Goal: Task Accomplishment & Management: Complete application form

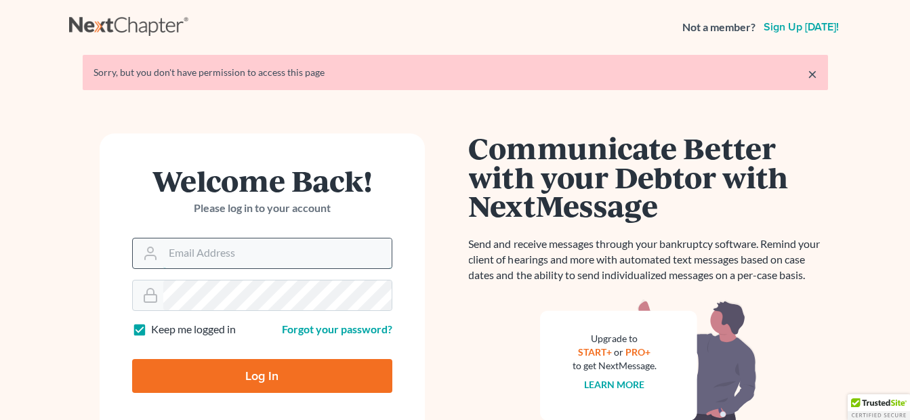
click at [260, 246] on input "Email Address" at bounding box center [277, 253] width 228 height 30
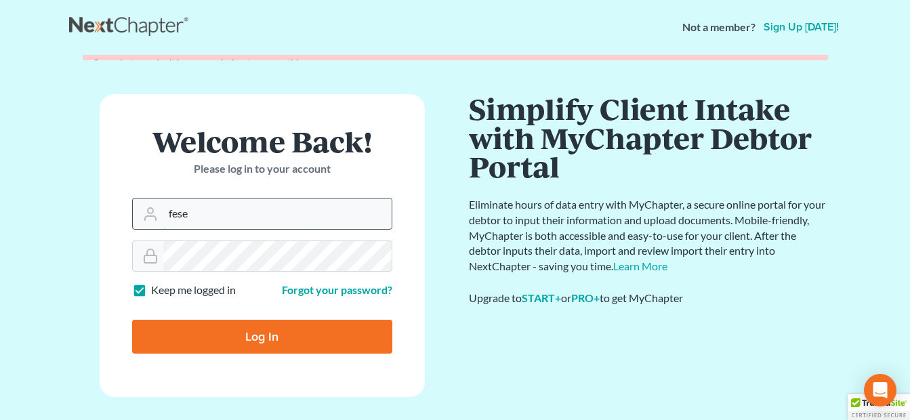
type input "fesenmyer_law@hotmail.com"
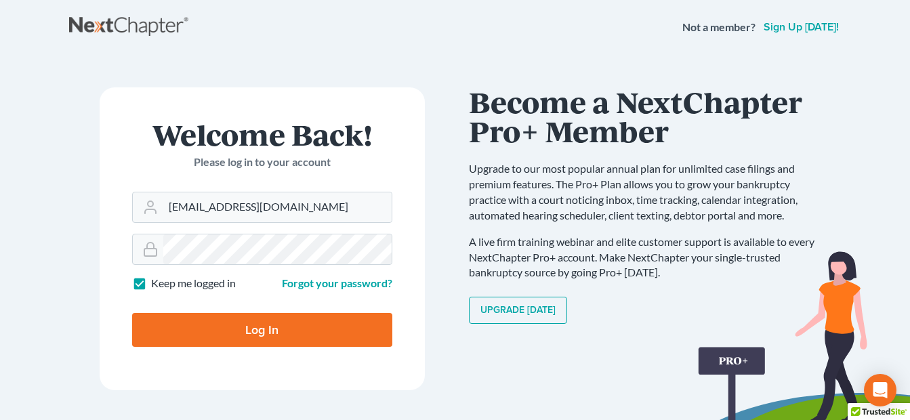
click at [221, 323] on input "Log In" at bounding box center [262, 330] width 260 height 34
type input "Thinking..."
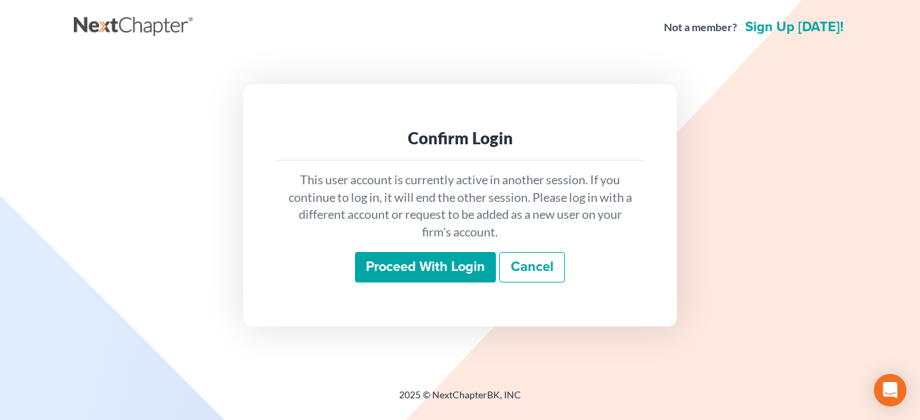
click at [437, 267] on input "Proceed with login" at bounding box center [425, 267] width 141 height 31
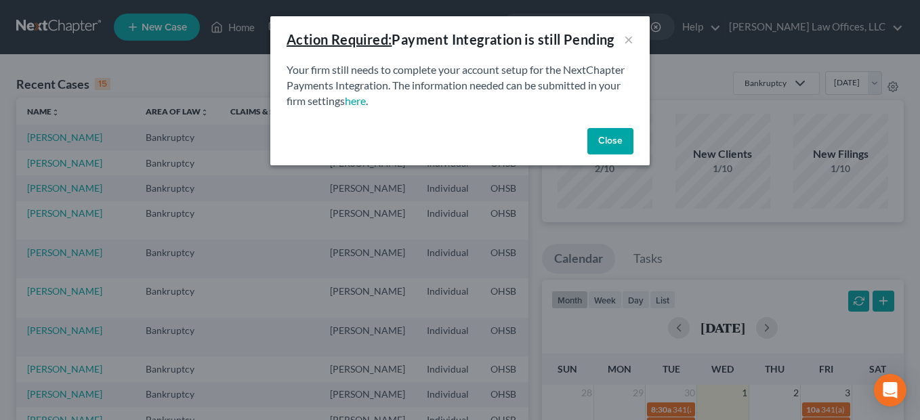
click at [598, 140] on button "Close" at bounding box center [610, 141] width 46 height 27
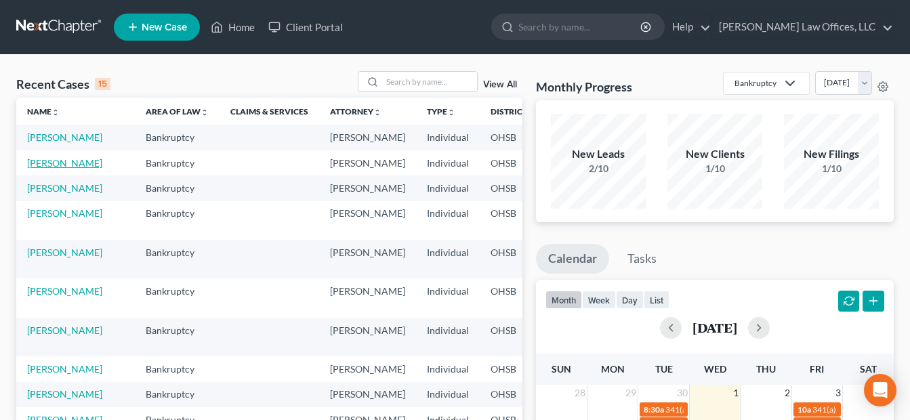
click at [34, 169] on link "[PERSON_NAME]" at bounding box center [64, 163] width 75 height 12
select select "4"
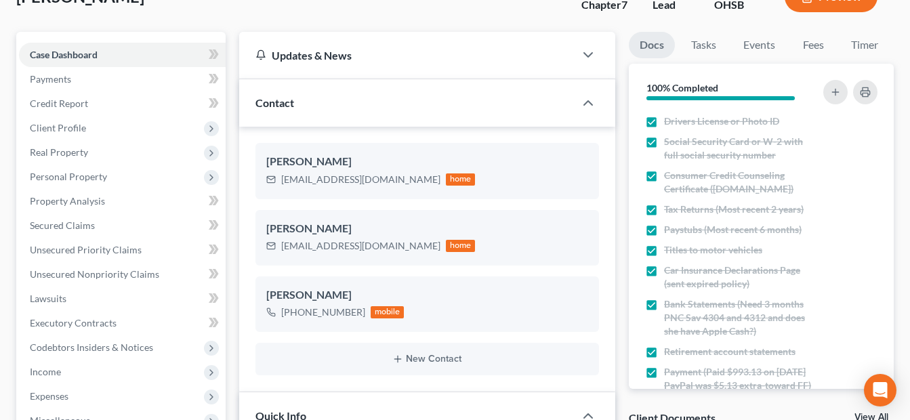
scroll to position [135, 0]
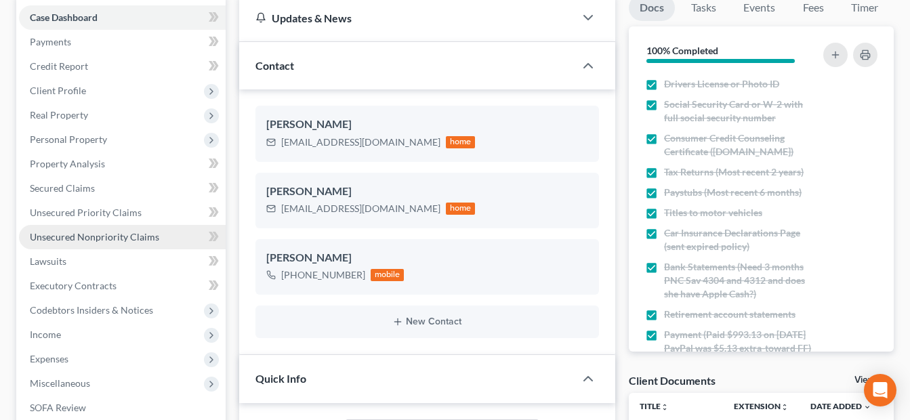
click at [164, 239] on link "Unsecured Nonpriority Claims" at bounding box center [122, 237] width 207 height 24
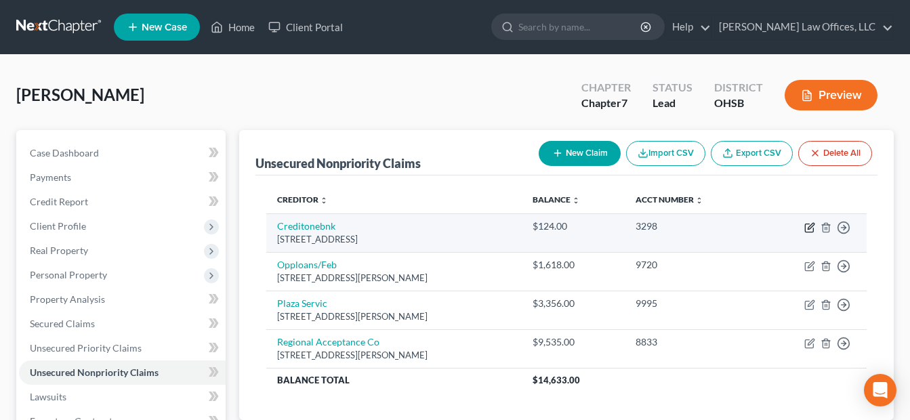
click at [808, 224] on icon "button" at bounding box center [809, 228] width 8 height 8
select select "31"
select select "2"
select select "0"
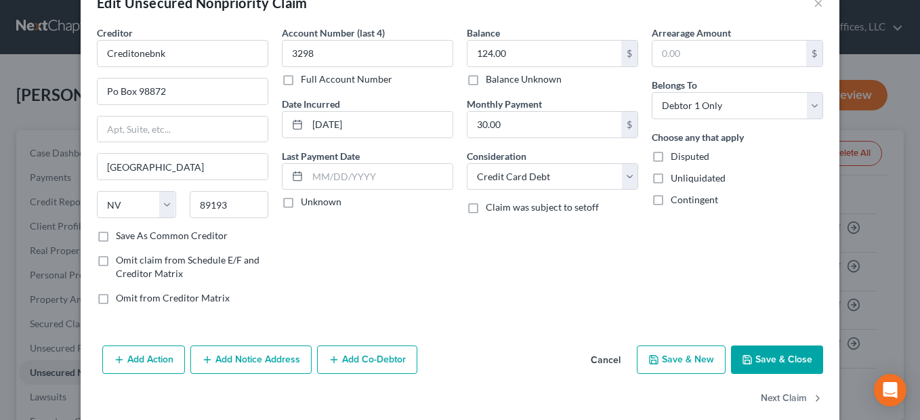
scroll to position [56, 0]
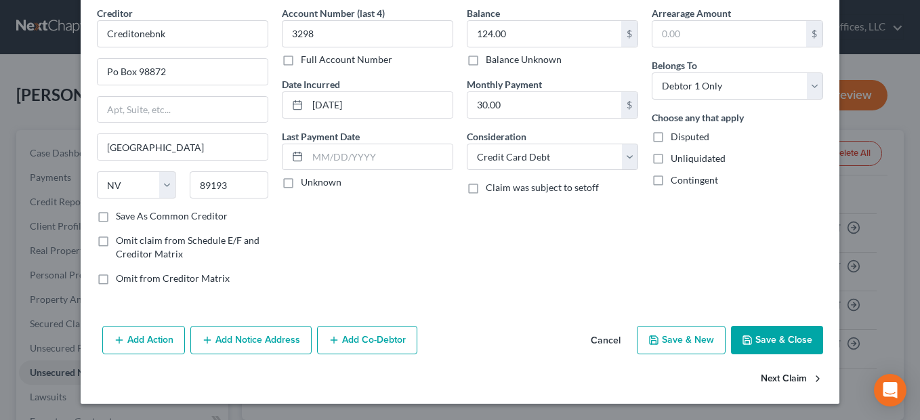
click at [767, 376] on button "Next Claim" at bounding box center [792, 379] width 62 height 28
select select "14"
select select "10"
select select "0"
click at [772, 377] on button "Next Claim" at bounding box center [792, 379] width 62 height 28
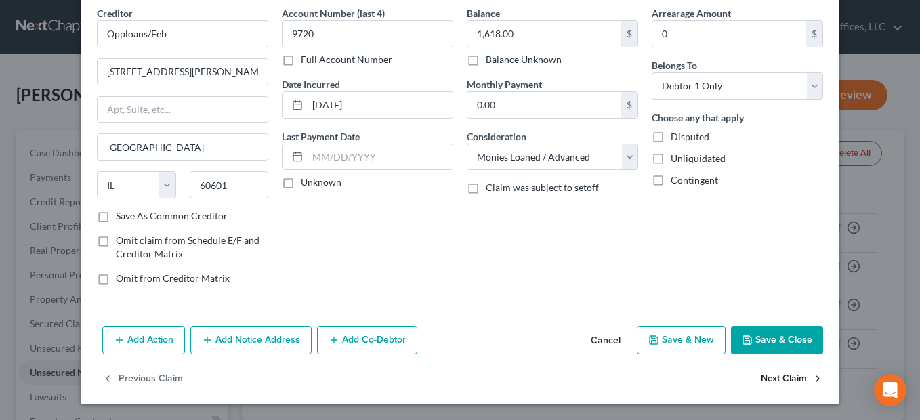
select select "10"
select select "1"
select select "0"
click at [778, 375] on button "Next Claim" at bounding box center [792, 379] width 62 height 28
select select "45"
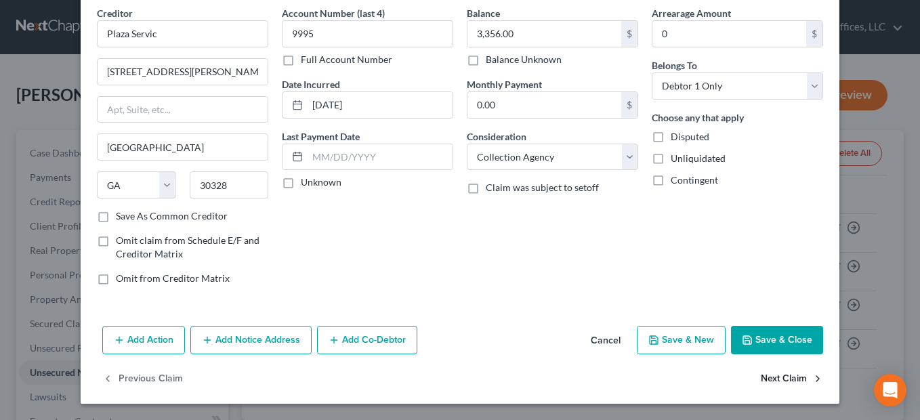
select select "4"
select select "0"
click at [762, 329] on button "Save & Close" at bounding box center [777, 340] width 92 height 28
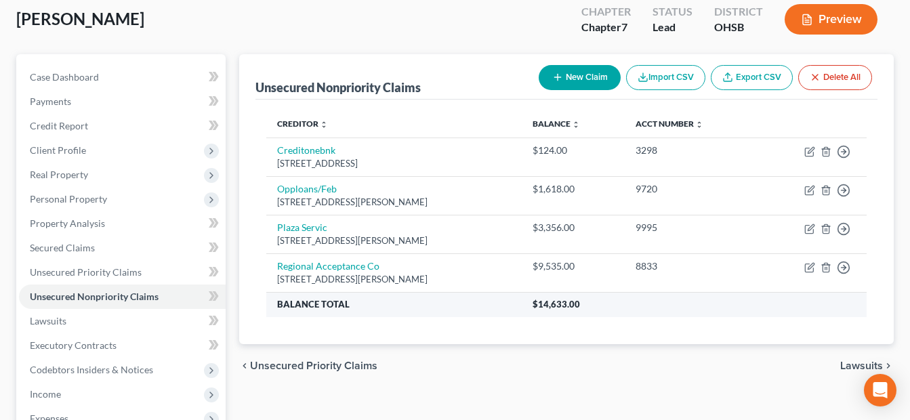
scroll to position [203, 0]
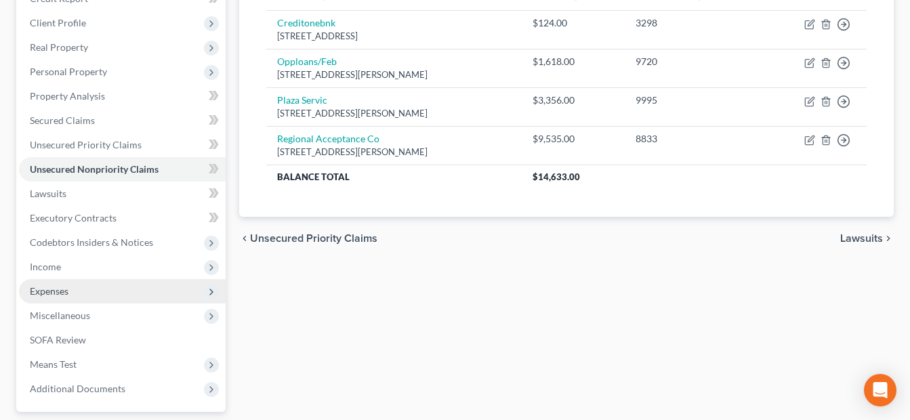
click at [84, 288] on span "Expenses" at bounding box center [122, 291] width 207 height 24
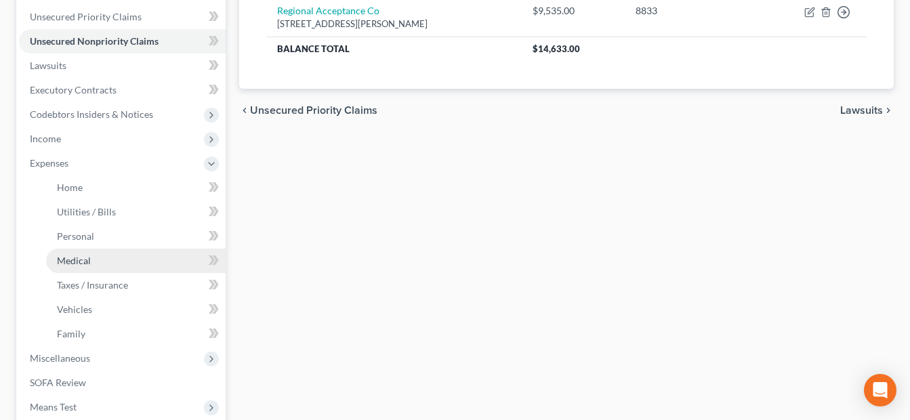
scroll to position [339, 0]
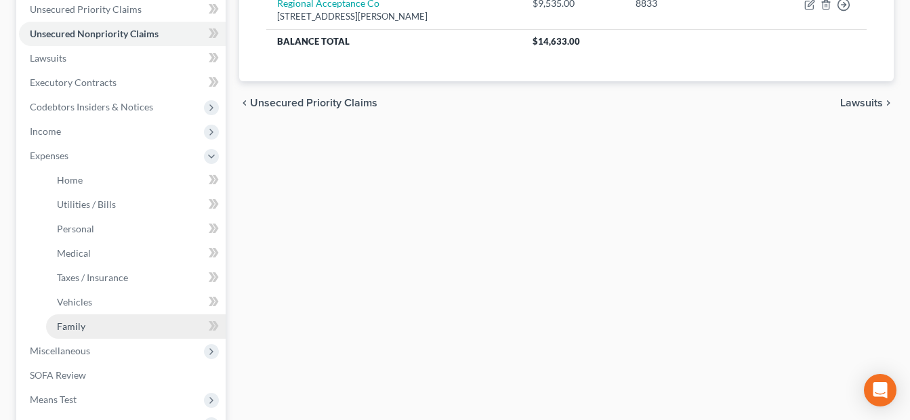
click at [77, 324] on span "Family" at bounding box center [71, 326] width 28 height 12
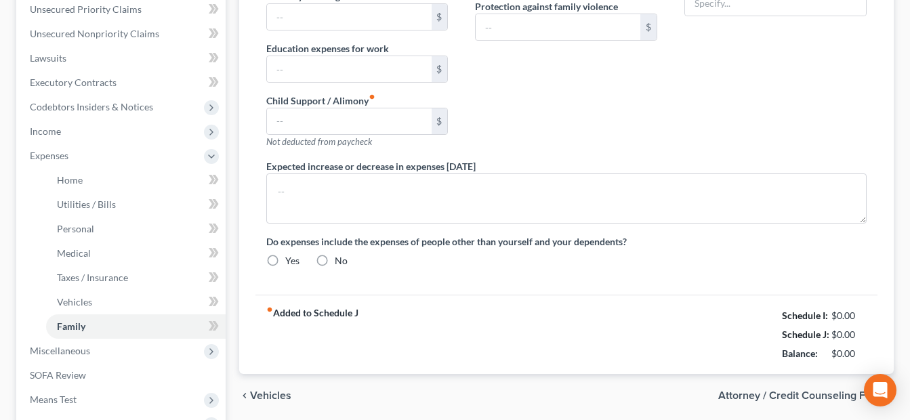
type input "30.00"
radio input "true"
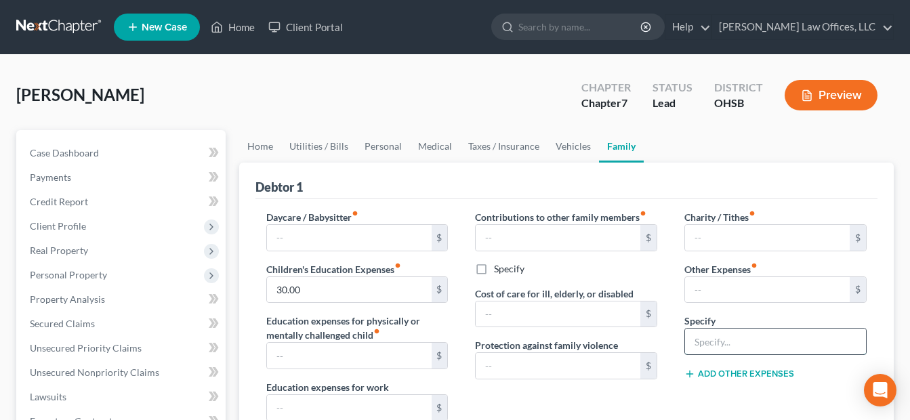
click at [738, 335] on input "text" at bounding box center [775, 342] width 181 height 26
drag, startPoint x: 742, startPoint y: 343, endPoint x: 778, endPoint y: 343, distance: 35.2
click at [778, 343] on input "Storage Facility" at bounding box center [775, 342] width 181 height 26
type input "Storage Facility"
click at [730, 291] on input "text" at bounding box center [767, 290] width 165 height 26
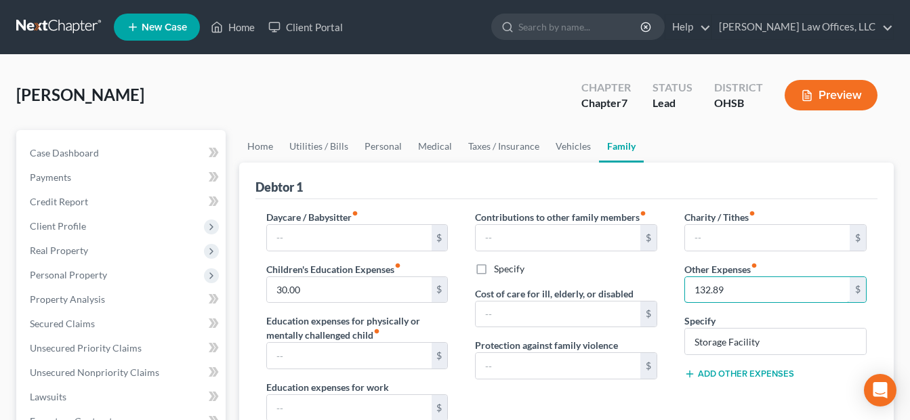
type input "132.89"
click at [579, 180] on div "Debtor 1" at bounding box center [566, 181] width 622 height 37
click at [330, 293] on input "30.00" at bounding box center [349, 290] width 165 height 26
type input "1"
click at [670, 243] on div "Contributions to other family members fiber_manual_record $ Specify Cost of car…" at bounding box center [565, 354] width 209 height 288
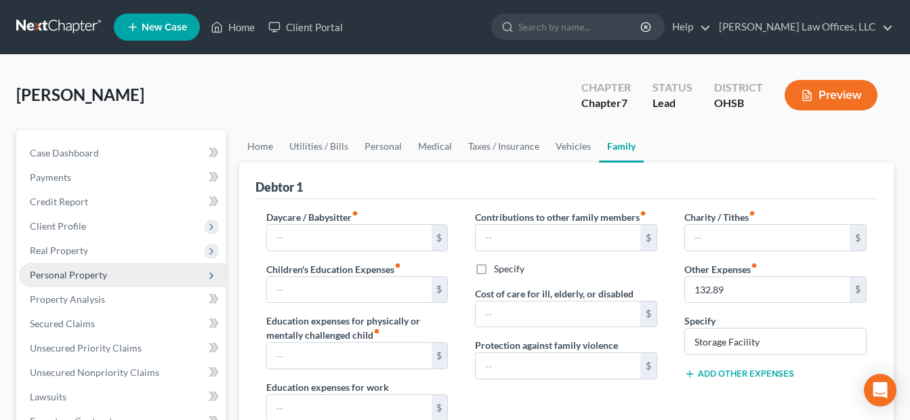
scroll to position [135, 0]
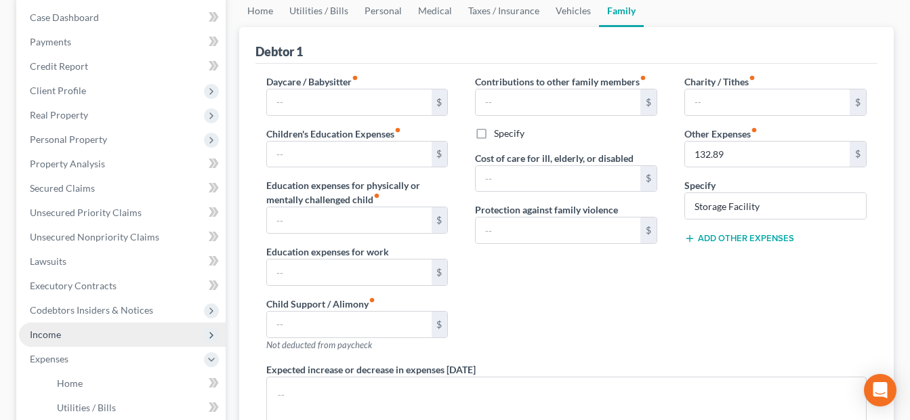
click at [119, 329] on span "Income" at bounding box center [122, 334] width 207 height 24
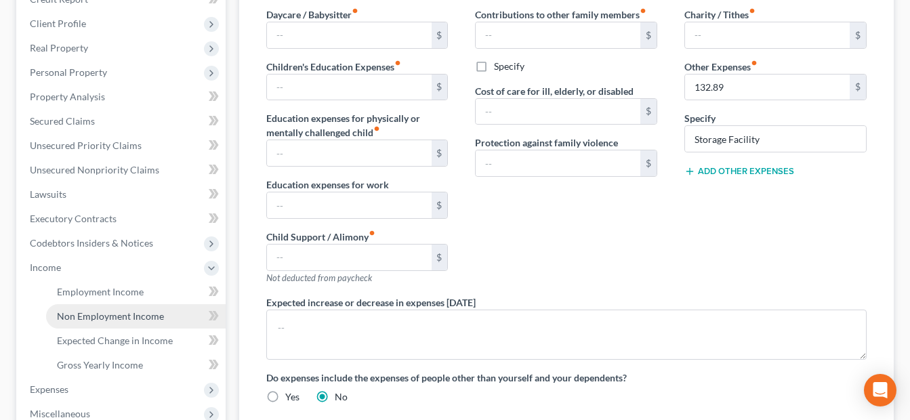
scroll to position [203, 0]
click at [137, 316] on span "Non Employment Income" at bounding box center [110, 316] width 107 height 12
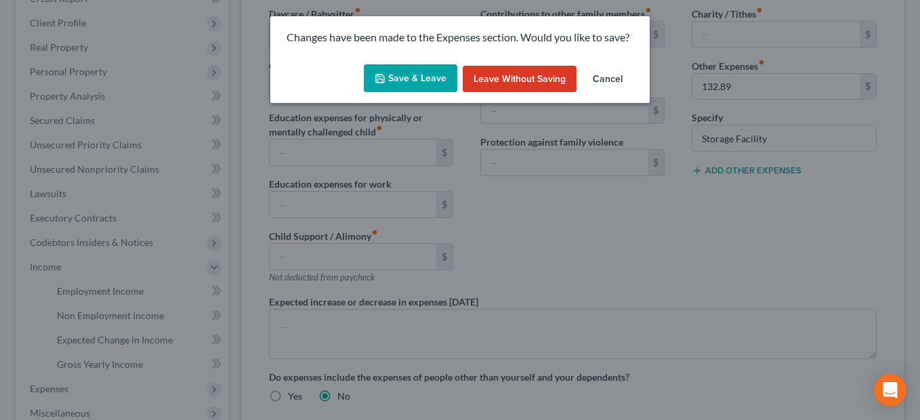
click at [433, 81] on button "Save & Leave" at bounding box center [410, 78] width 93 height 28
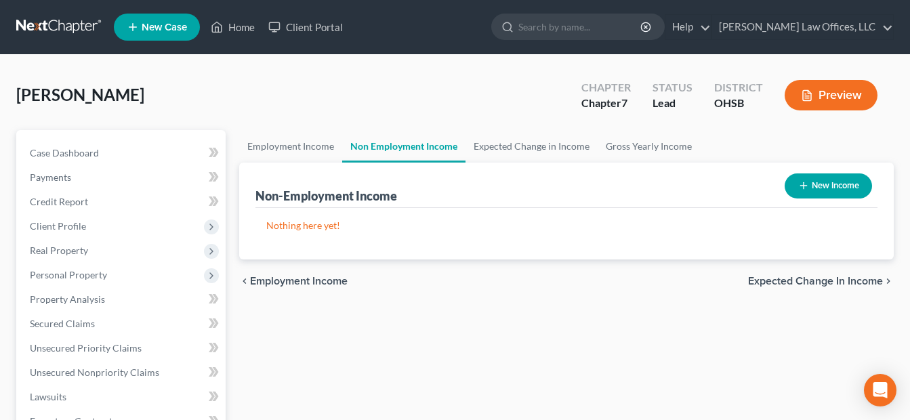
click at [814, 184] on button "New Income" at bounding box center [827, 185] width 87 height 25
select select "0"
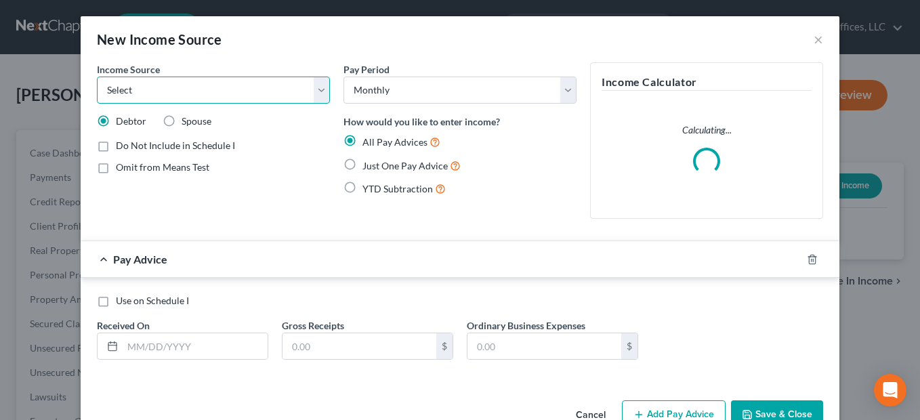
click at [324, 89] on select "Select Unemployment Disability (from employer) Pension Retirement Social Securi…" at bounding box center [213, 90] width 233 height 27
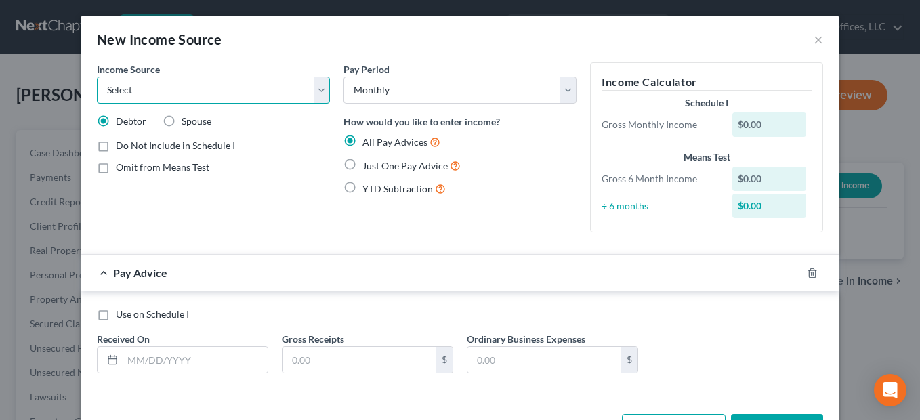
select select "5"
click at [97, 77] on select "Select Unemployment Disability (from employer) Pension Retirement Social Securi…" at bounding box center [213, 90] width 233 height 27
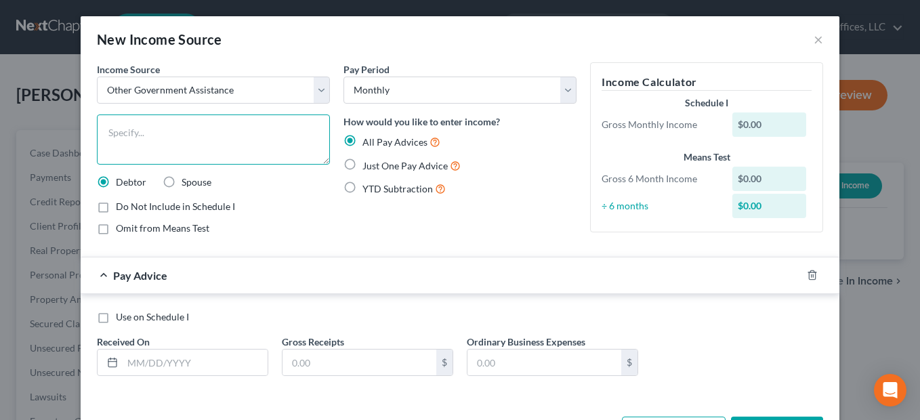
click at [225, 148] on textarea at bounding box center [213, 139] width 233 height 50
type textarea "Food Assistance"
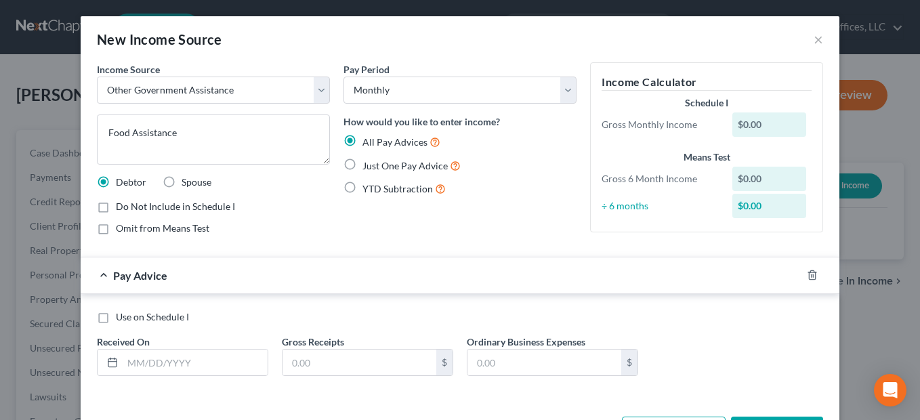
click at [362, 163] on label "Just One Pay Advice" at bounding box center [411, 166] width 98 height 16
click at [368, 163] on input "Just One Pay Advice" at bounding box center [372, 162] width 9 height 9
radio input "true"
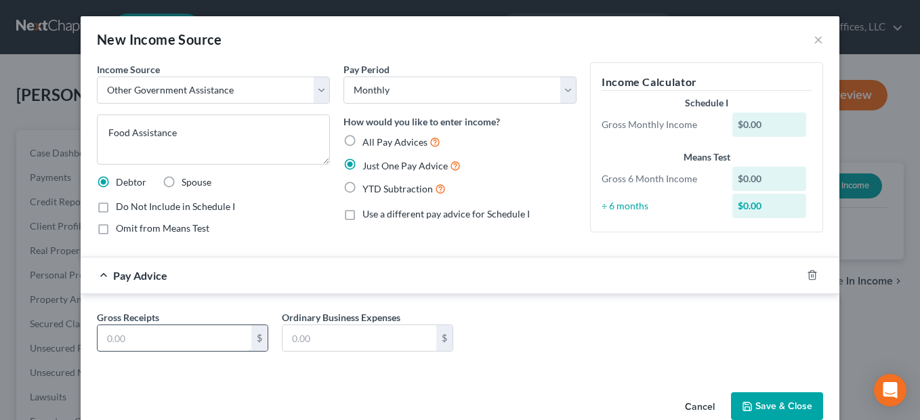
click at [181, 331] on input "text" at bounding box center [175, 338] width 154 height 26
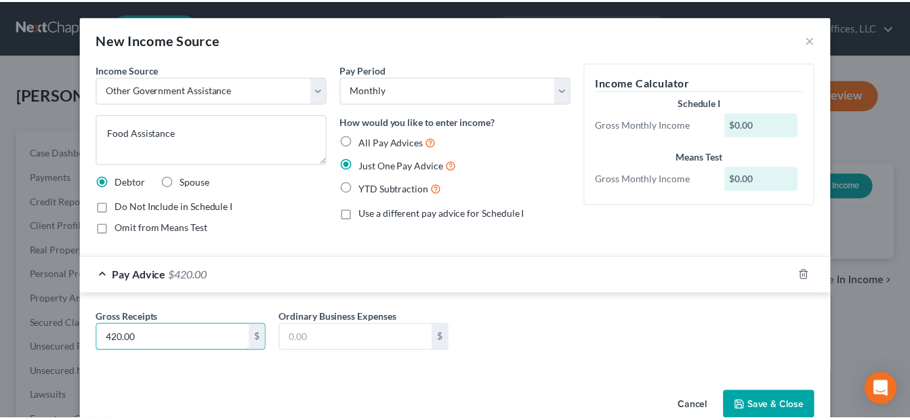
scroll to position [27, 0]
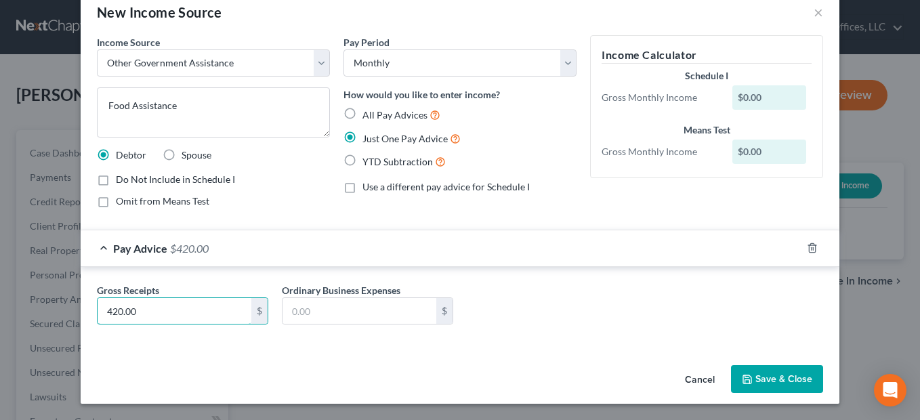
type input "420.00"
click at [772, 369] on button "Save & Close" at bounding box center [777, 379] width 92 height 28
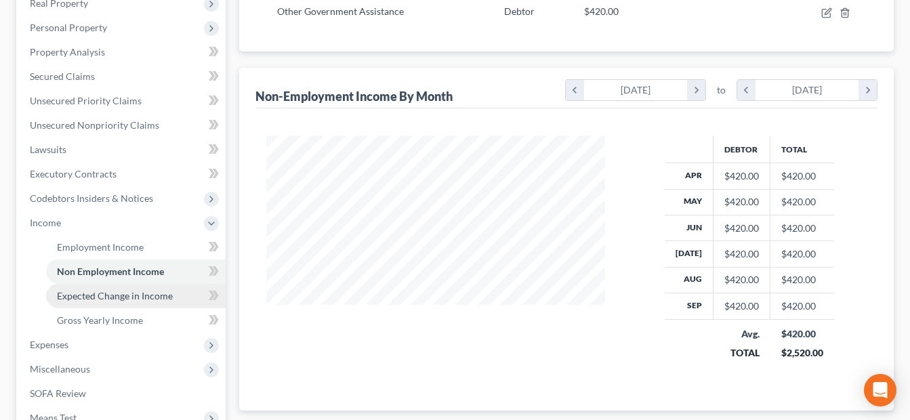
scroll to position [271, 0]
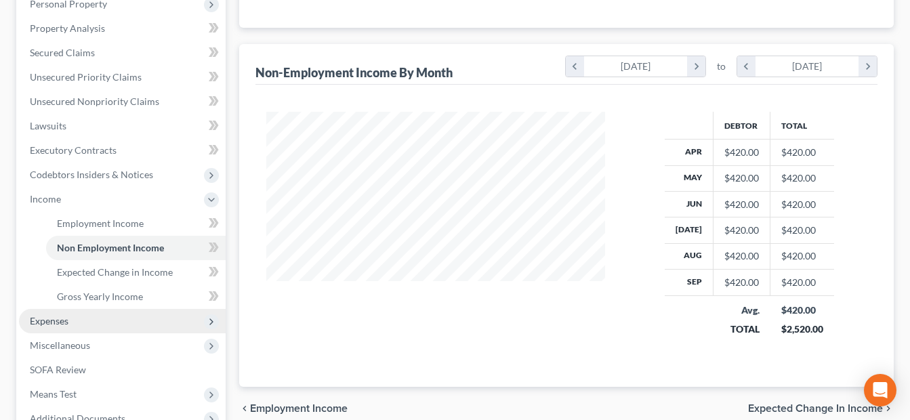
click at [72, 318] on span "Expenses" at bounding box center [122, 321] width 207 height 24
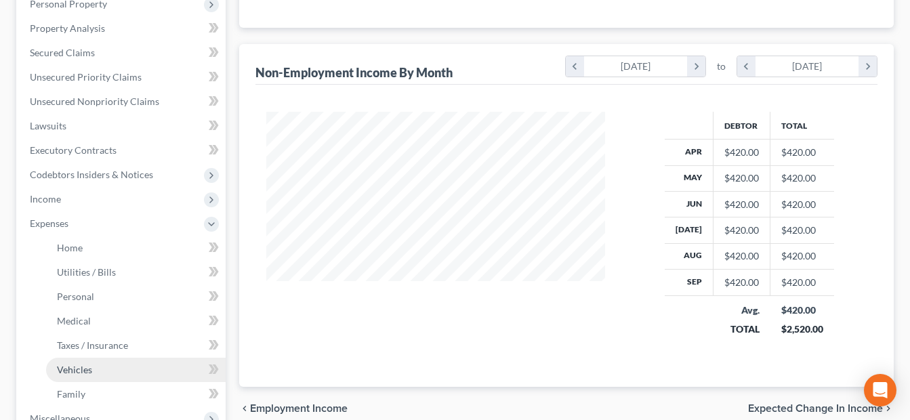
click at [92, 374] on link "Vehicles" at bounding box center [136, 370] width 180 height 24
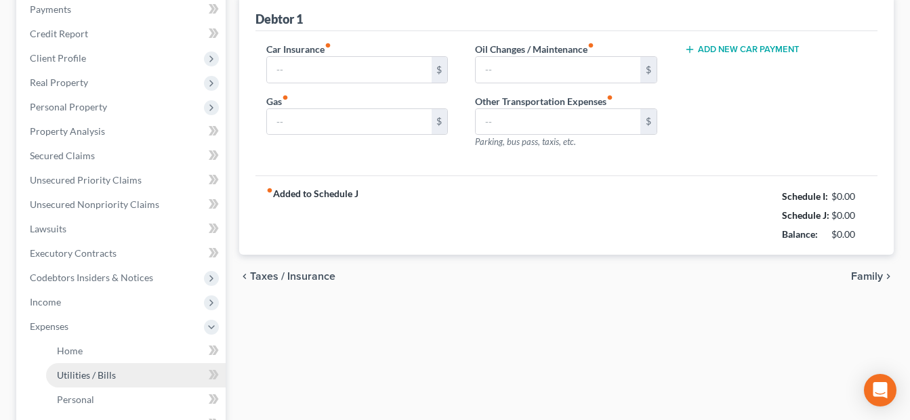
type input "263.00"
type input "150.00"
type input "75.00"
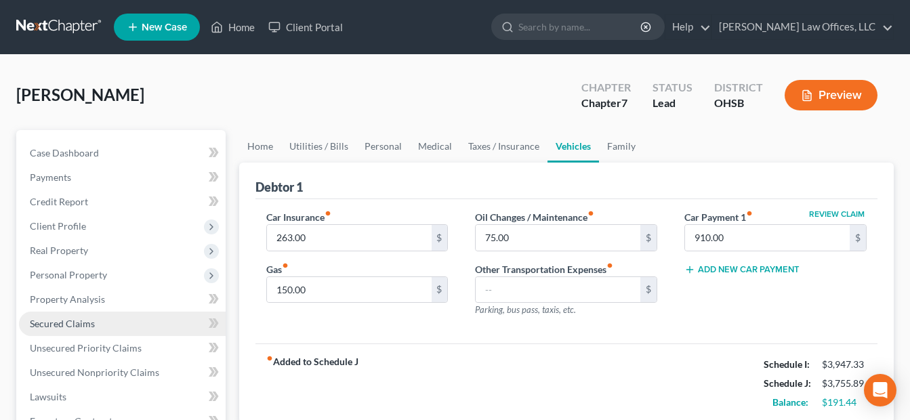
click at [76, 324] on span "Secured Claims" at bounding box center [62, 324] width 65 height 12
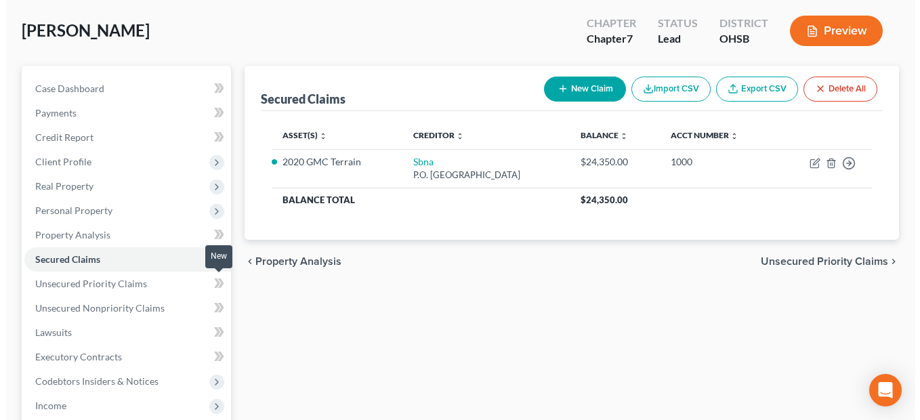
scroll to position [68, 0]
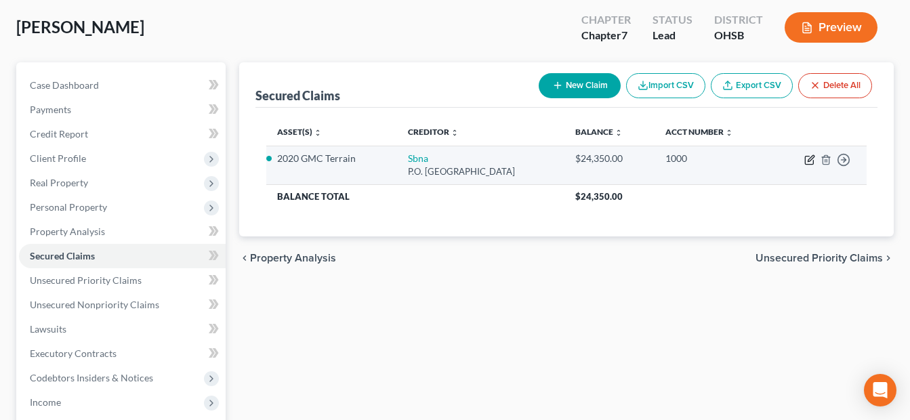
click at [805, 156] on icon "button" at bounding box center [809, 159] width 11 height 11
select select "45"
select select "2"
select select "0"
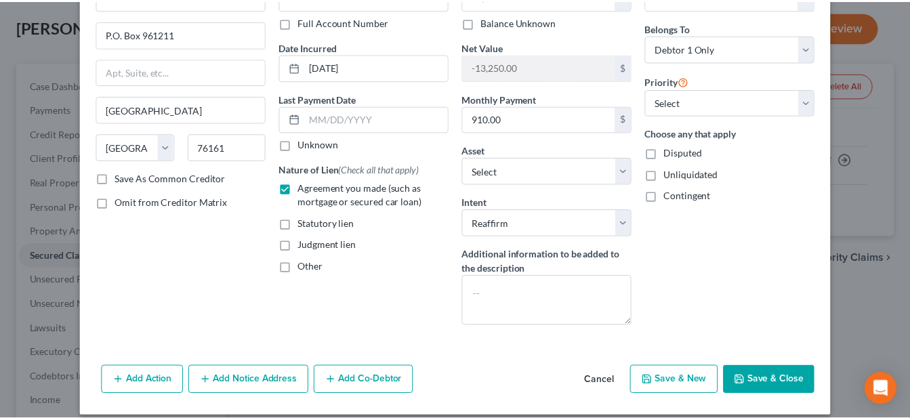
scroll to position [107, 0]
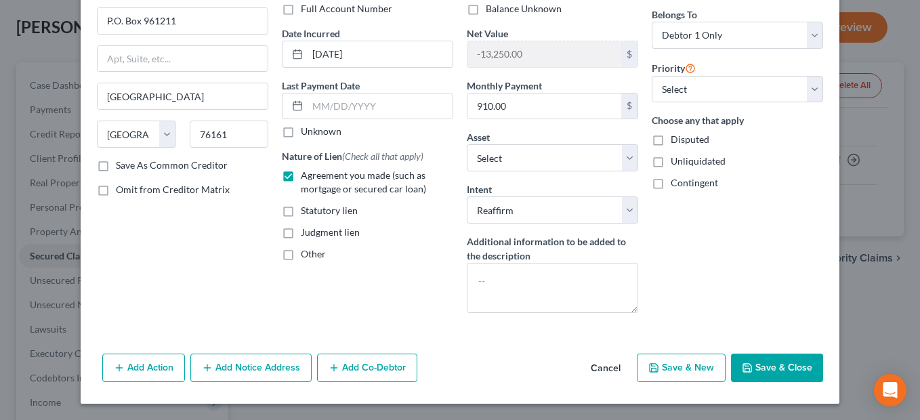
click at [768, 360] on button "Save & Close" at bounding box center [777, 368] width 92 height 28
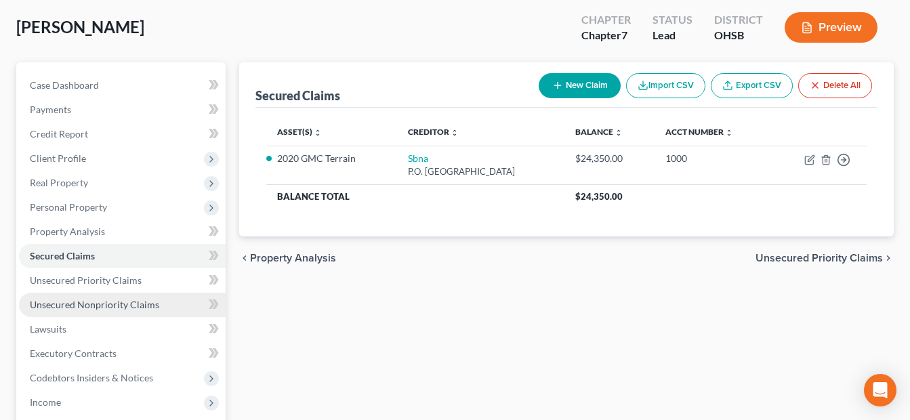
click at [78, 304] on span "Unsecured Nonpriority Claims" at bounding box center [94, 305] width 129 height 12
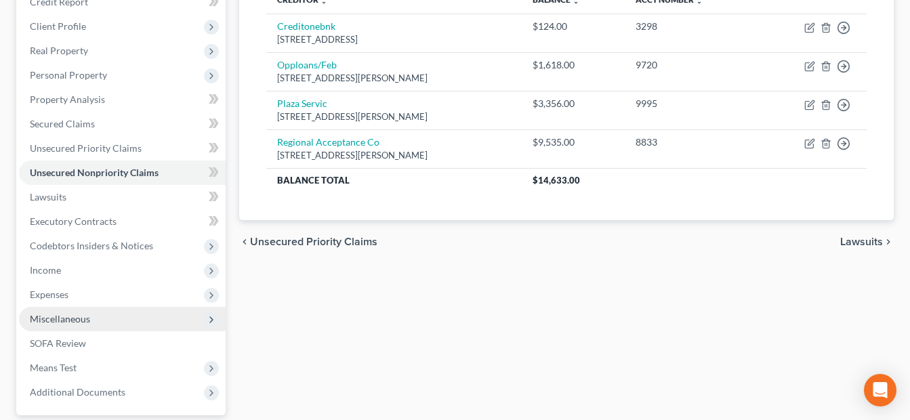
scroll to position [203, 0]
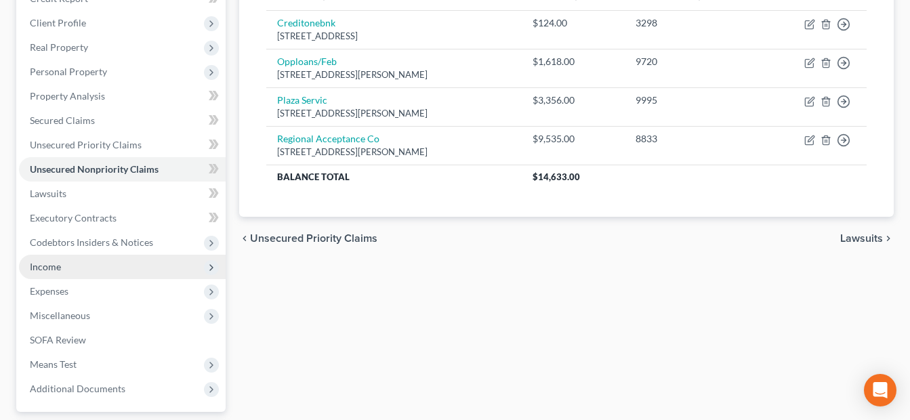
click at [81, 272] on span "Income" at bounding box center [122, 267] width 207 height 24
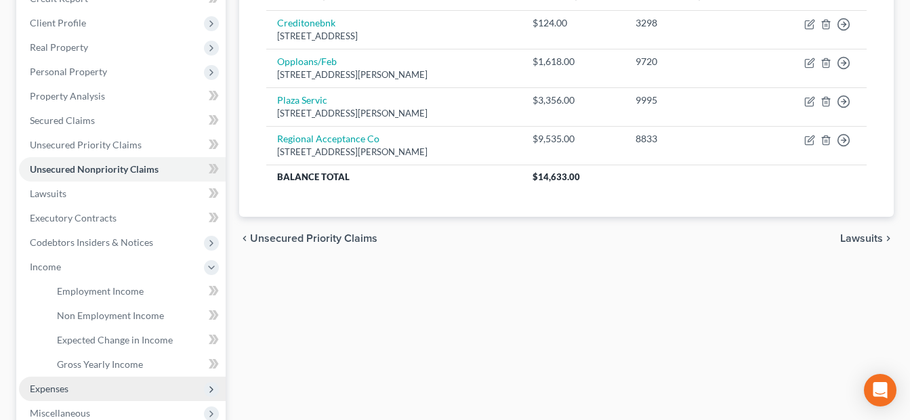
click at [61, 385] on span "Expenses" at bounding box center [49, 389] width 39 height 12
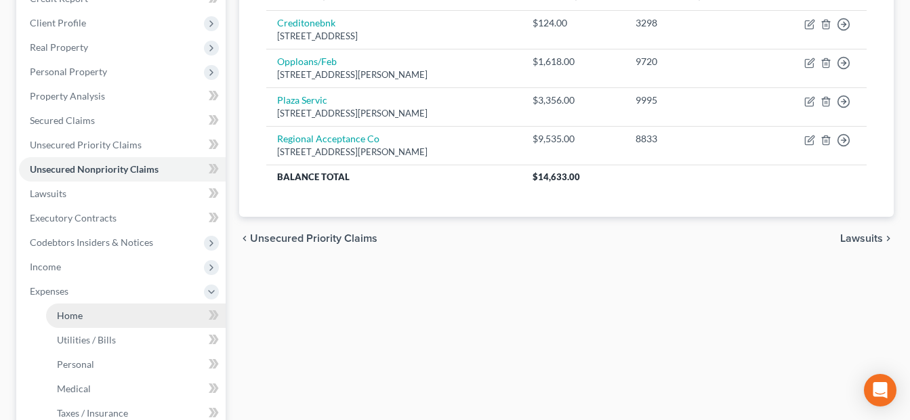
click at [97, 316] on link "Home" at bounding box center [136, 315] width 180 height 24
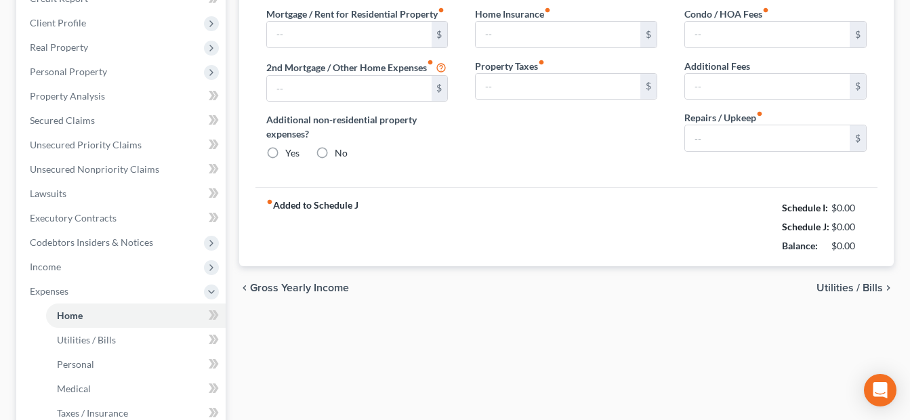
scroll to position [115, 0]
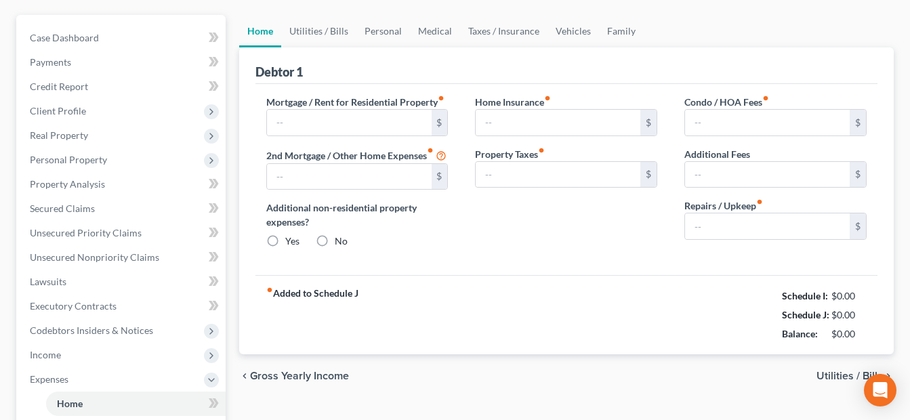
type input "900.00"
radio input "true"
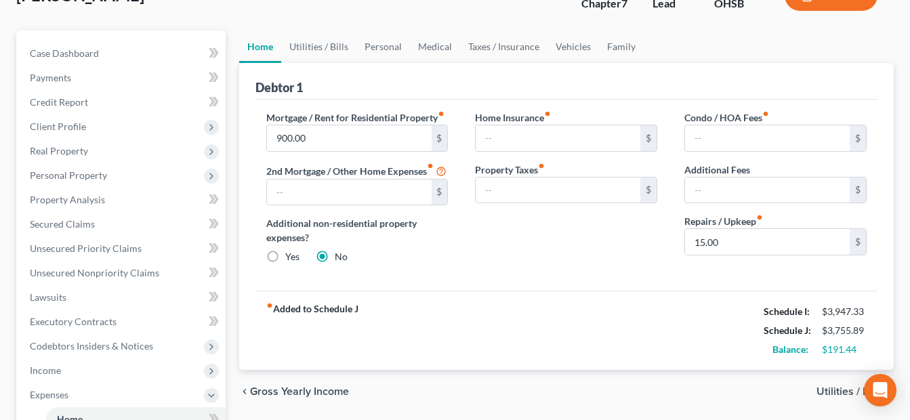
scroll to position [68, 0]
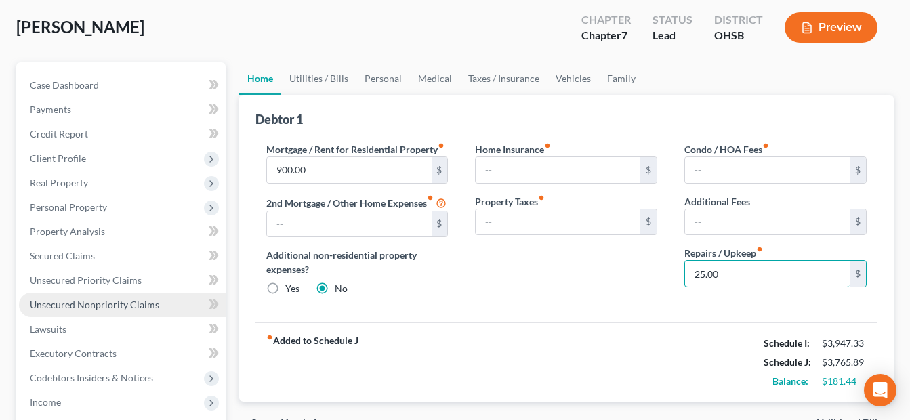
type input "25.00"
click at [129, 306] on span "Unsecured Nonpriority Claims" at bounding box center [94, 305] width 129 height 12
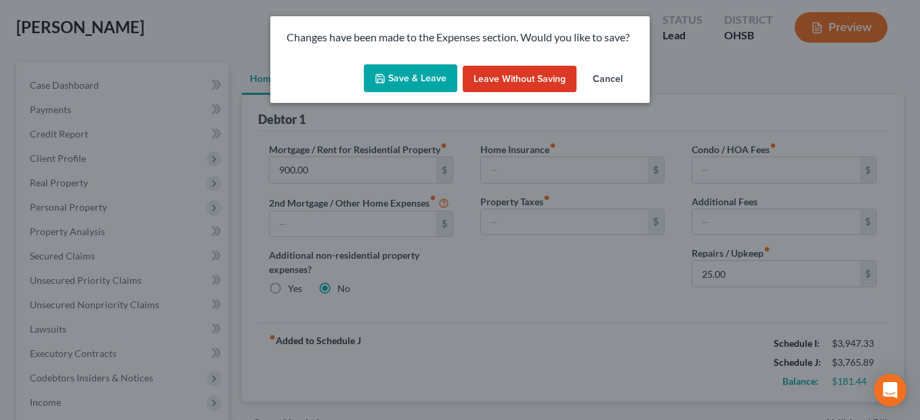
click at [419, 79] on button "Save & Leave" at bounding box center [410, 78] width 93 height 28
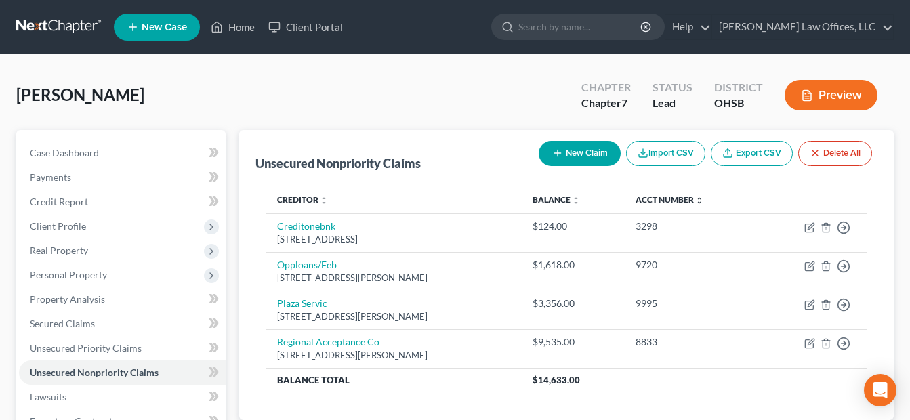
click at [568, 150] on button "New Claim" at bounding box center [580, 153] width 82 height 25
select select "0"
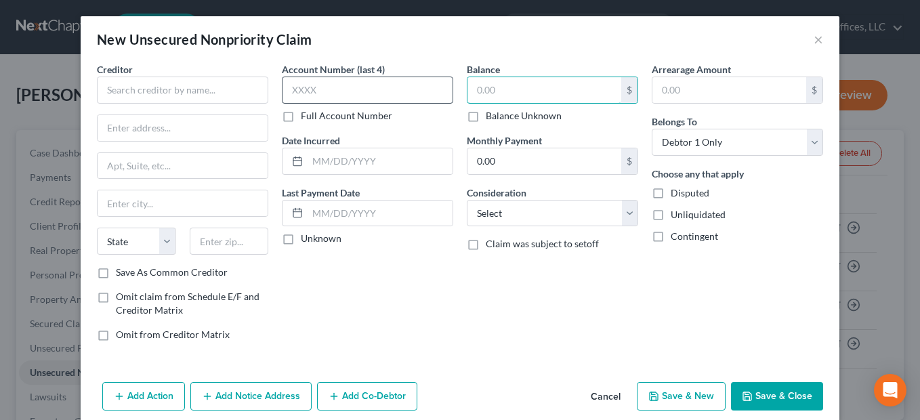
drag, startPoint x: 504, startPoint y: 92, endPoint x: 448, endPoint y: 91, distance: 56.2
click at [448, 91] on div "Creditor * State [US_STATE] AK AR AZ CA CO CT DE DC [GEOGRAPHIC_DATA] [GEOGRAPH…" at bounding box center [460, 207] width 740 height 290
type input "1,699.98"
click at [628, 216] on select "Select Cable / Satellite Services Collection Agency Credit Card Debt Debt Couns…" at bounding box center [552, 213] width 171 height 27
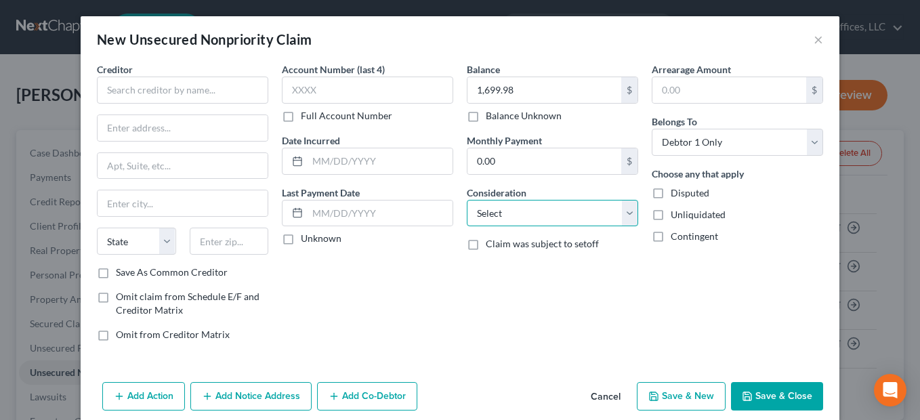
select select "20"
click at [467, 200] on select "Select Cable / Satellite Services Collection Agency Credit Card Debt Debt Couns…" at bounding box center [552, 213] width 171 height 27
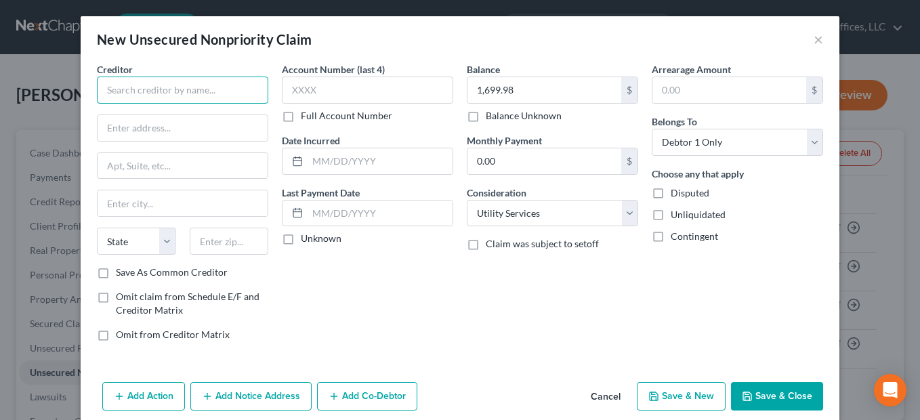
click at [228, 89] on input "text" at bounding box center [182, 90] width 171 height 27
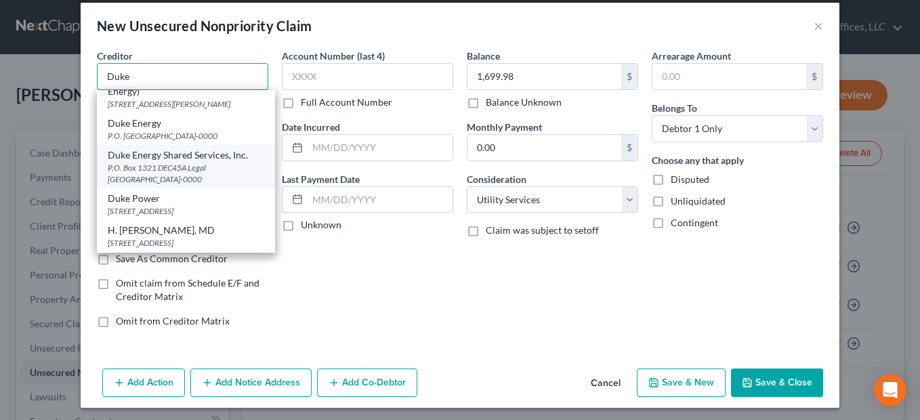
scroll to position [18, 0]
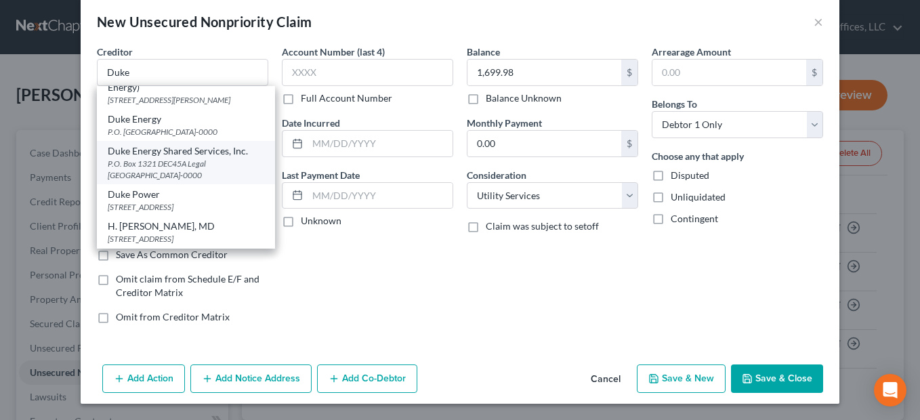
click at [213, 158] on div "P.O. Box 1321 DEC45A Legal [GEOGRAPHIC_DATA]-0000" at bounding box center [186, 169] width 156 height 23
type input "Duke Energy Shared Services, Inc."
type input "P.O. Box 1321 DEC45A"
type input "Legal Bankruptcy"
type input "Charlotte"
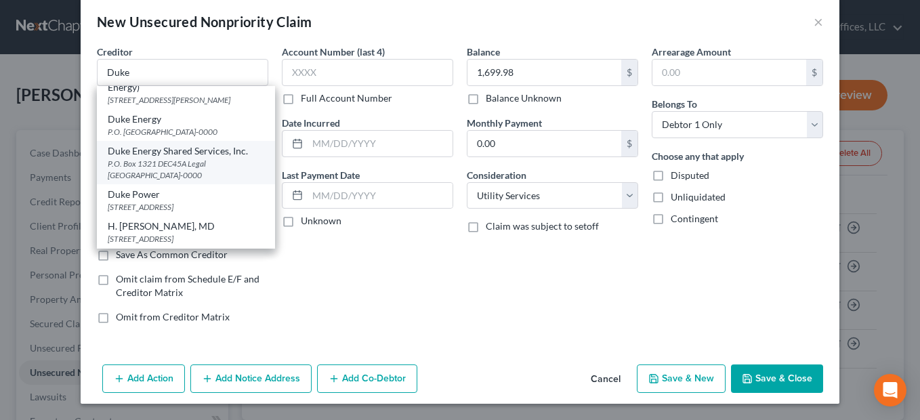
select select "28"
type input "28201-0000"
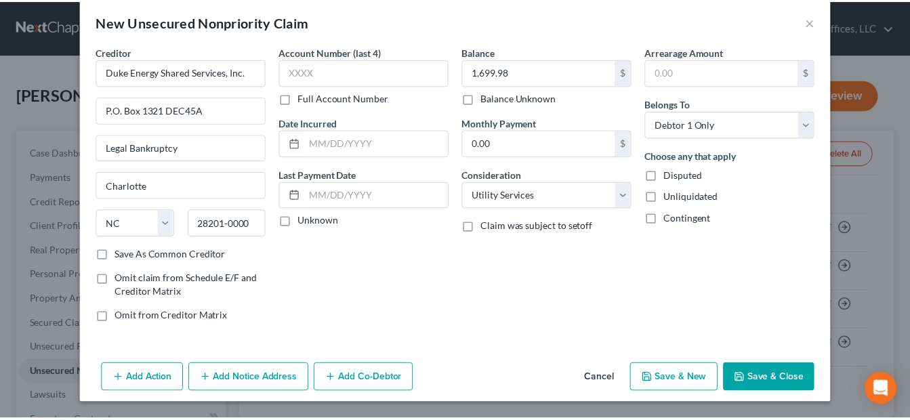
scroll to position [0, 0]
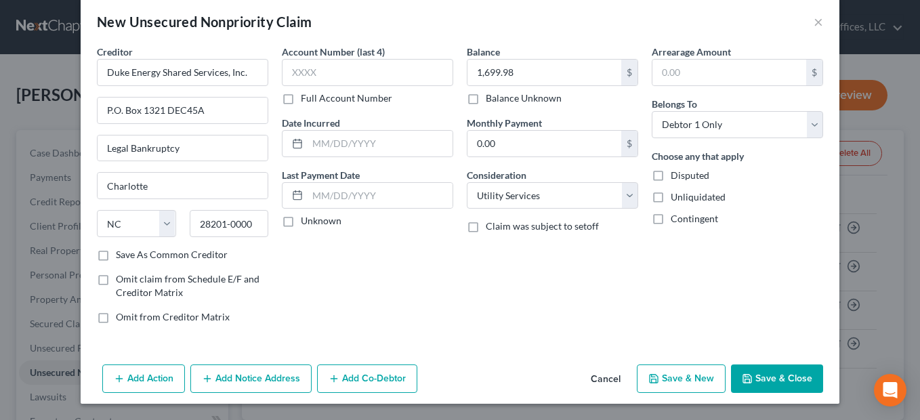
click at [754, 369] on button "Save & Close" at bounding box center [777, 378] width 92 height 28
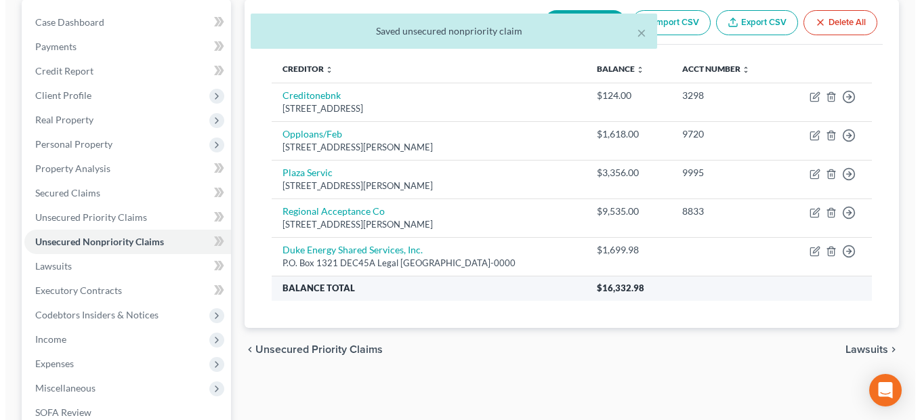
scroll to position [135, 0]
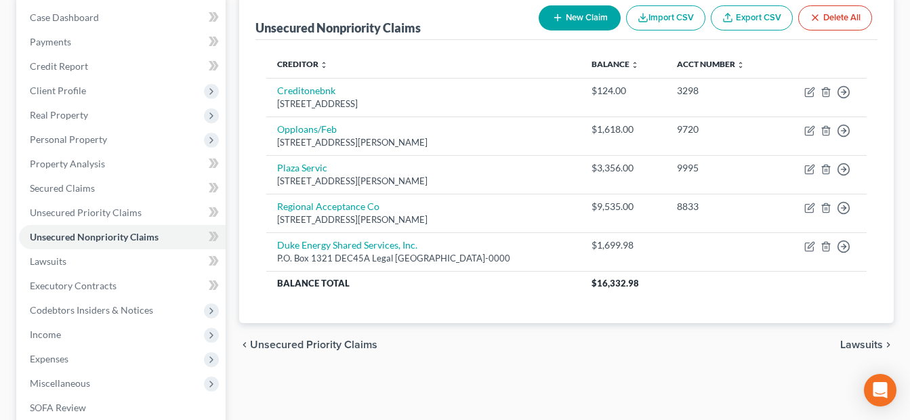
click at [514, 334] on div "chevron_left Unsecured Priority Claims Lawsuits chevron_right" at bounding box center [566, 344] width 654 height 43
click at [583, 20] on button "New Claim" at bounding box center [580, 17] width 82 height 25
select select "0"
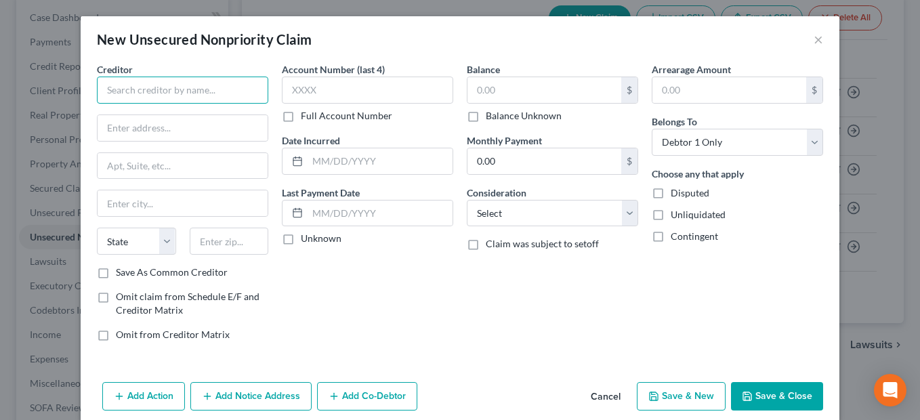
click at [238, 95] on input "text" at bounding box center [182, 90] width 171 height 27
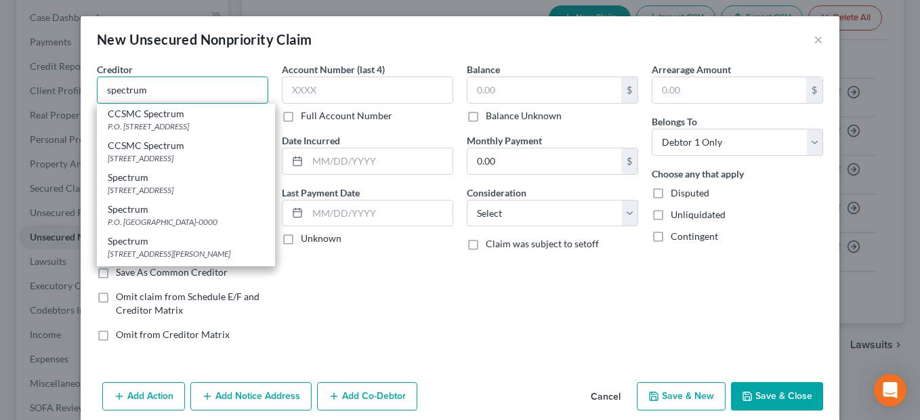
drag, startPoint x: 102, startPoint y: 91, endPoint x: 79, endPoint y: 95, distance: 24.1
click at [81, 95] on div "Creditor * spectrum CCSMC Spectrum P.O. [GEOGRAPHIC_DATA]-6497 CCSMC [GEOGRAPHI…" at bounding box center [460, 219] width 759 height 314
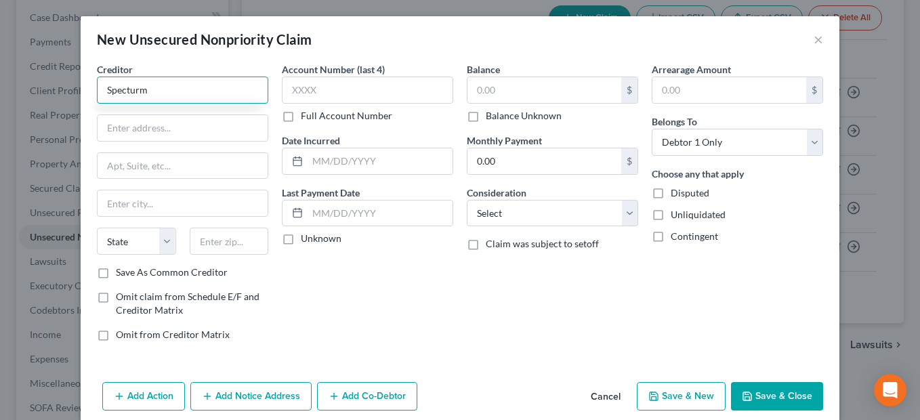
drag, startPoint x: 153, startPoint y: 92, endPoint x: 85, endPoint y: 92, distance: 67.7
click at [90, 92] on div "Creditor * Specturm State [US_STATE] AK AR AZ CA CO [GEOGRAPHIC_DATA] DE DC [GE…" at bounding box center [182, 207] width 185 height 290
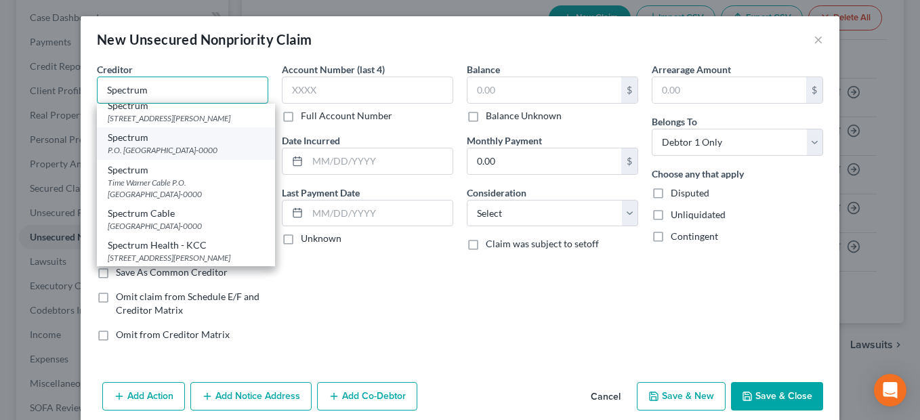
type input "Spectrum"
click at [208, 156] on div "P.O. [GEOGRAPHIC_DATA]-0000" at bounding box center [186, 150] width 156 height 12
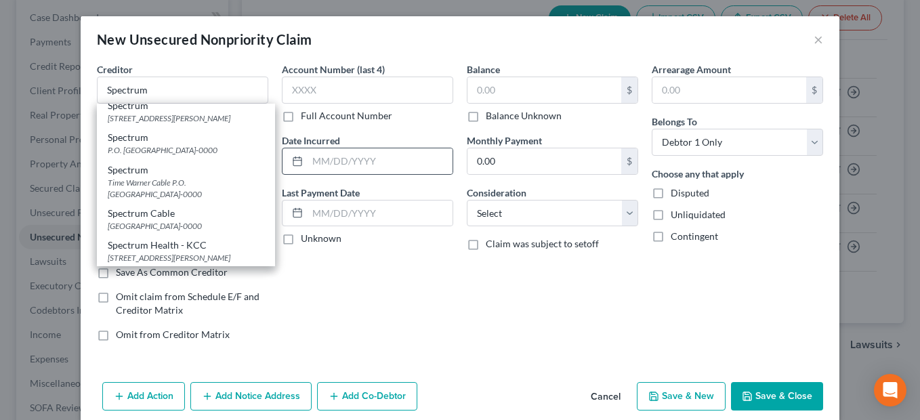
type input "P.O. Box 901"
type input "[PERSON_NAME] Stream"
select select "14"
type input "60132-0000"
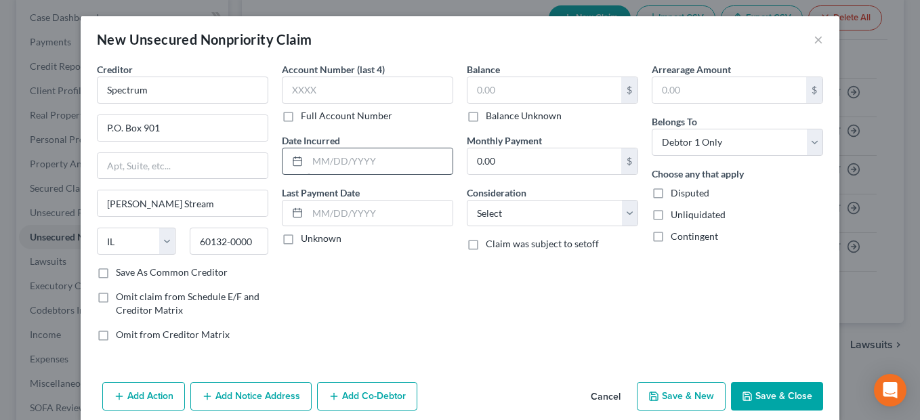
scroll to position [0, 0]
drag, startPoint x: 515, startPoint y: 93, endPoint x: 456, endPoint y: 93, distance: 58.9
click at [460, 93] on div "Balance $ Balance Unknown Balance Undetermined $ Balance Unknown Monthly Paymen…" at bounding box center [552, 207] width 185 height 290
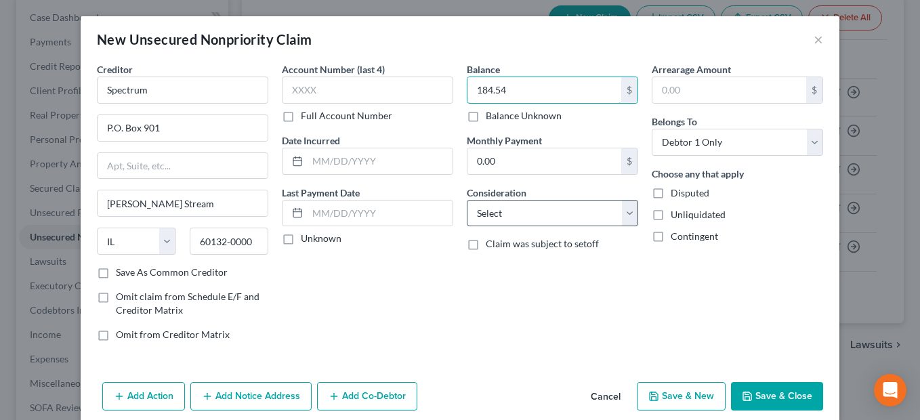
type input "184.54"
click at [629, 219] on select "Select Cable / Satellite Services Collection Agency Credit Card Debt Debt Couns…" at bounding box center [552, 213] width 171 height 27
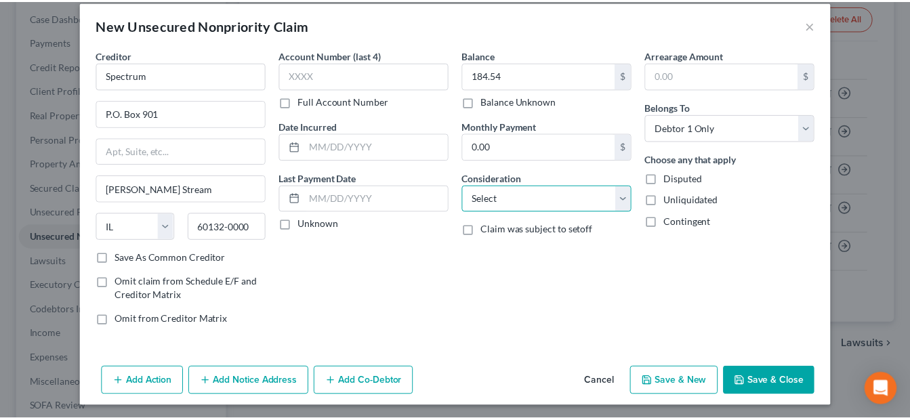
scroll to position [18, 0]
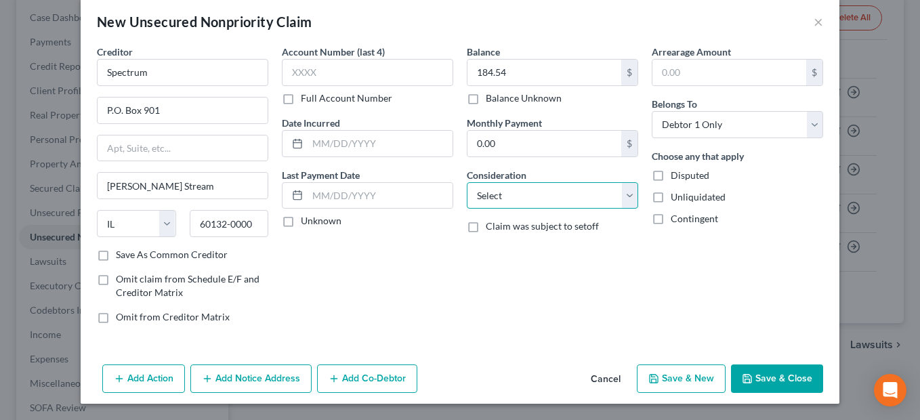
drag, startPoint x: 624, startPoint y: 196, endPoint x: 616, endPoint y: 185, distance: 14.1
click at [624, 196] on select "Select Cable / Satellite Services Collection Agency Credit Card Debt Debt Couns…" at bounding box center [552, 195] width 171 height 27
select select "20"
click at [467, 182] on select "Select Cable / Satellite Services Collection Agency Credit Card Debt Debt Couns…" at bounding box center [552, 195] width 171 height 27
click at [667, 369] on button "Save & New" at bounding box center [681, 378] width 89 height 28
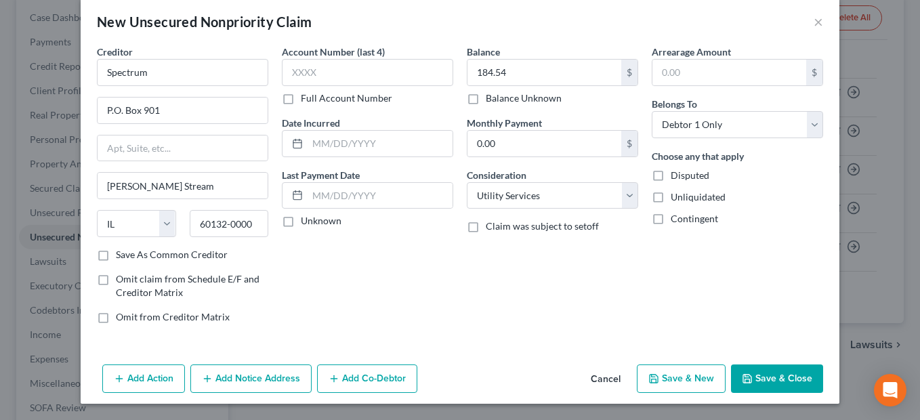
select select "0"
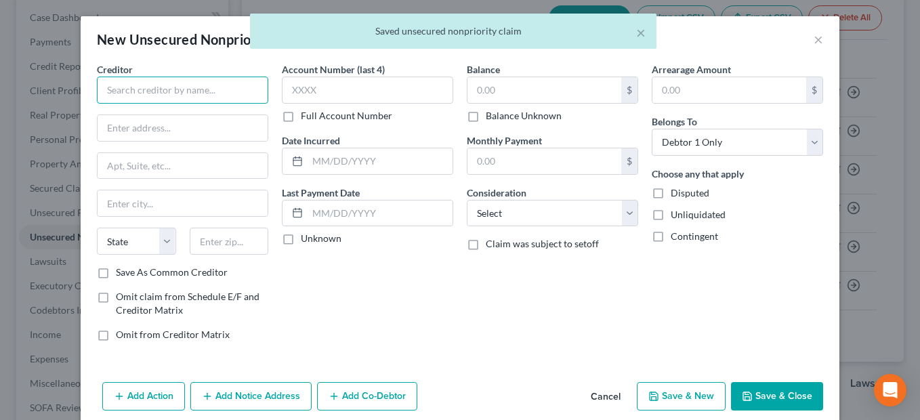
click at [230, 93] on input "text" at bounding box center [182, 90] width 171 height 27
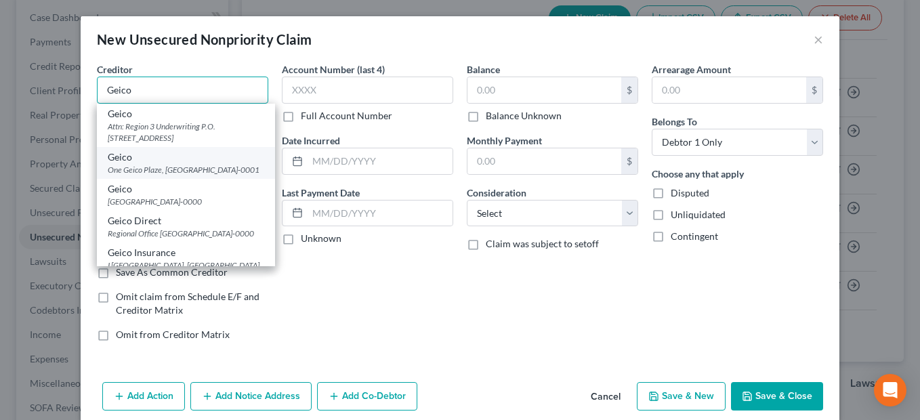
type input "Geico"
click at [196, 169] on div "One Geico Plaze, [GEOGRAPHIC_DATA]-0001" at bounding box center [186, 170] width 156 height 12
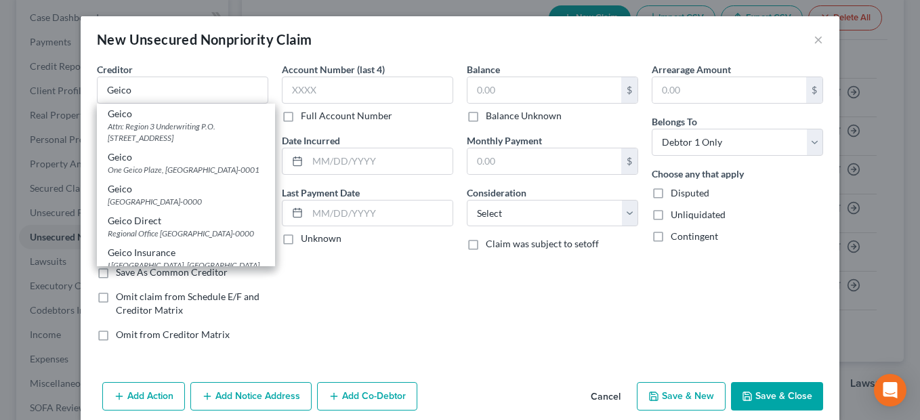
type input "One Geico Plaze"
type input "Bethesda"
select select "21"
type input "20810-0001"
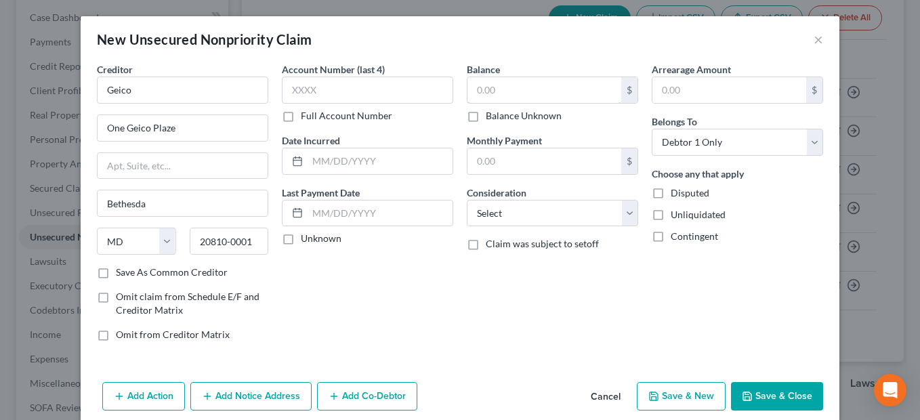
drag, startPoint x: 509, startPoint y: 92, endPoint x: 453, endPoint y: 90, distance: 55.6
click at [453, 90] on div "Creditor * Geico One Geico Plaze [GEOGRAPHIC_DATA] [US_STATE][GEOGRAPHIC_DATA] …" at bounding box center [460, 207] width 740 height 290
type input "248.70"
click at [629, 217] on select "Select Cable / Satellite Services Collection Agency Credit Card Debt Debt Couns…" at bounding box center [552, 213] width 171 height 27
select select "14"
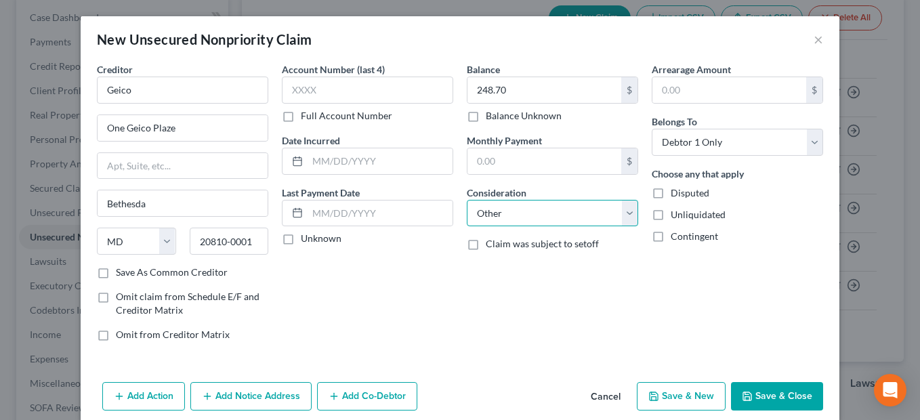
click at [467, 200] on select "Select Cable / Satellite Services Collection Agency Credit Card Debt Debt Couns…" at bounding box center [552, 213] width 171 height 27
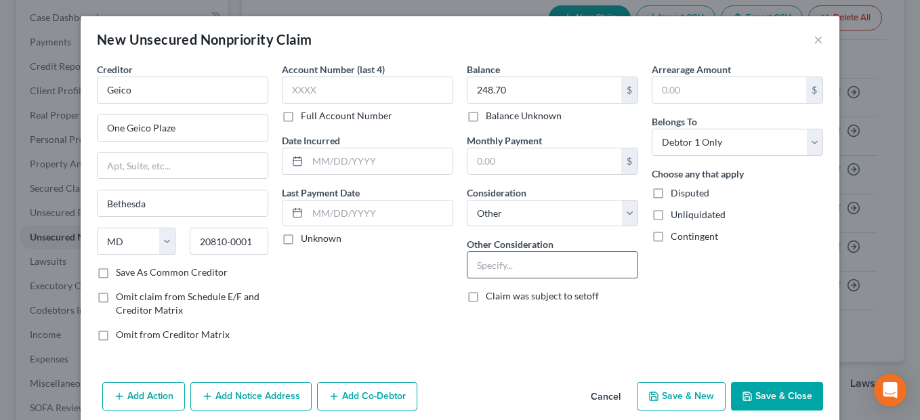
click at [528, 263] on input "text" at bounding box center [552, 265] width 170 height 26
type input "n"
type input "Insurance Fee"
click at [770, 389] on button "Save & Close" at bounding box center [777, 396] width 92 height 28
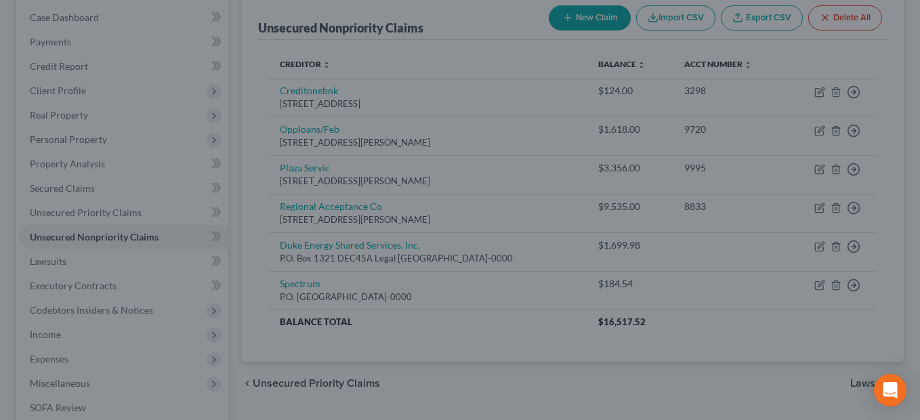
type input "0.00"
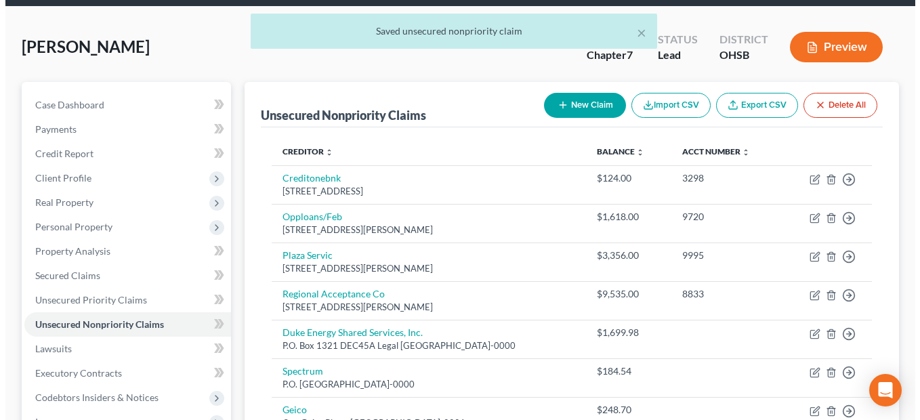
scroll to position [0, 0]
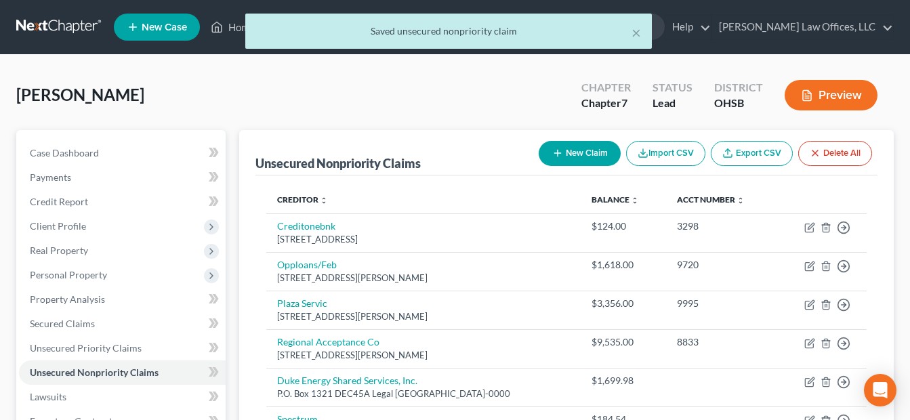
click at [585, 158] on button "New Claim" at bounding box center [580, 153] width 82 height 25
select select "0"
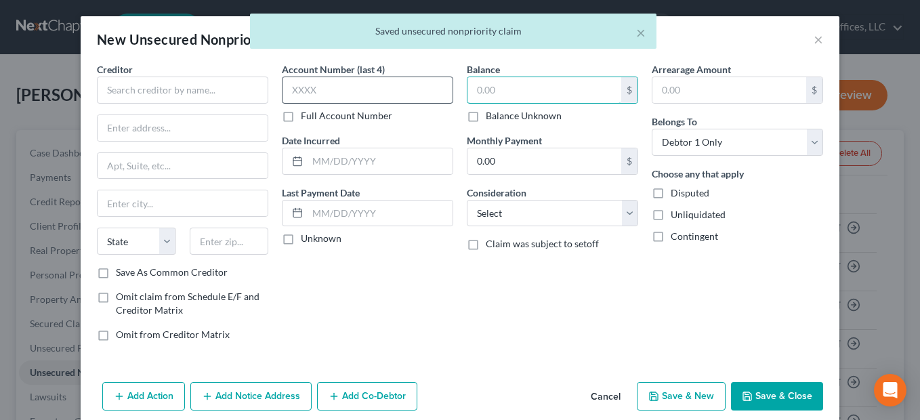
drag, startPoint x: 501, startPoint y: 89, endPoint x: 447, endPoint y: 88, distance: 54.2
click at [447, 88] on div "Creditor * State [US_STATE] AK AR AZ CA CO CT DE DC [GEOGRAPHIC_DATA] [GEOGRAPH…" at bounding box center [460, 207] width 740 height 290
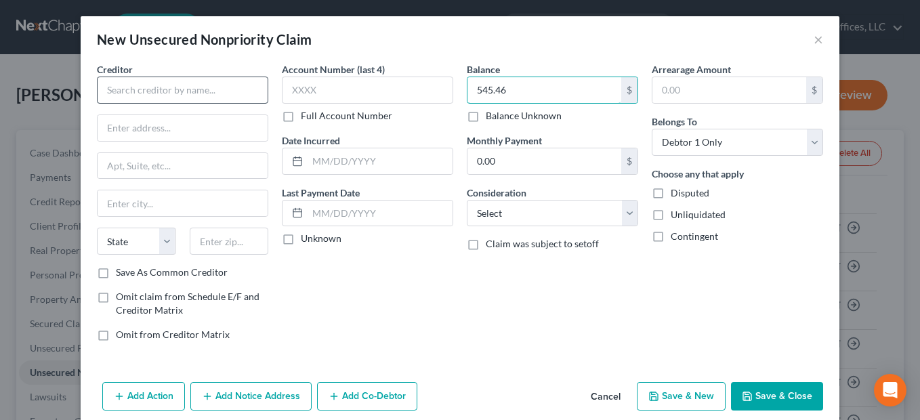
type input "545.46"
click at [158, 89] on input "text" at bounding box center [182, 90] width 171 height 27
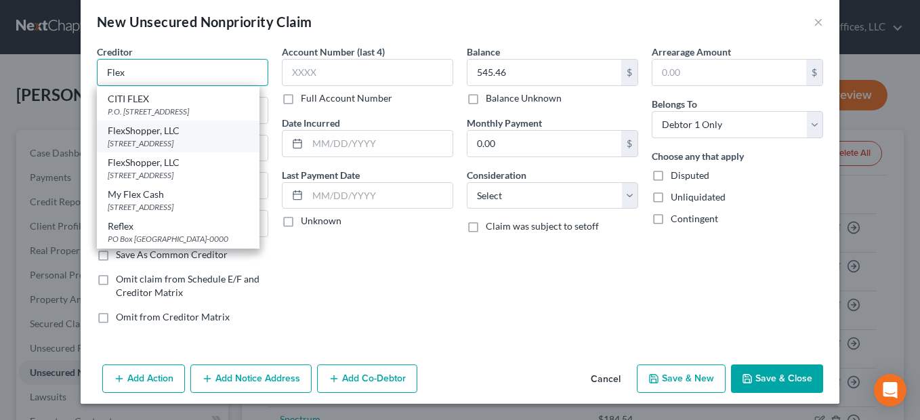
scroll to position [7, 0]
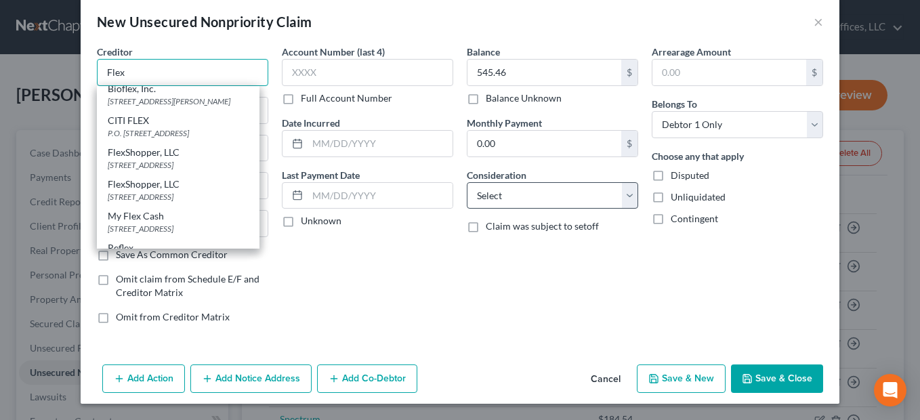
type input "Flex"
click at [623, 195] on select "Select Cable / Satellite Services Collection Agency Credit Card Debt Debt Couns…" at bounding box center [552, 195] width 171 height 27
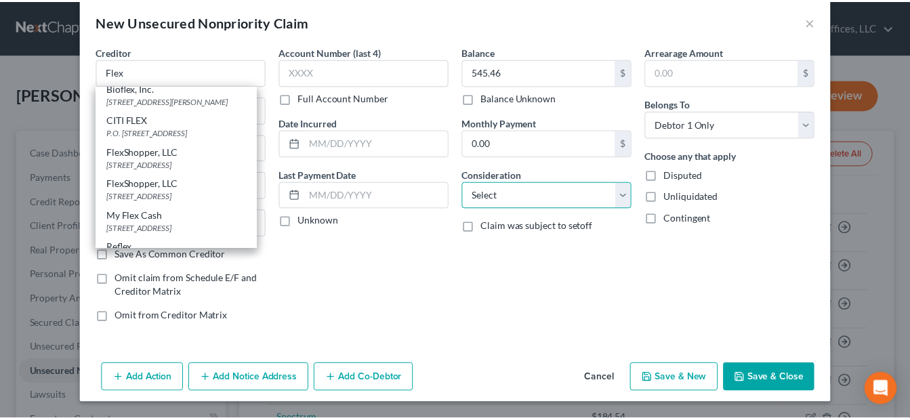
scroll to position [0, 0]
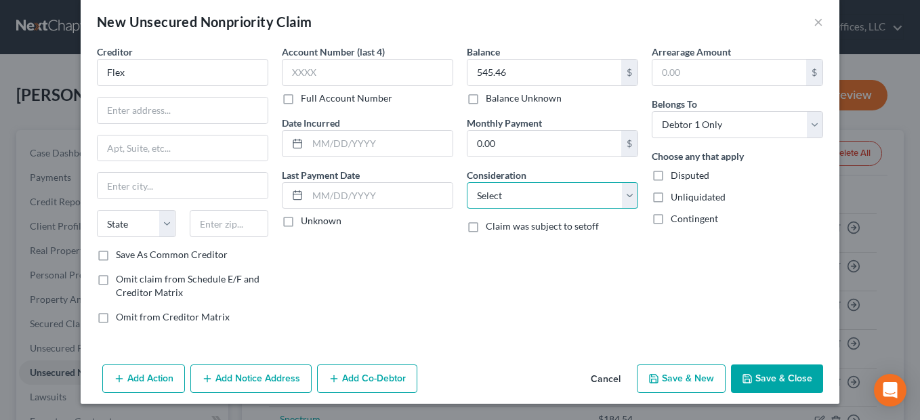
select select "2"
click at [467, 182] on select "Select Cable / Satellite Services Collection Agency Credit Card Debt Debt Couns…" at bounding box center [552, 195] width 171 height 27
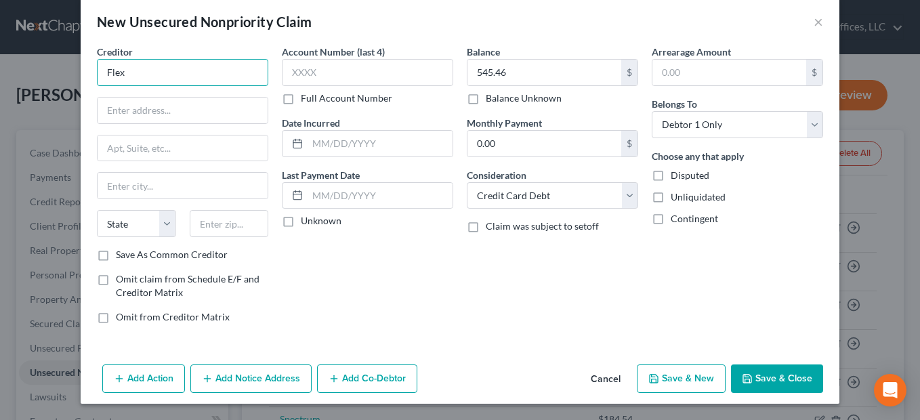
click at [145, 77] on input "Flex" at bounding box center [182, 72] width 171 height 27
click at [757, 374] on button "Save & Close" at bounding box center [777, 378] width 92 height 28
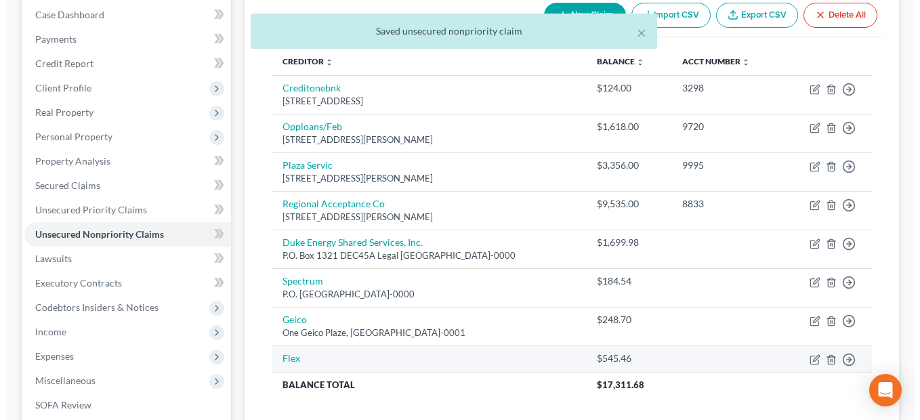
scroll to position [203, 0]
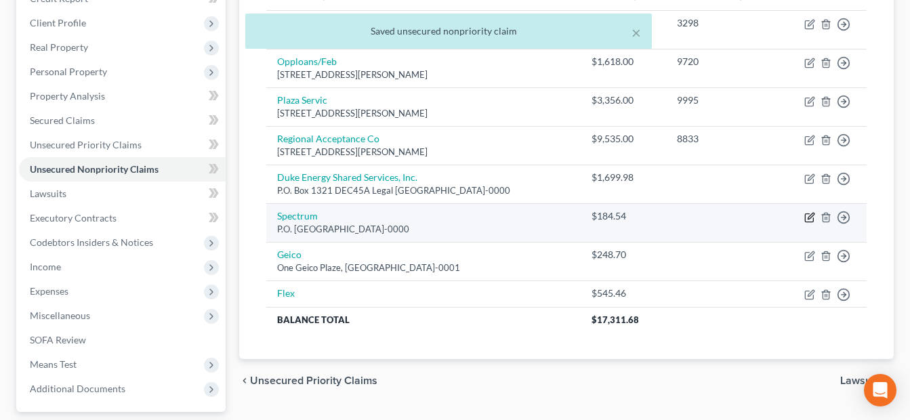
click at [806, 217] on icon "button" at bounding box center [809, 217] width 11 height 11
select select "14"
select select "20"
select select "0"
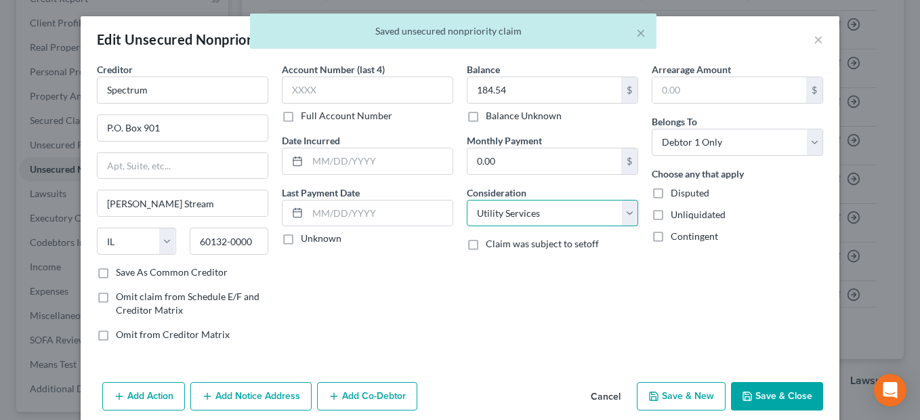
drag, startPoint x: 621, startPoint y: 213, endPoint x: 621, endPoint y: 198, distance: 14.9
click at [621, 213] on select "Select Cable / Satellite Services Collection Agency Credit Card Debt Debt Couns…" at bounding box center [552, 213] width 171 height 27
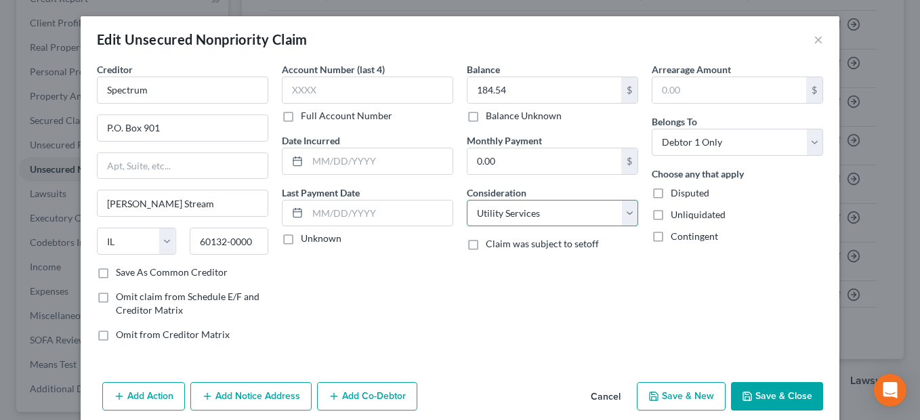
select select "0"
click at [467, 200] on select "Select Cable / Satellite Services Collection Agency Credit Card Debt Debt Couns…" at bounding box center [552, 213] width 171 height 27
click at [754, 389] on button "Save & Close" at bounding box center [777, 396] width 92 height 28
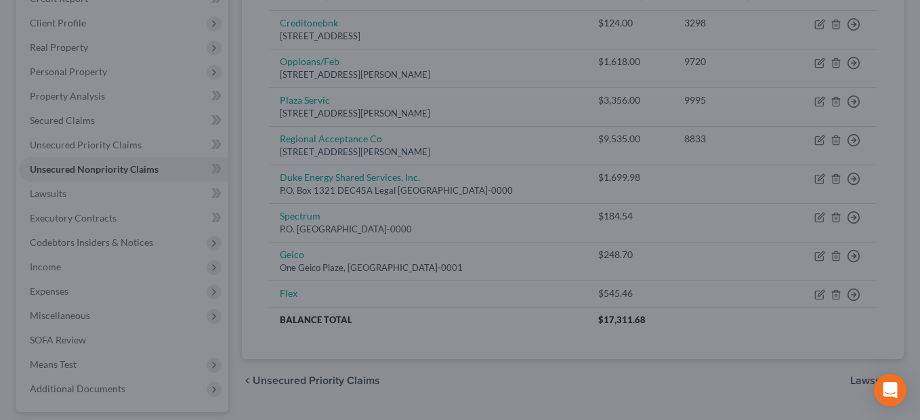
type input "0"
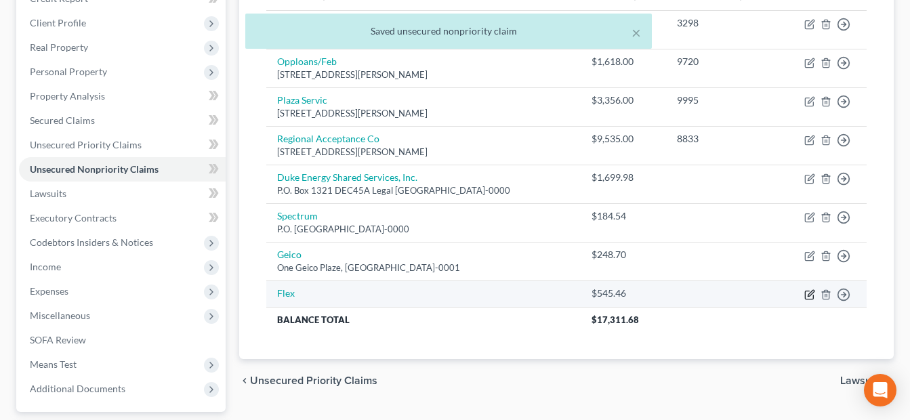
click at [813, 290] on icon "button" at bounding box center [811, 293] width 6 height 6
select select "2"
select select "0"
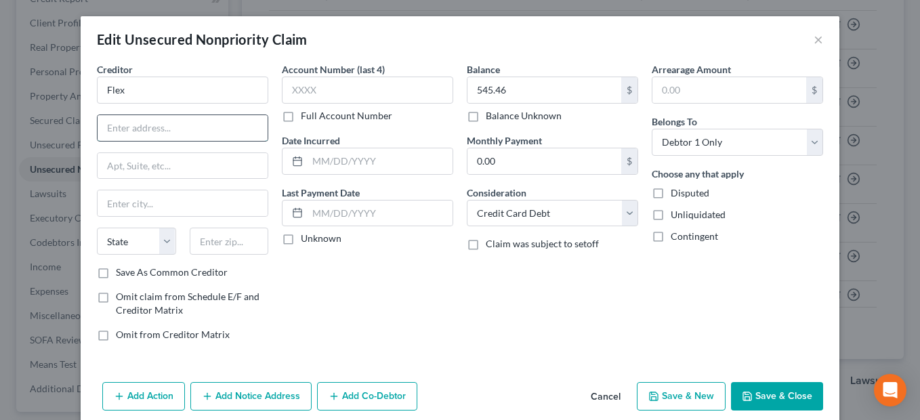
paste input "[STREET_ADDRESS]"
type input "[STREET_ADDRESS]"
click at [232, 232] on input "text" at bounding box center [229, 241] width 79 height 27
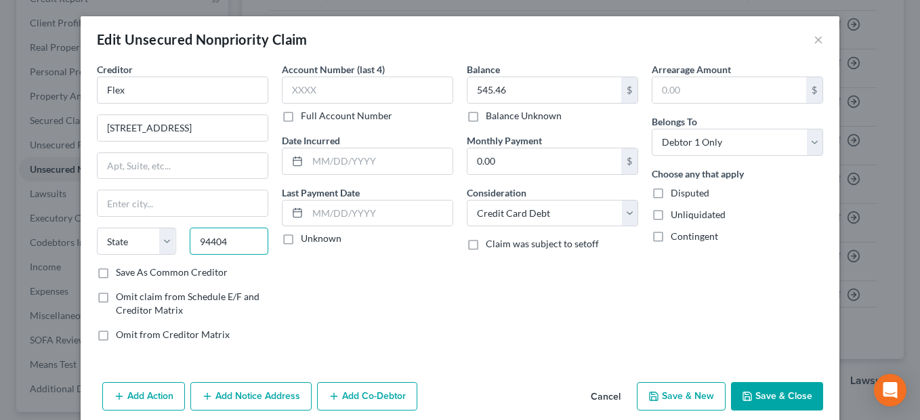
type input "94404"
type input "[GEOGRAPHIC_DATA]"
select select "4"
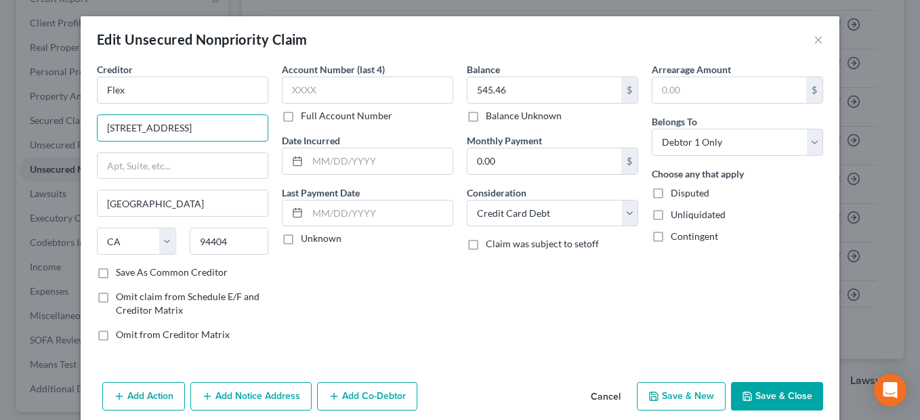
scroll to position [0, 93]
drag, startPoint x: 203, startPoint y: 132, endPoint x: 295, endPoint y: 132, distance: 91.5
click at [295, 132] on div "Creditor * Flex [GEOGRAPHIC_DATA] [GEOGRAPHIC_DATA] [US_STATE][GEOGRAPHIC_DATA]…" at bounding box center [460, 207] width 740 height 290
click at [214, 127] on input "[STREET_ADDRESS]" at bounding box center [183, 128] width 170 height 26
drag, startPoint x: 160, startPoint y: 127, endPoint x: 365, endPoint y: 127, distance: 205.3
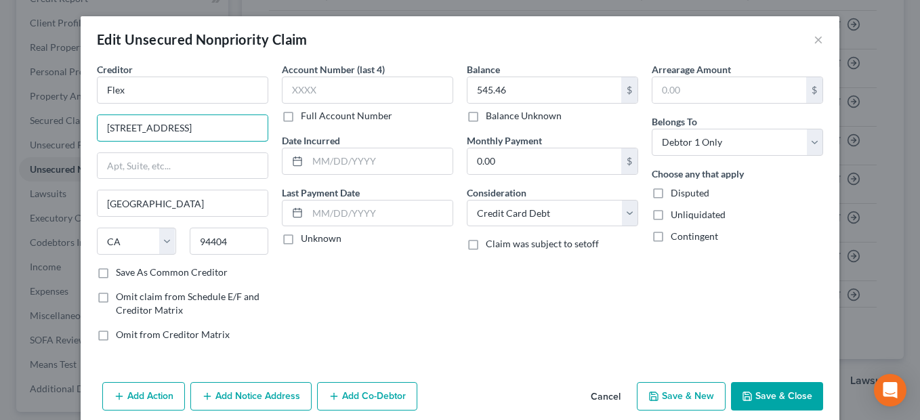
click at [365, 127] on div "Creditor * Flex [GEOGRAPHIC_DATA] [GEOGRAPHIC_DATA] [US_STATE][GEOGRAPHIC_DATA]…" at bounding box center [460, 207] width 740 height 290
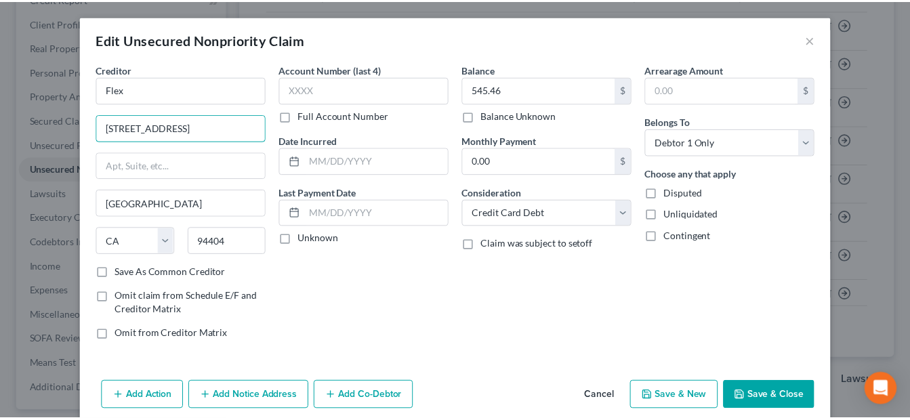
scroll to position [0, 0]
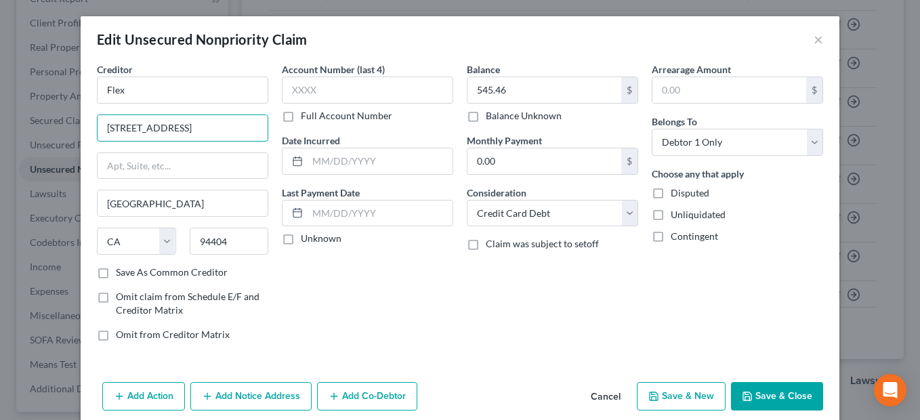
type input "[STREET_ADDRESS]"
click at [694, 389] on button "Save & New" at bounding box center [681, 396] width 89 height 28
select select "0"
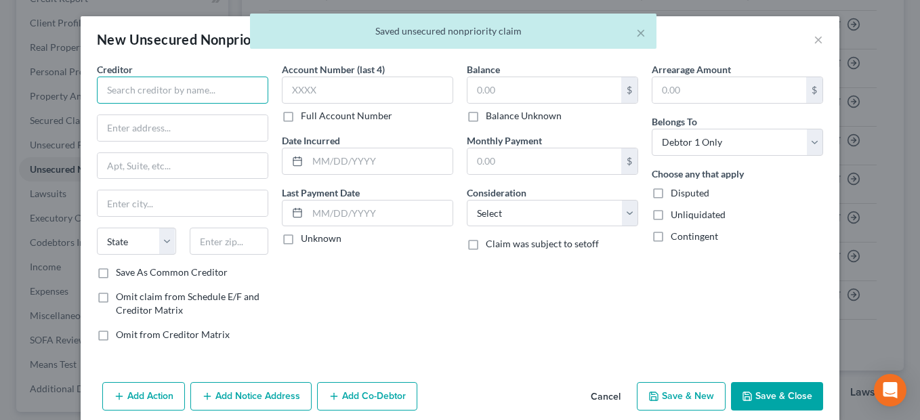
click at [236, 91] on input "text" at bounding box center [182, 90] width 171 height 27
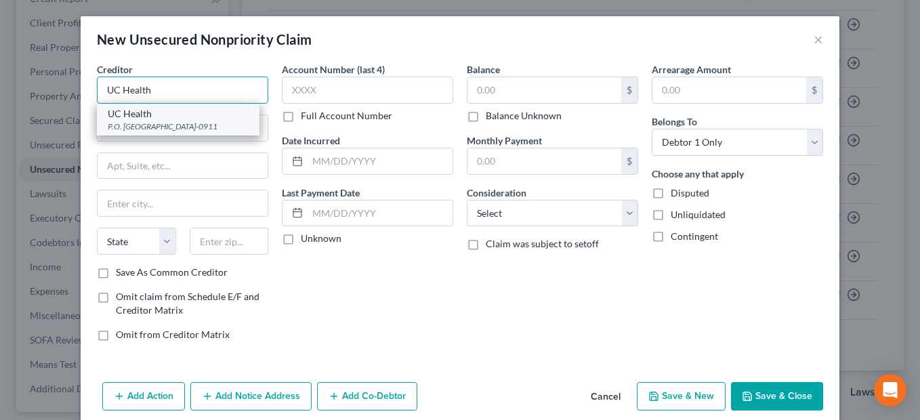
type input "UC Health"
click at [215, 127] on div "P.O. [GEOGRAPHIC_DATA]-0911" at bounding box center [178, 127] width 141 height 12
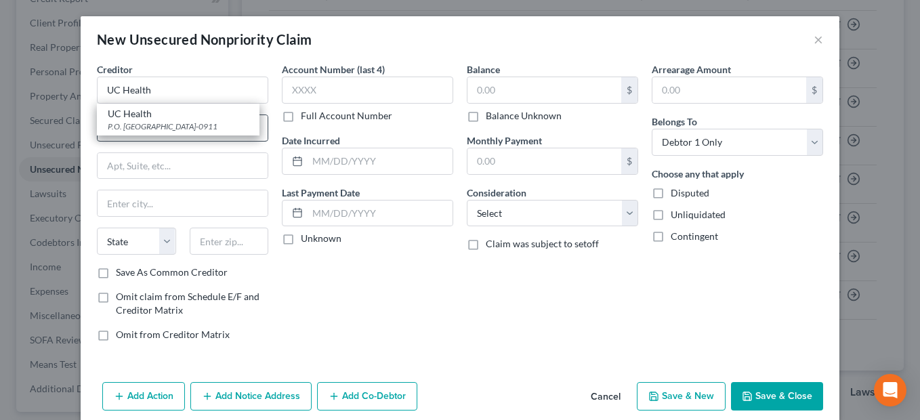
type input "P.O. Box 630911"
type input "[GEOGRAPHIC_DATA]"
select select "36"
type input "45263-0911"
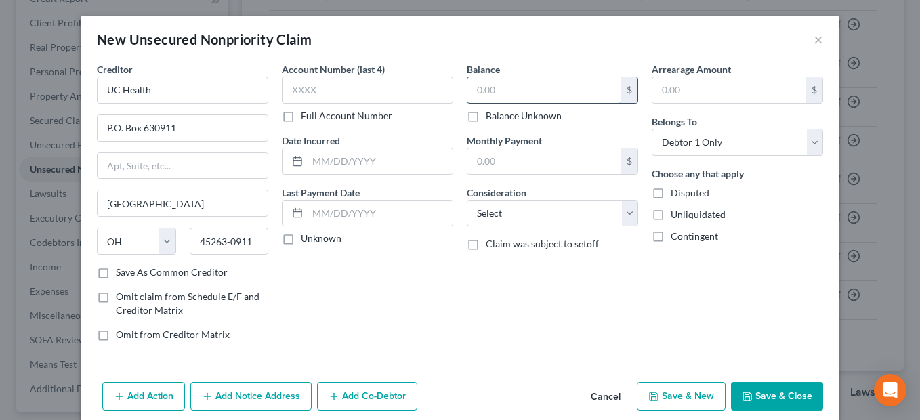
click at [498, 93] on input "text" at bounding box center [544, 90] width 154 height 26
type input "225.00"
drag, startPoint x: 624, startPoint y: 213, endPoint x: 612, endPoint y: 198, distance: 18.3
click at [624, 213] on select "Select Cable / Satellite Services Collection Agency Credit Card Debt Debt Couns…" at bounding box center [552, 213] width 171 height 27
select select "9"
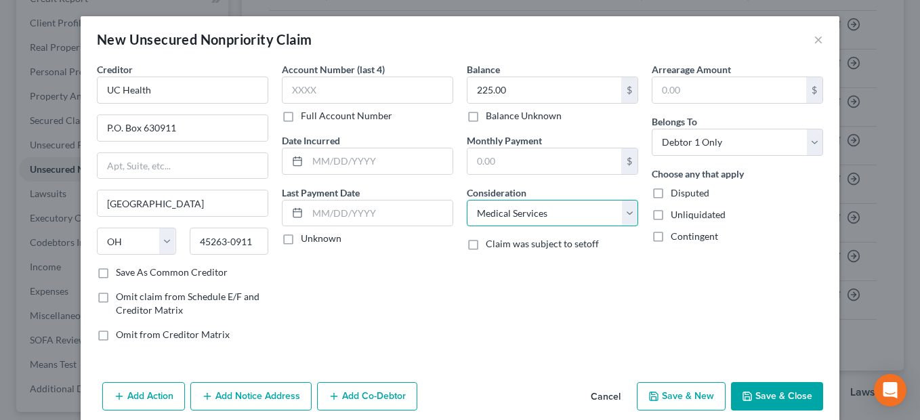
click at [467, 200] on select "Select Cable / Satellite Services Collection Agency Credit Card Debt Debt Couns…" at bounding box center [552, 213] width 171 height 27
click at [787, 389] on button "Save & Close" at bounding box center [777, 396] width 92 height 28
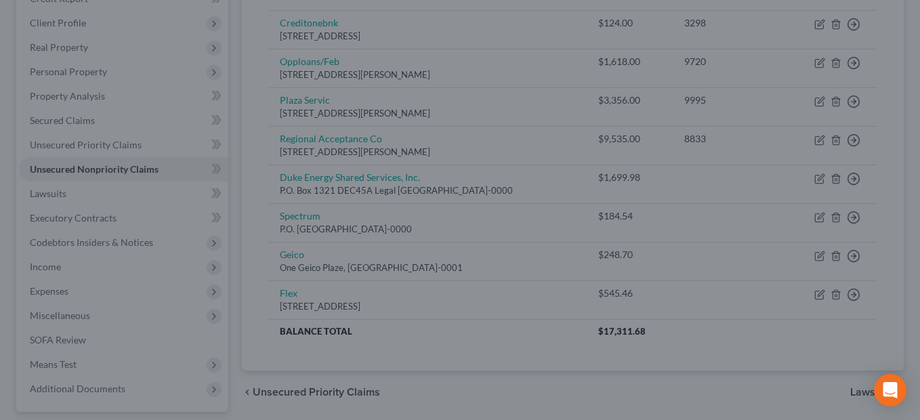
type input "0.00"
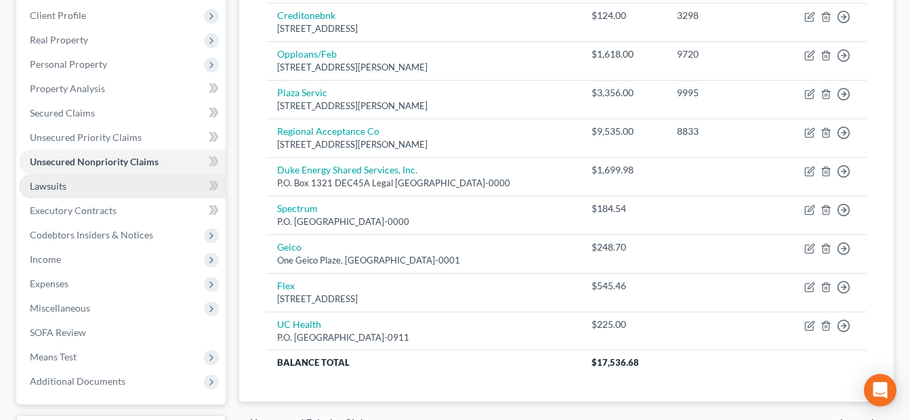
scroll to position [226, 0]
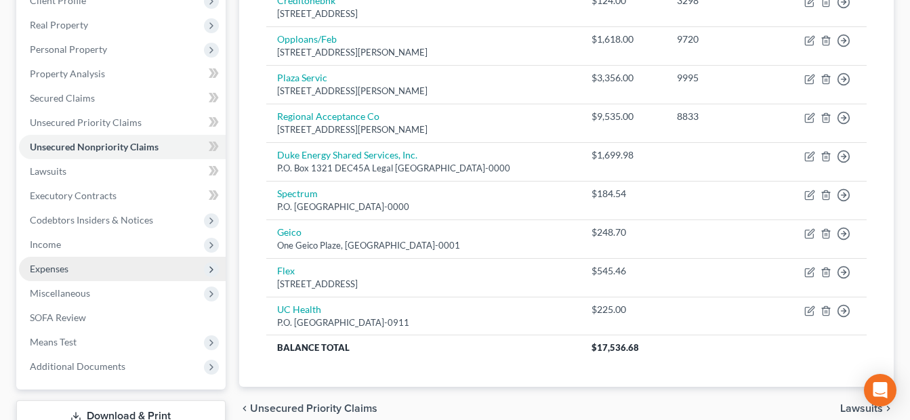
click at [83, 266] on span "Expenses" at bounding box center [122, 269] width 207 height 24
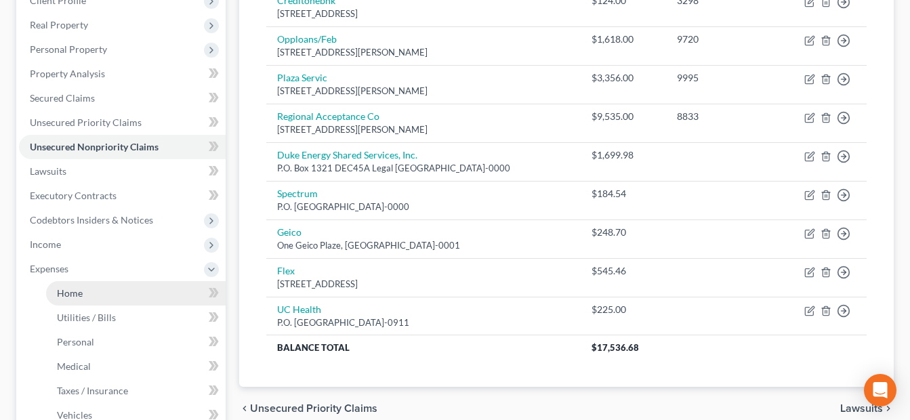
click at [72, 293] on span "Home" at bounding box center [70, 293] width 26 height 12
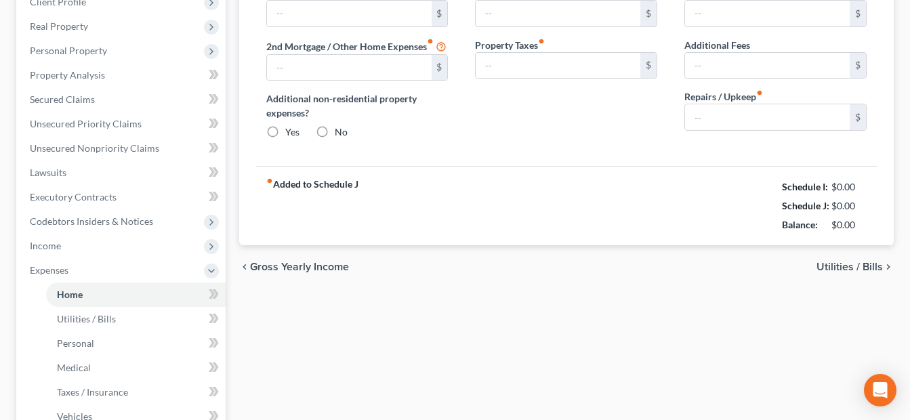
type input "900.00"
radio input "true"
type input "25.00"
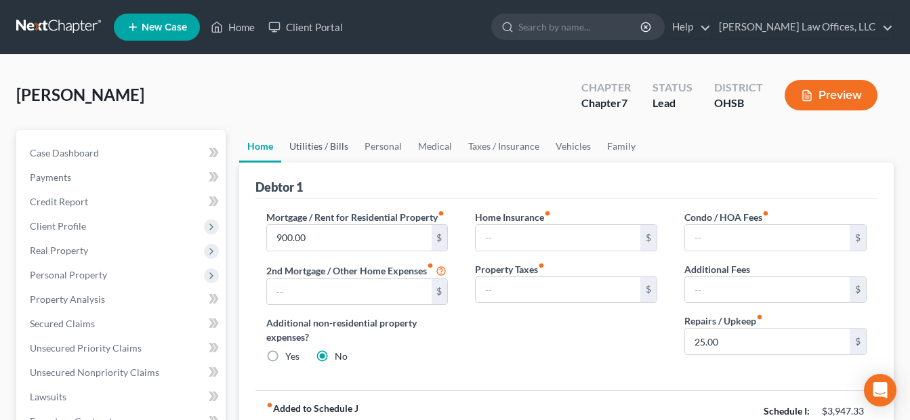
click at [321, 144] on link "Utilities / Bills" at bounding box center [318, 146] width 75 height 33
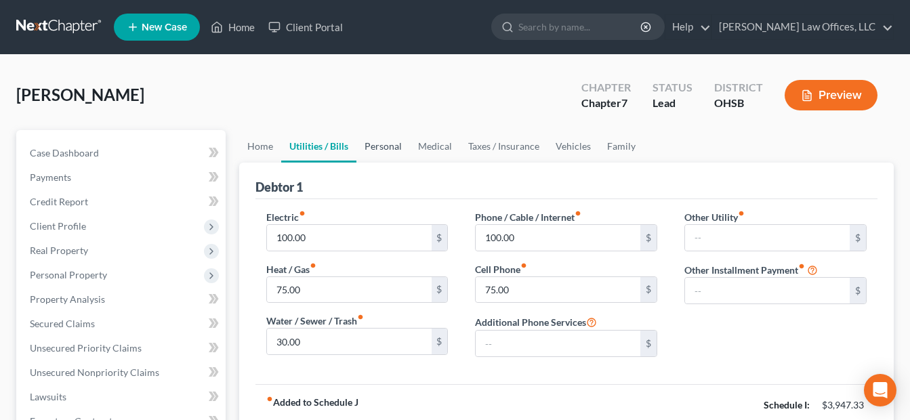
click at [389, 142] on link "Personal" at bounding box center [383, 146] width 54 height 33
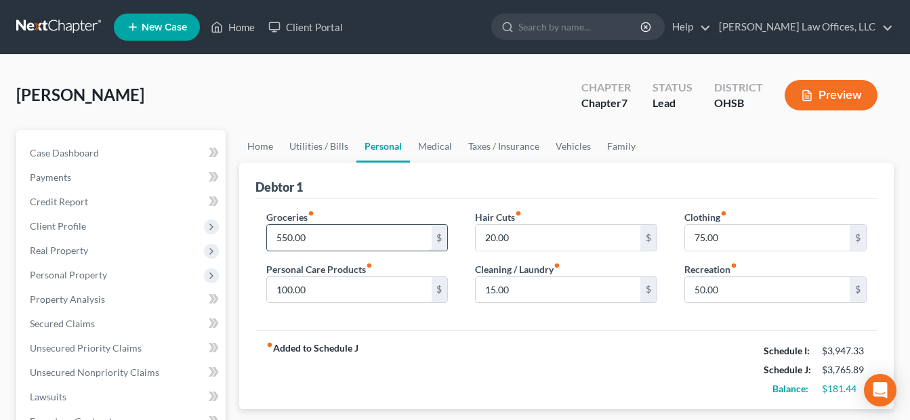
click at [344, 228] on input "550.00" at bounding box center [349, 238] width 165 height 26
type input "695.00"
click at [530, 242] on input "20.00" at bounding box center [558, 238] width 165 height 26
type input "50.00"
click at [579, 327] on div "Groceries fiber_manual_record 695.00 $ Personal Care Products fiber_manual_reco…" at bounding box center [566, 264] width 622 height 131
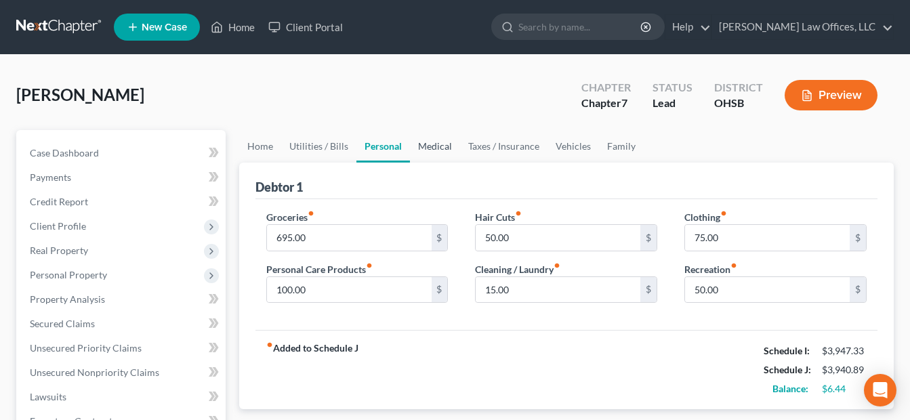
click at [440, 147] on link "Medical" at bounding box center [435, 146] width 50 height 33
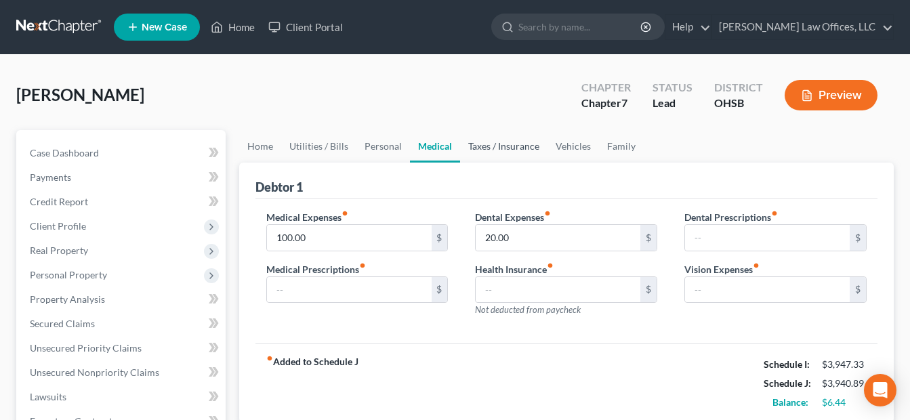
click at [501, 148] on link "Taxes / Insurance" at bounding box center [503, 146] width 87 height 33
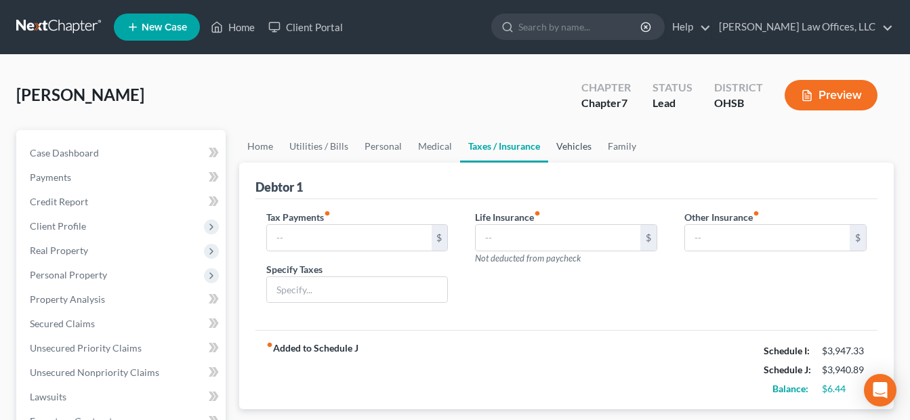
click at [558, 144] on link "Vehicles" at bounding box center [573, 146] width 51 height 33
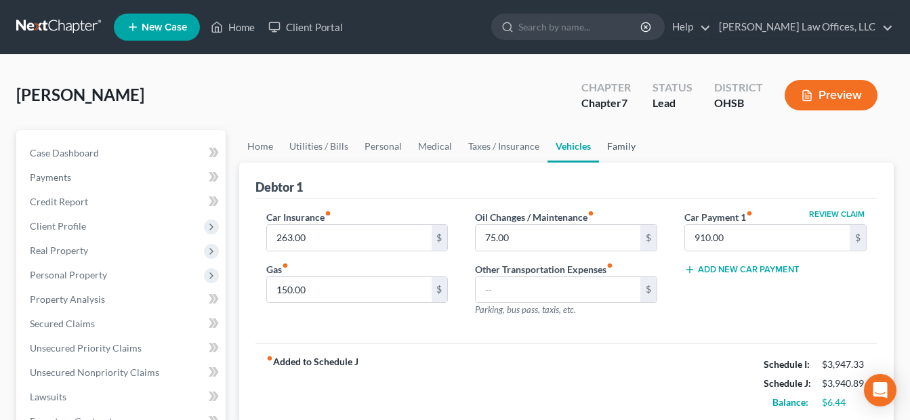
click at [606, 144] on link "Family" at bounding box center [621, 146] width 45 height 33
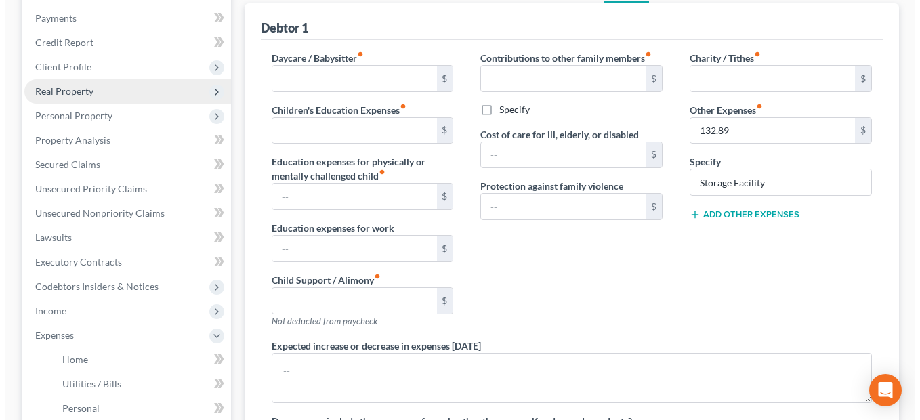
scroll to position [68, 0]
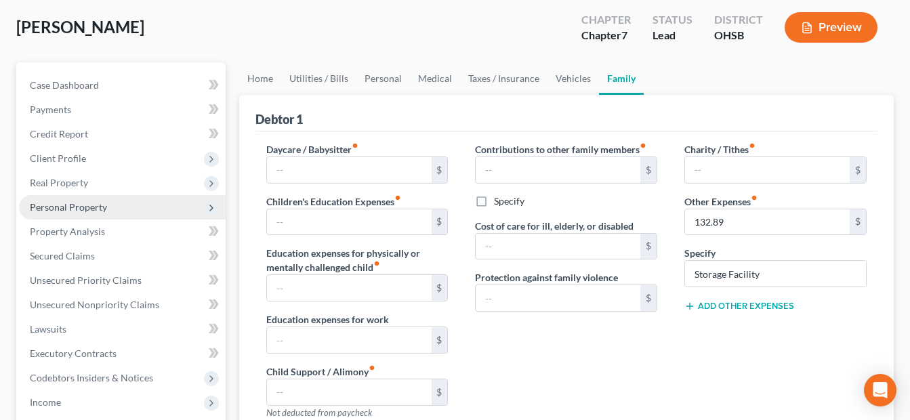
click at [70, 203] on span "Personal Property" at bounding box center [68, 207] width 77 height 12
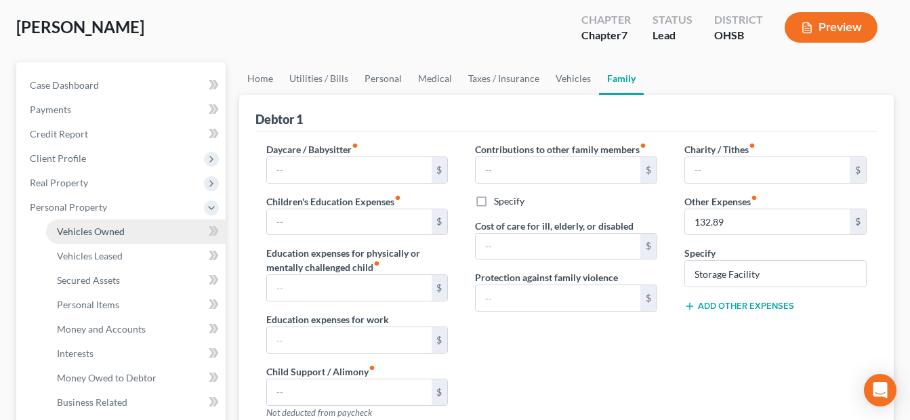
click at [129, 231] on link "Vehicles Owned" at bounding box center [136, 231] width 180 height 24
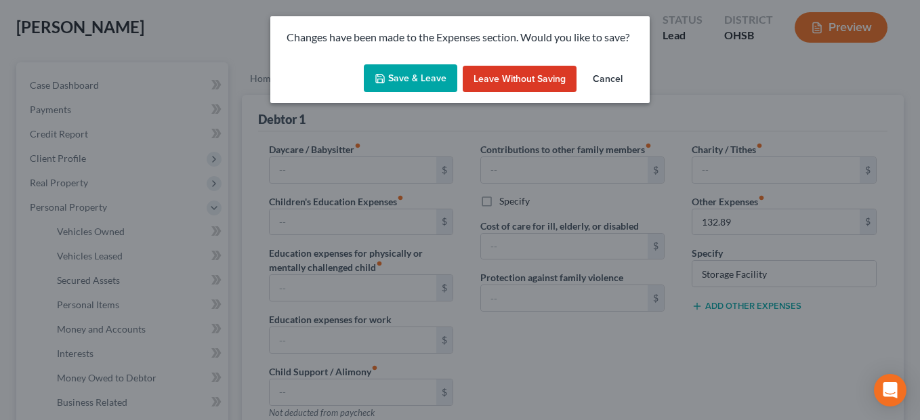
click at [394, 81] on button "Save & Leave" at bounding box center [410, 78] width 93 height 28
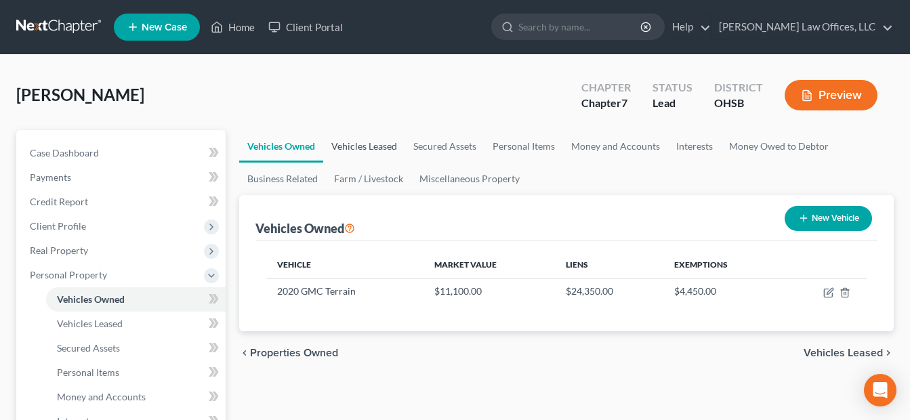
click at [362, 147] on link "Vehicles Leased" at bounding box center [364, 146] width 82 height 33
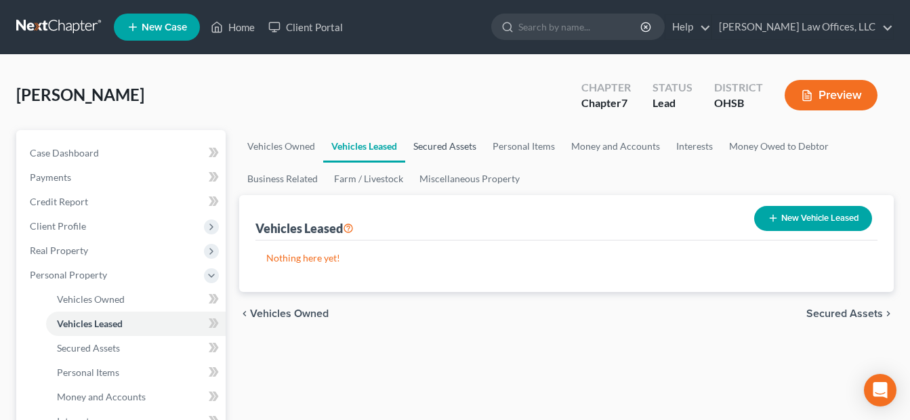
click at [447, 147] on link "Secured Assets" at bounding box center [444, 146] width 79 height 33
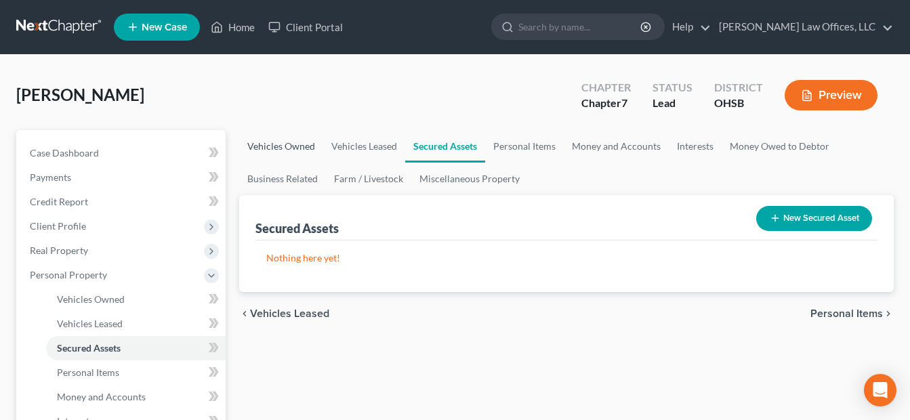
click at [285, 143] on link "Vehicles Owned" at bounding box center [281, 146] width 84 height 33
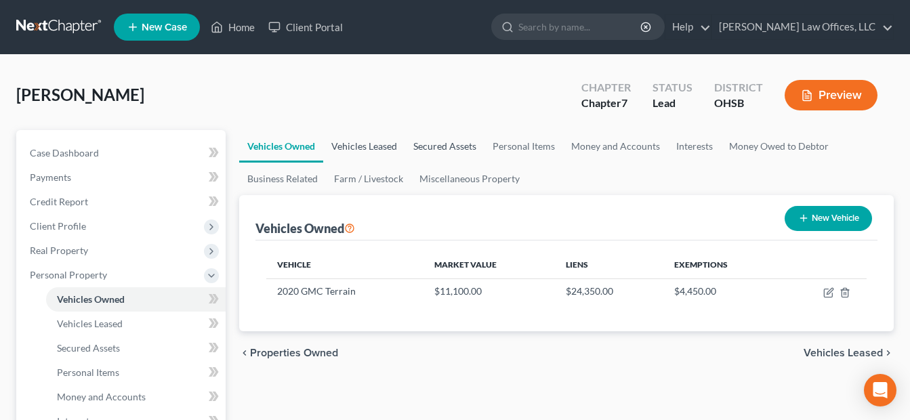
click at [375, 144] on link "Vehicles Leased" at bounding box center [364, 146] width 82 height 33
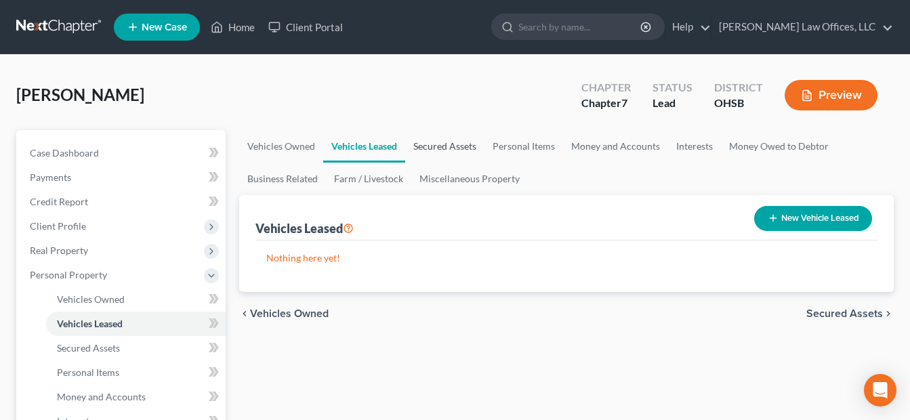
click at [458, 144] on link "Secured Assets" at bounding box center [444, 146] width 79 height 33
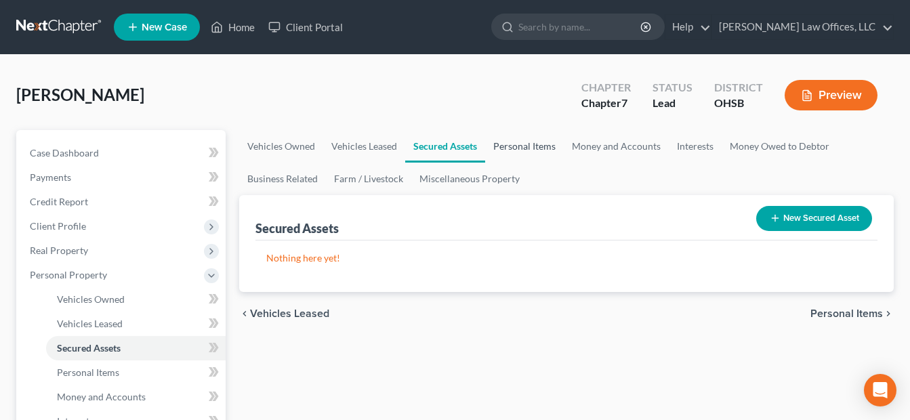
click at [510, 144] on link "Personal Items" at bounding box center [524, 146] width 79 height 33
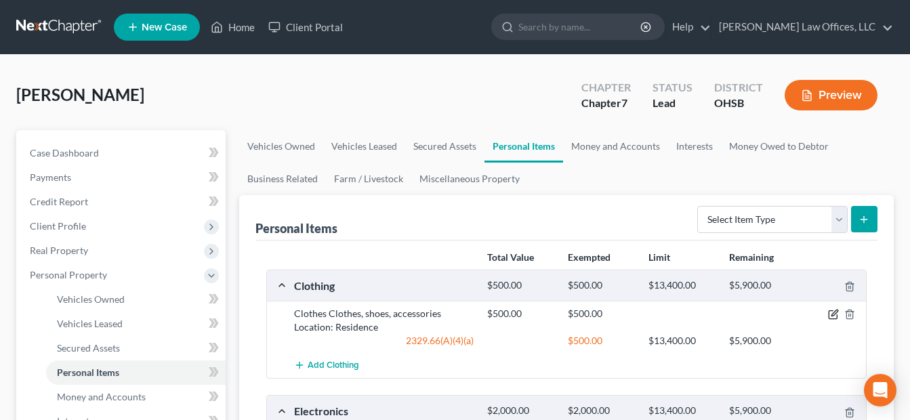
click at [829, 309] on icon "button" at bounding box center [833, 314] width 11 height 11
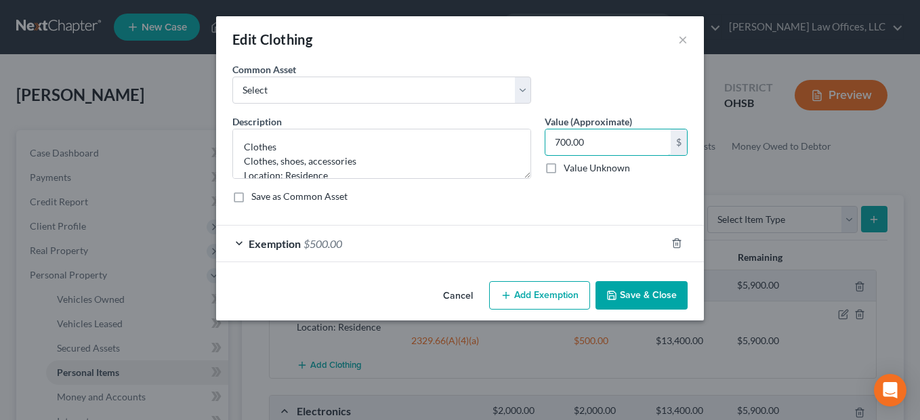
type input "700.00"
click at [419, 243] on div "Exemption $500.00" at bounding box center [441, 244] width 450 height 36
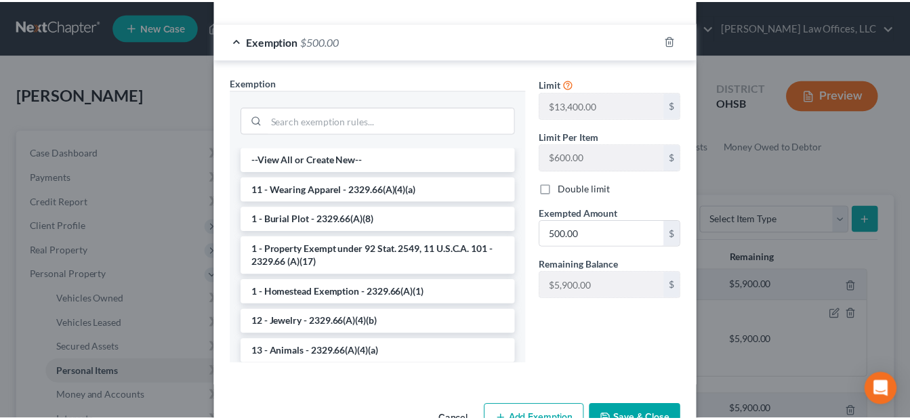
scroll to position [203, 0]
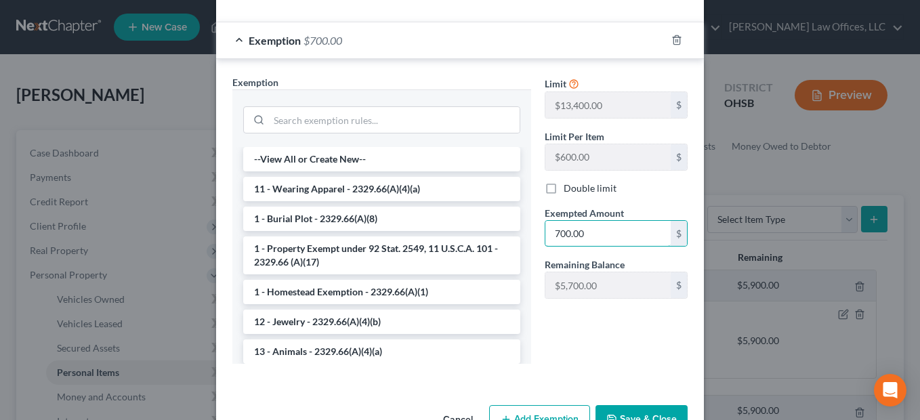
type input "700.00"
click at [631, 405] on button "Save & Close" at bounding box center [641, 419] width 92 height 28
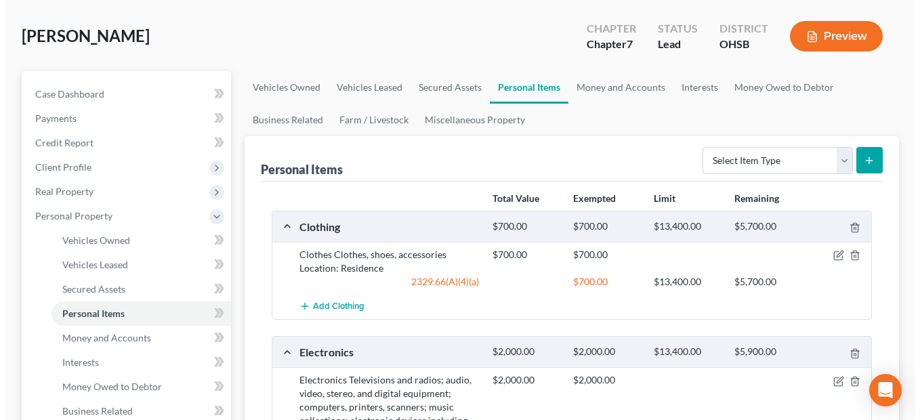
scroll to position [135, 0]
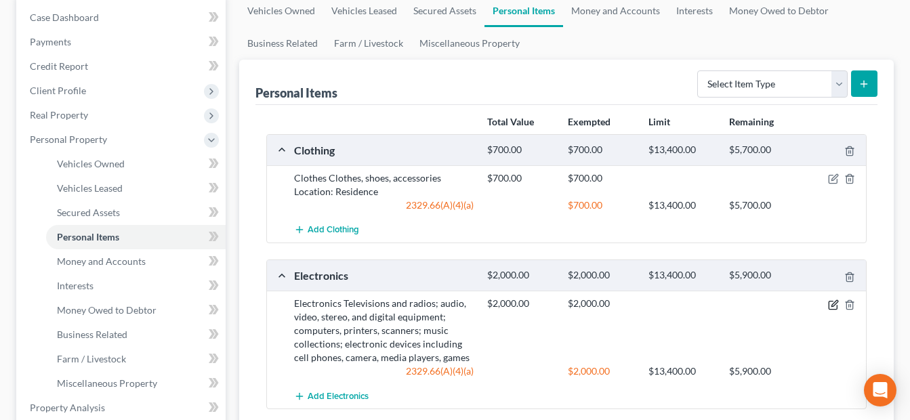
click at [833, 306] on icon "button" at bounding box center [834, 303] width 6 height 6
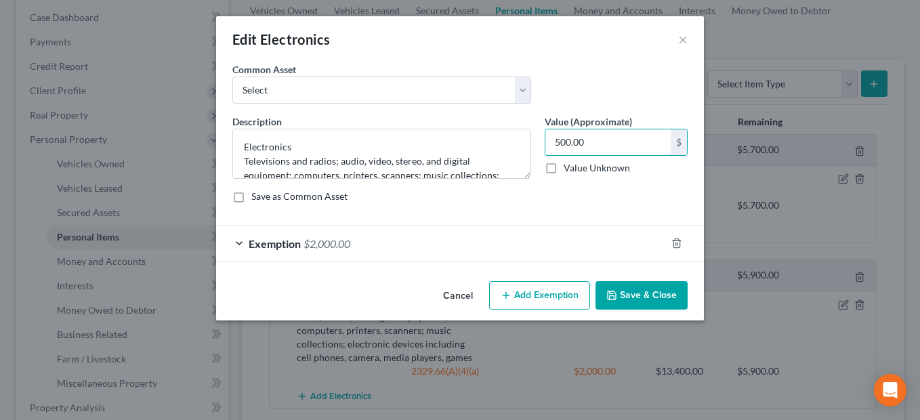
type input "500.00"
click at [462, 233] on div "Exemption $2,000.00" at bounding box center [441, 244] width 450 height 36
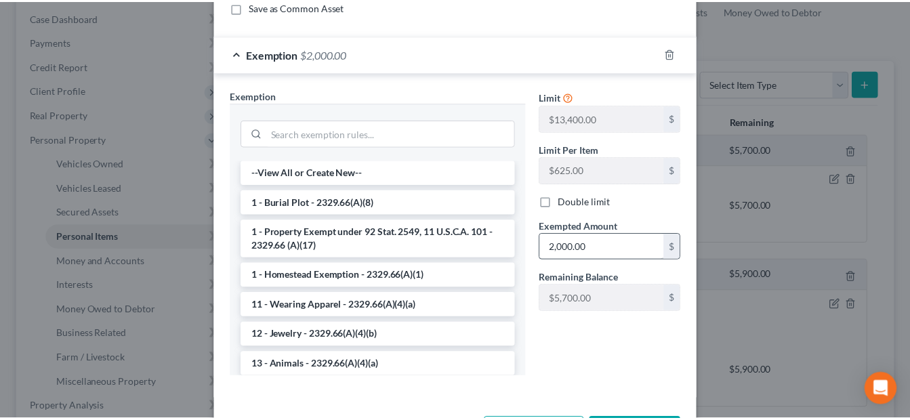
scroll to position [203, 0]
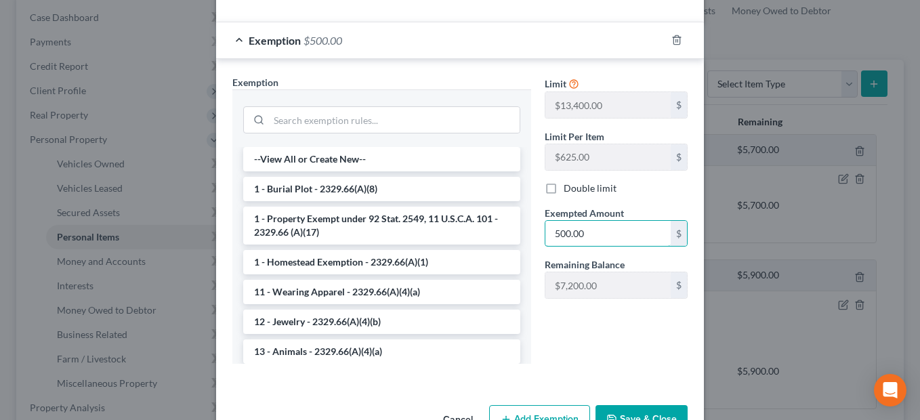
type input "500.00"
drag, startPoint x: 629, startPoint y: 406, endPoint x: 637, endPoint y: 393, distance: 14.9
click at [629, 406] on button "Save & Close" at bounding box center [641, 419] width 92 height 28
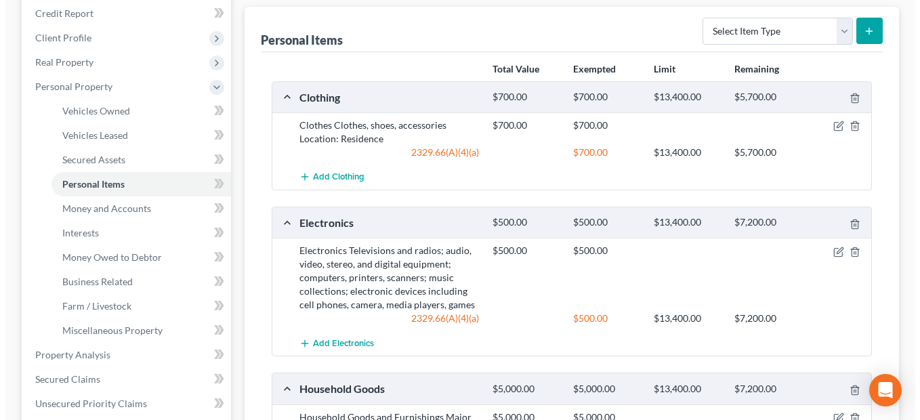
scroll to position [339, 0]
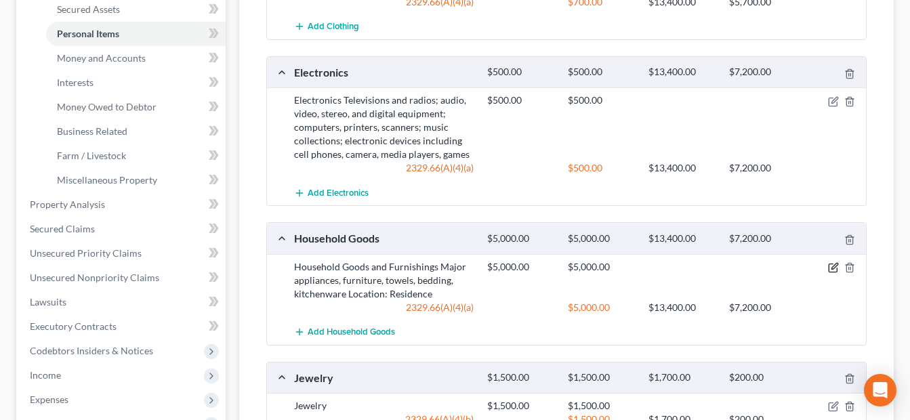
click at [828, 268] on icon "button" at bounding box center [833, 267] width 11 height 11
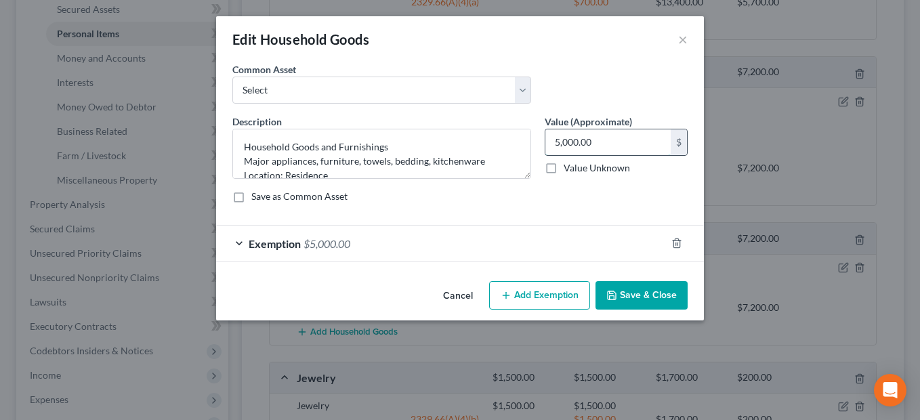
click at [602, 143] on input "5,000.00" at bounding box center [607, 142] width 125 height 26
type input "500.00"
click at [483, 240] on div "Exemption $5,000.00" at bounding box center [441, 244] width 450 height 36
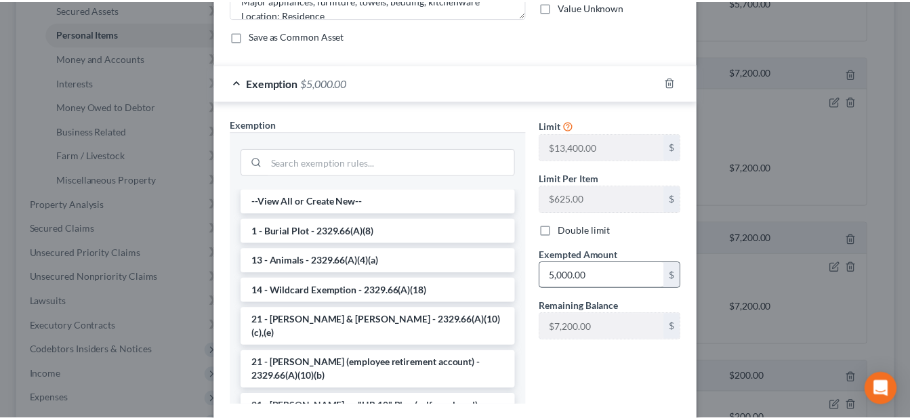
scroll to position [203, 0]
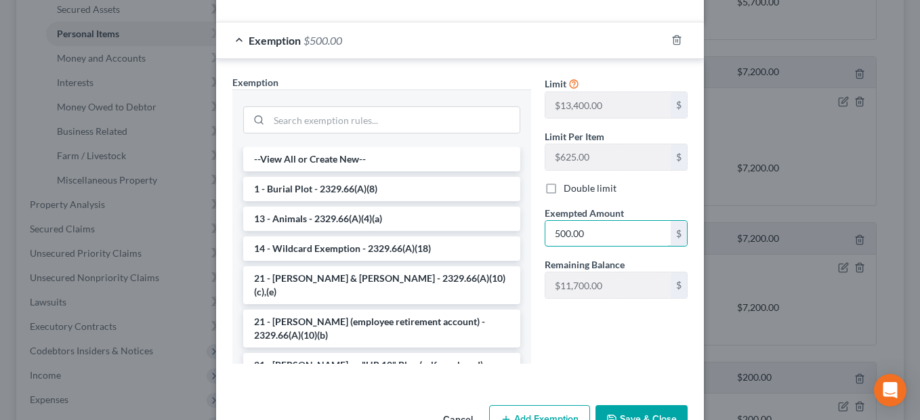
type input "500.00"
click at [635, 414] on button "Save & Close" at bounding box center [641, 419] width 92 height 28
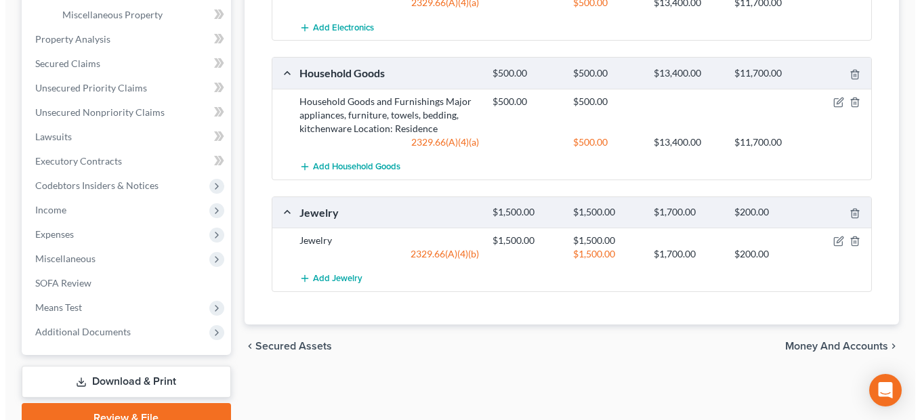
scroll to position [511, 0]
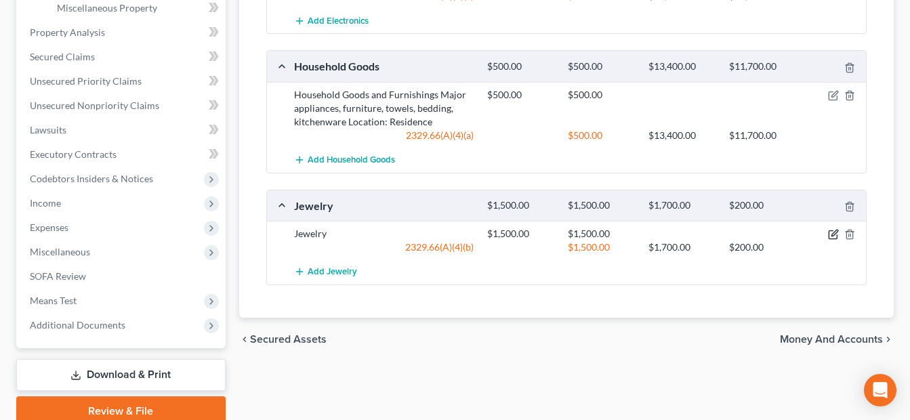
click at [832, 233] on icon "button" at bounding box center [833, 234] width 11 height 11
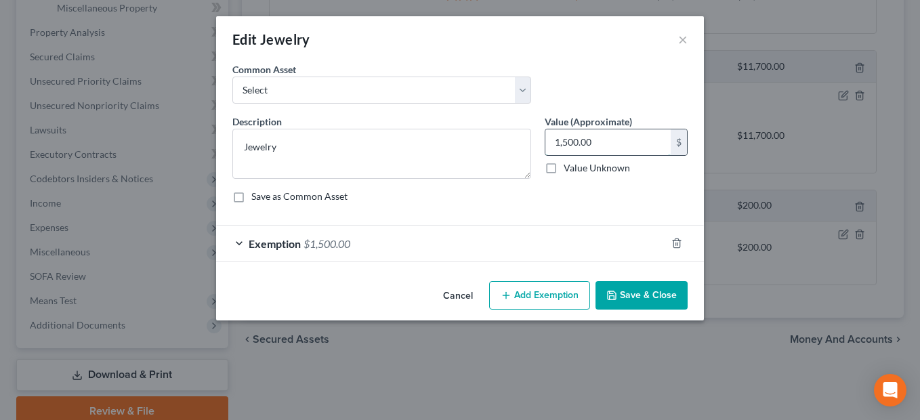
click at [629, 143] on input "1,500.00" at bounding box center [607, 142] width 125 height 26
type input "1,000.00"
click at [483, 230] on div "Exemption $1,500.00" at bounding box center [441, 244] width 450 height 36
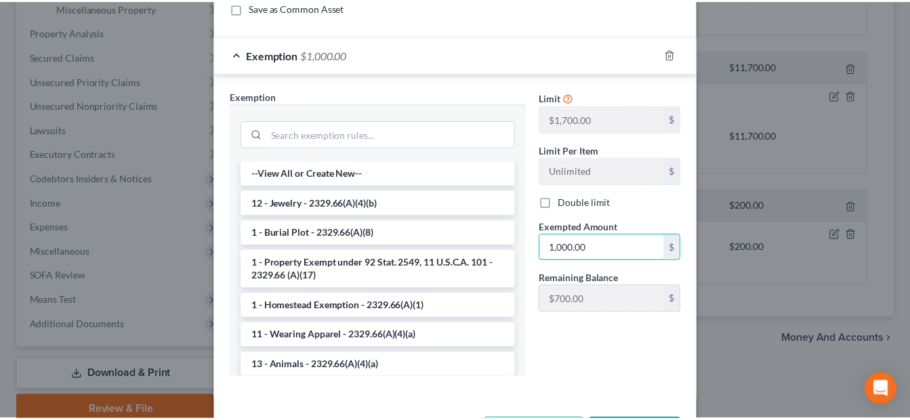
scroll to position [243, 0]
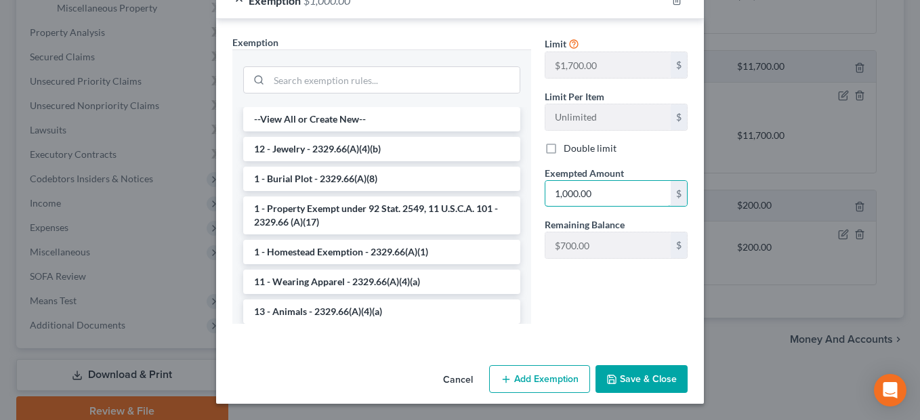
type input "1,000.00"
click at [628, 377] on button "Save & Close" at bounding box center [641, 379] width 92 height 28
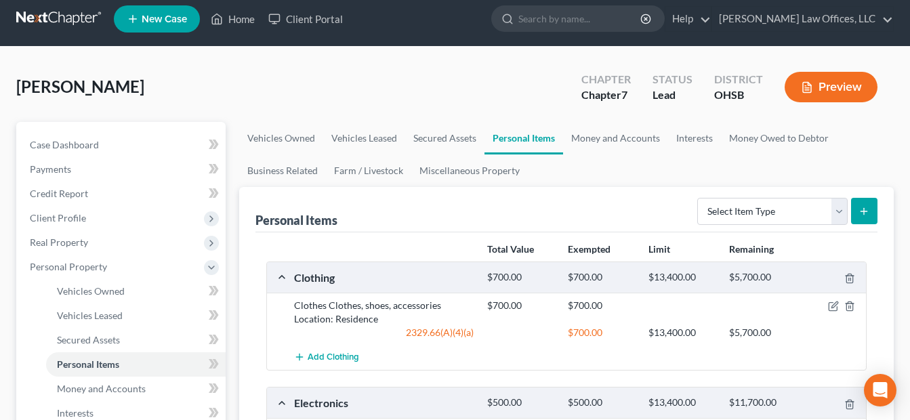
scroll to position [0, 0]
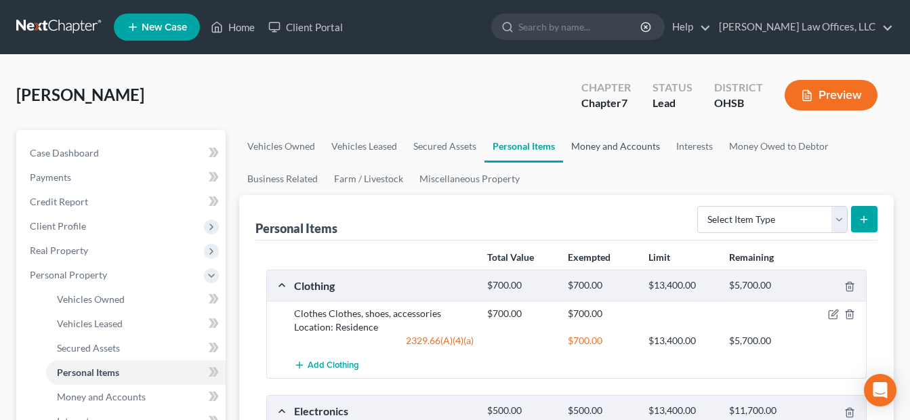
click at [611, 149] on link "Money and Accounts" at bounding box center [615, 146] width 105 height 33
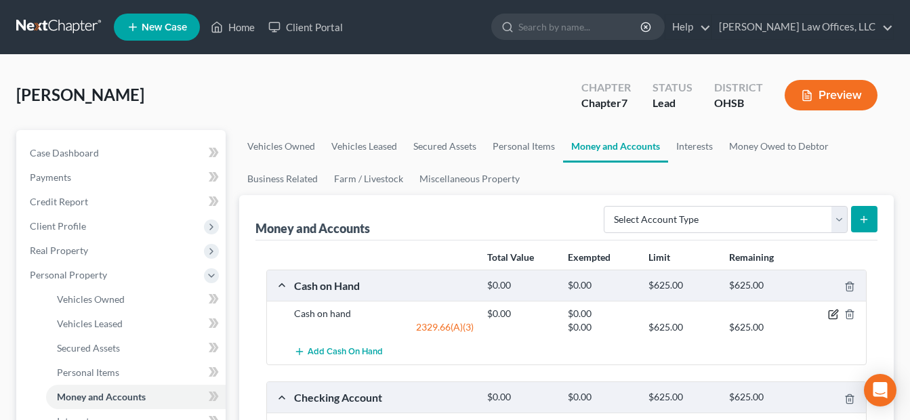
click at [828, 312] on icon "button" at bounding box center [833, 314] width 11 height 11
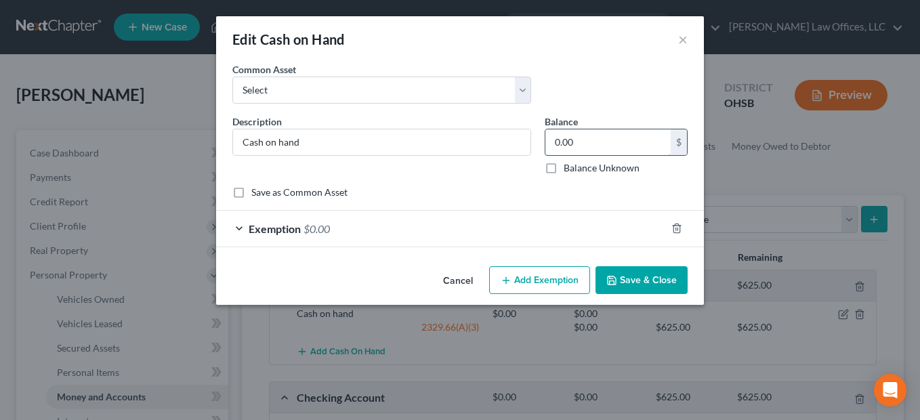
click at [617, 144] on input "0.00" at bounding box center [607, 142] width 125 height 26
type input "300.00"
click at [626, 277] on button "Save & Close" at bounding box center [641, 280] width 92 height 28
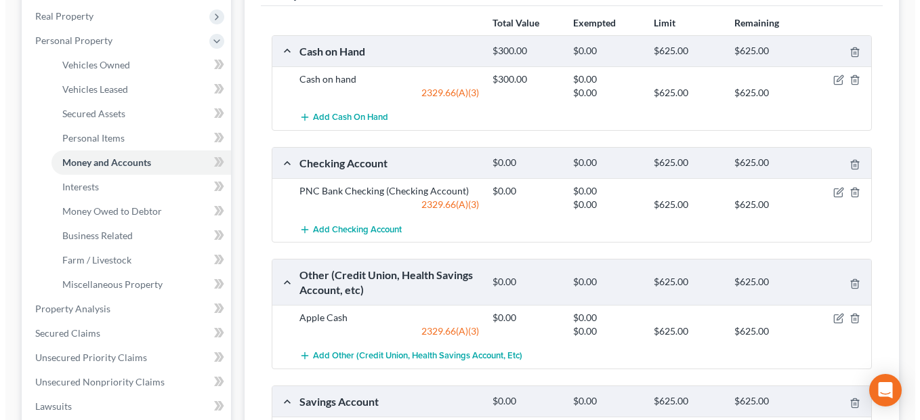
scroll to position [203, 0]
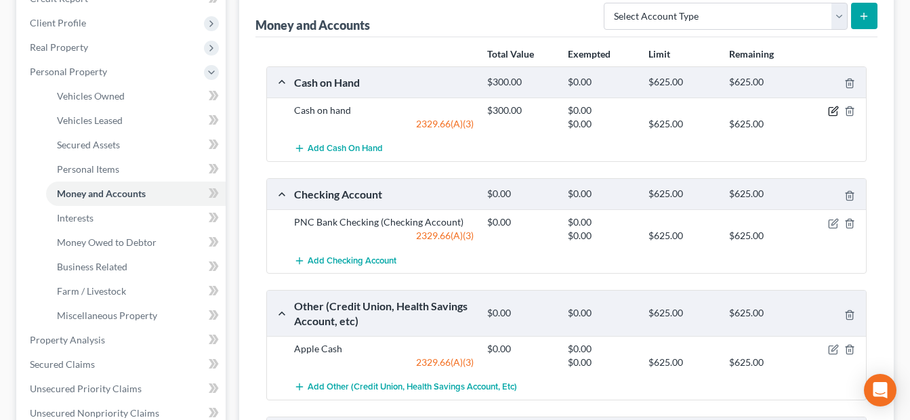
click at [833, 110] on icon "button" at bounding box center [834, 110] width 6 height 6
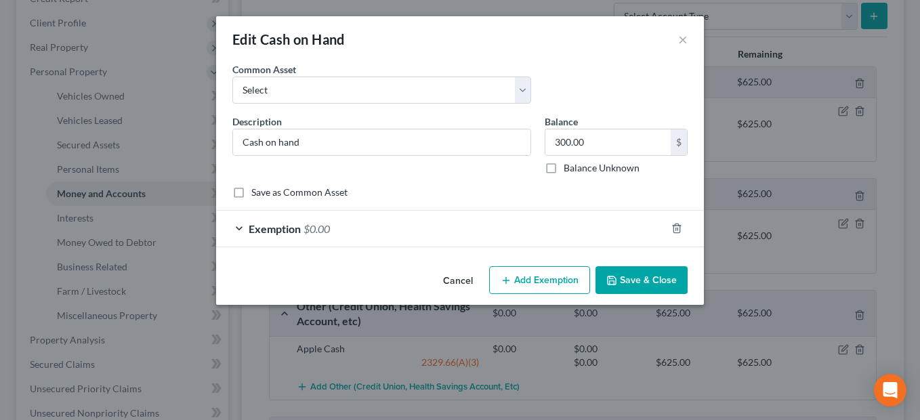
click at [493, 228] on div "Exemption $0.00" at bounding box center [441, 229] width 450 height 36
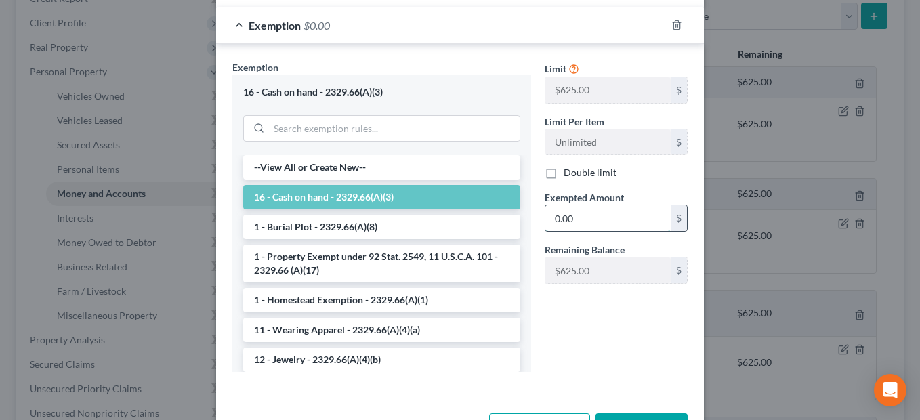
click at [597, 227] on input "0.00" at bounding box center [607, 218] width 125 height 26
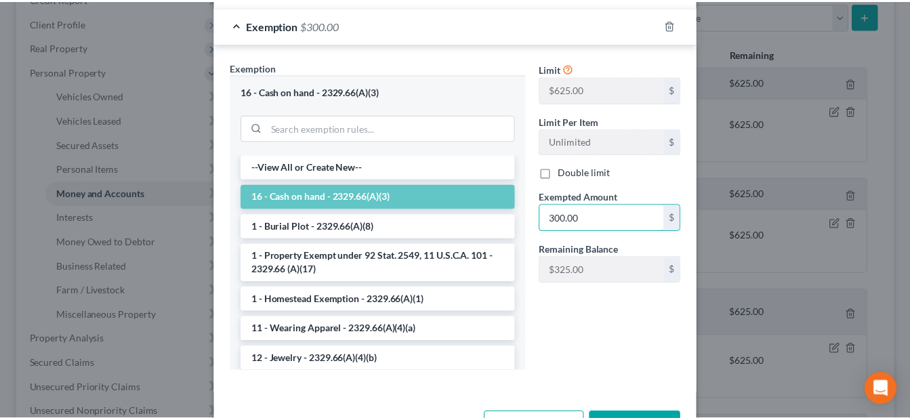
scroll to position [252, 0]
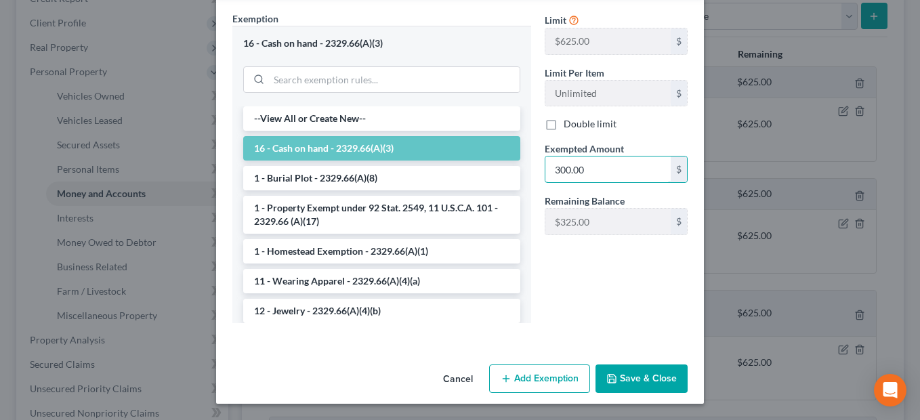
type input "300.00"
drag, startPoint x: 612, startPoint y: 369, endPoint x: 619, endPoint y: 350, distance: 19.9
click at [612, 369] on button "Save & Close" at bounding box center [641, 378] width 92 height 28
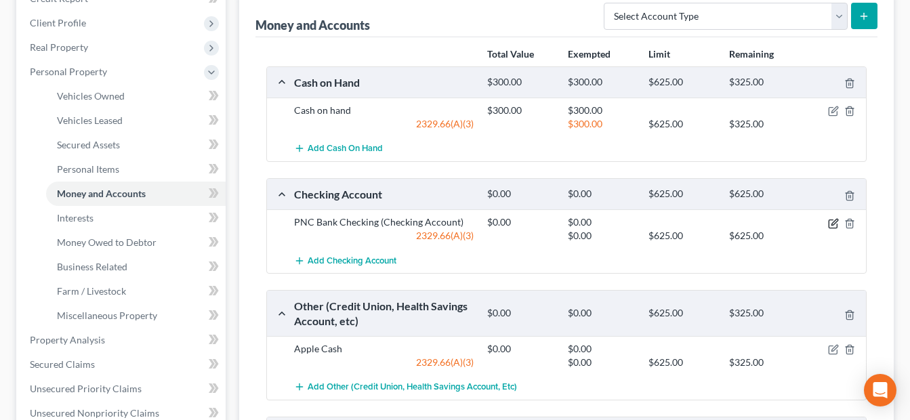
click at [831, 219] on icon "button" at bounding box center [833, 223] width 11 height 11
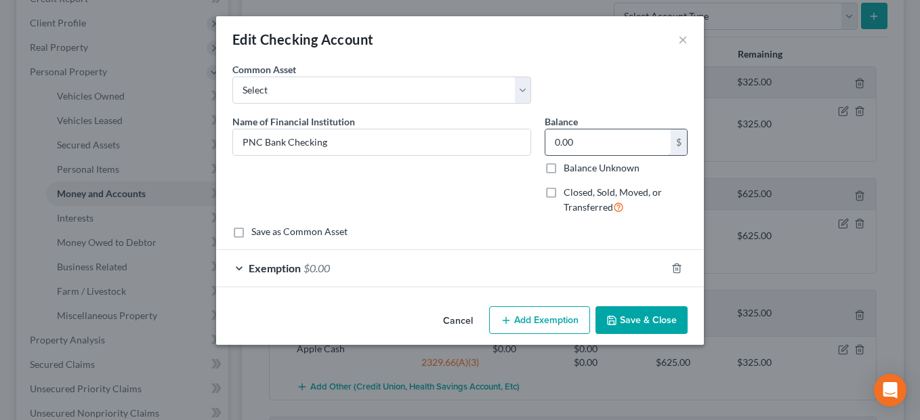
click at [606, 144] on input "0.00" at bounding box center [607, 142] width 125 height 26
type input "126.82"
click at [625, 320] on button "Save & Close" at bounding box center [641, 320] width 92 height 28
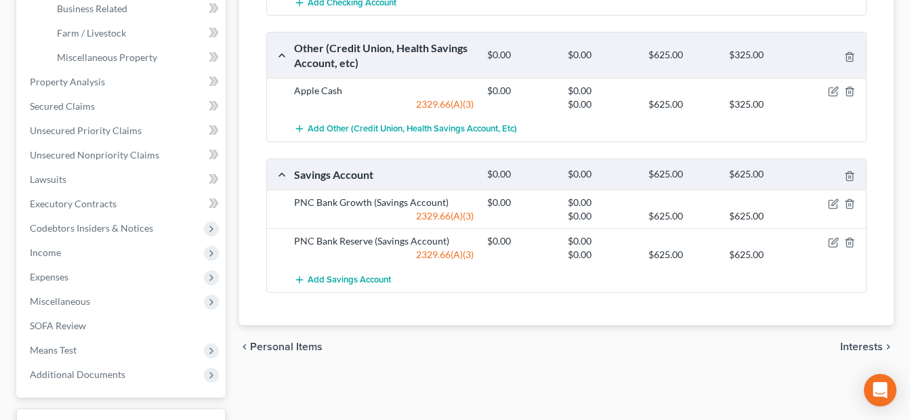
scroll to position [474, 0]
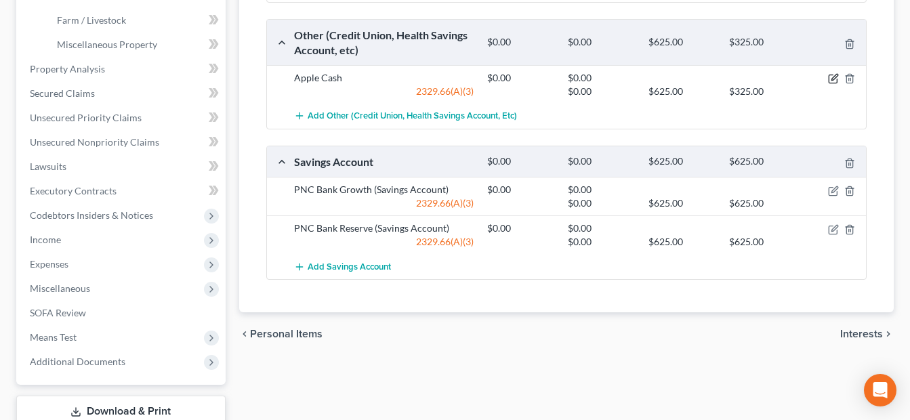
click at [831, 77] on icon "button" at bounding box center [833, 78] width 11 height 11
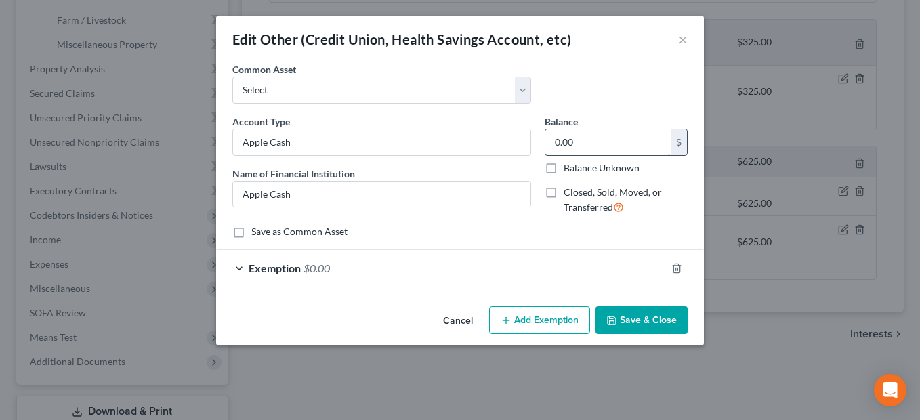
click at [601, 143] on input "0.00" at bounding box center [607, 142] width 125 height 26
type input "26.00"
drag, startPoint x: 625, startPoint y: 315, endPoint x: 626, endPoint y: 308, distance: 7.6
click at [625, 316] on button "Save & Close" at bounding box center [641, 320] width 92 height 28
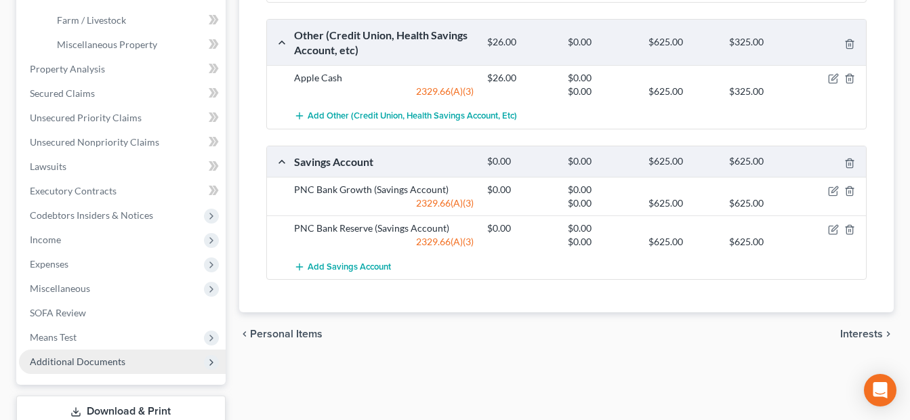
drag, startPoint x: 100, startPoint y: 361, endPoint x: 107, endPoint y: 360, distance: 6.8
click at [100, 361] on span "Additional Documents" at bounding box center [78, 362] width 96 height 12
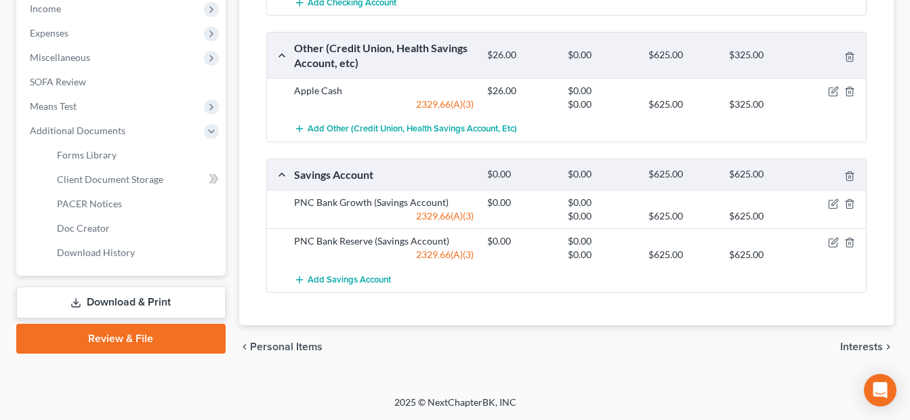
scroll to position [447, 0]
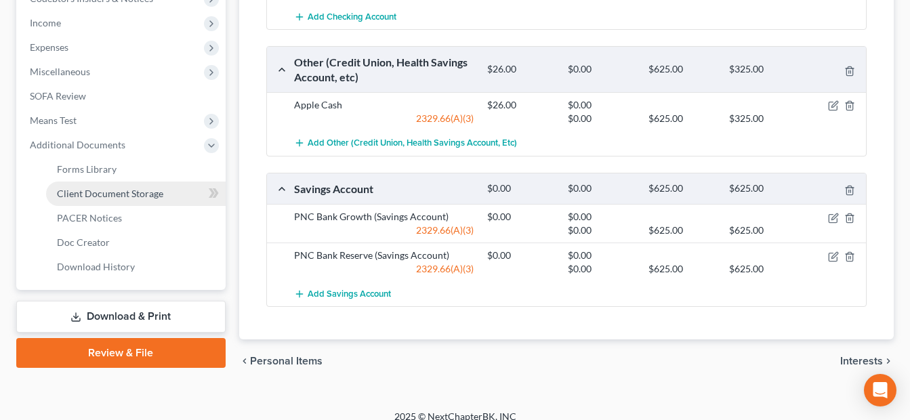
click at [149, 197] on span "Client Document Storage" at bounding box center [110, 194] width 106 height 12
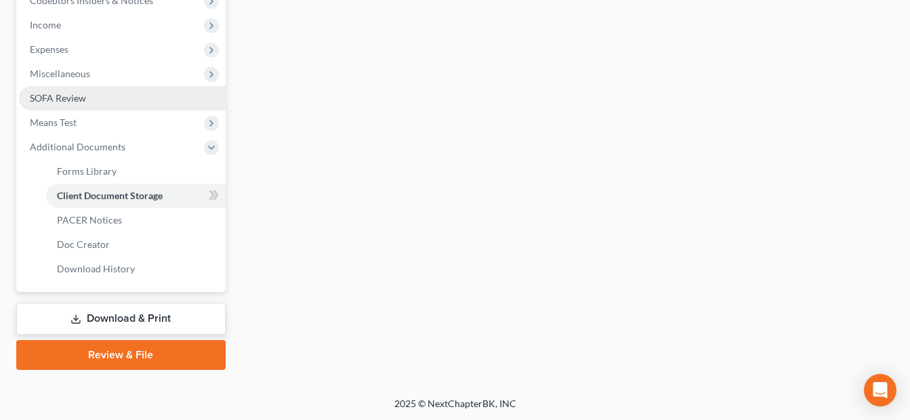
scroll to position [396, 0]
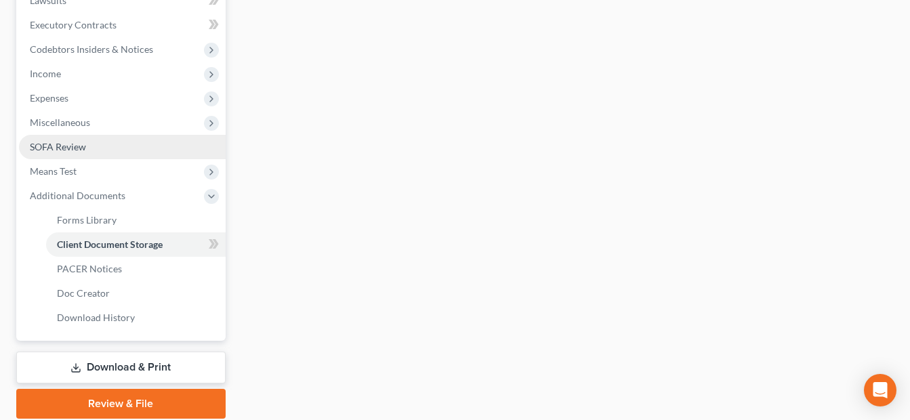
select select "7"
select select "37"
select select "52"
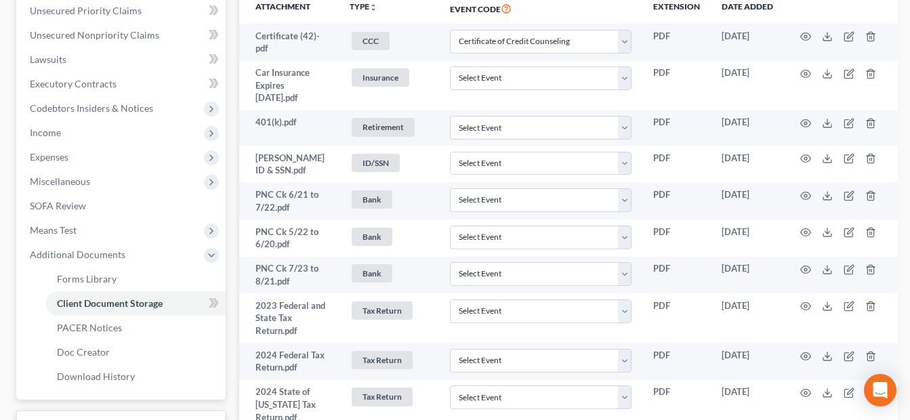
scroll to position [339, 0]
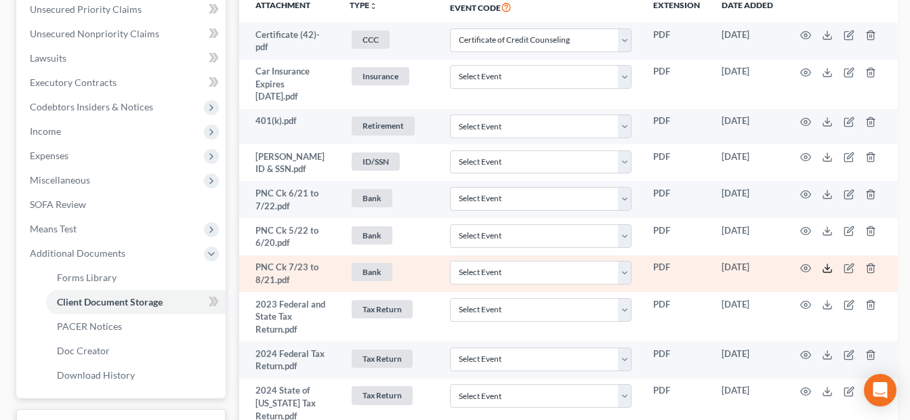
click at [823, 267] on icon at bounding box center [827, 268] width 11 height 11
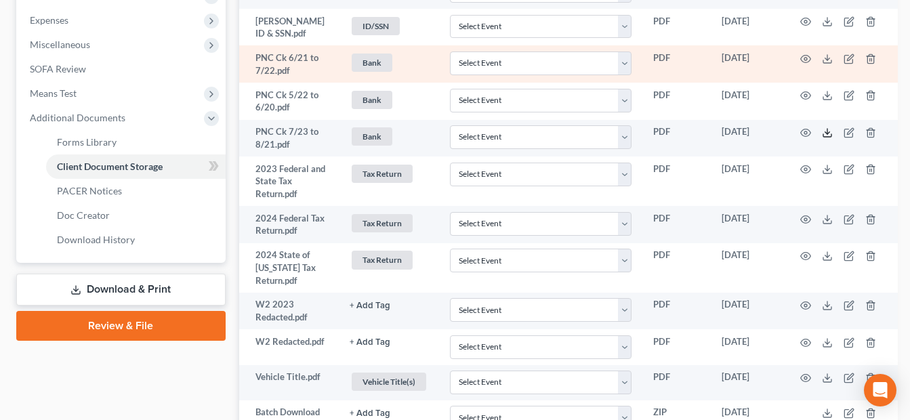
scroll to position [542, 0]
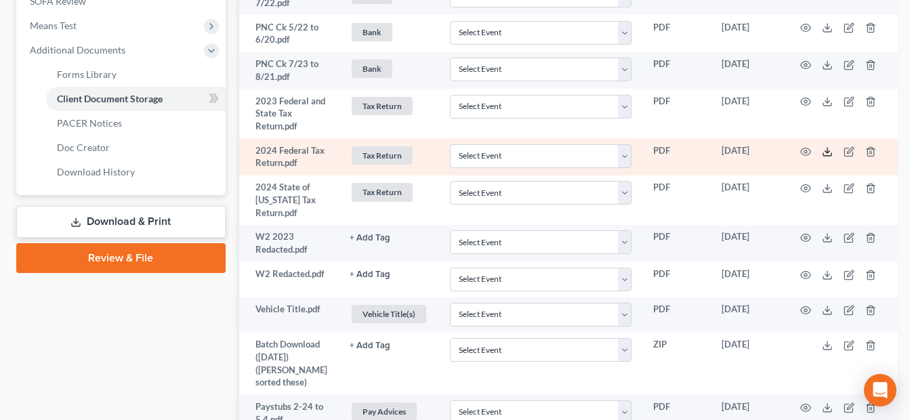
click at [829, 153] on icon at bounding box center [827, 151] width 11 height 11
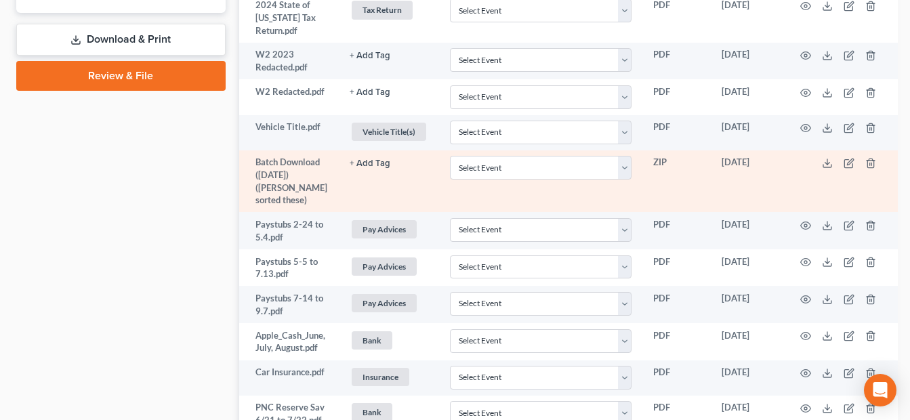
scroll to position [813, 0]
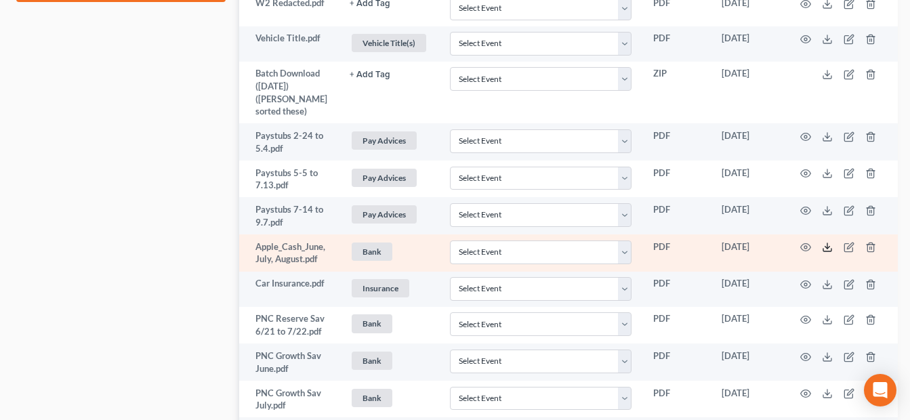
drag, startPoint x: 822, startPoint y: 234, endPoint x: 816, endPoint y: 229, distance: 8.2
click at [822, 242] on icon at bounding box center [827, 247] width 11 height 11
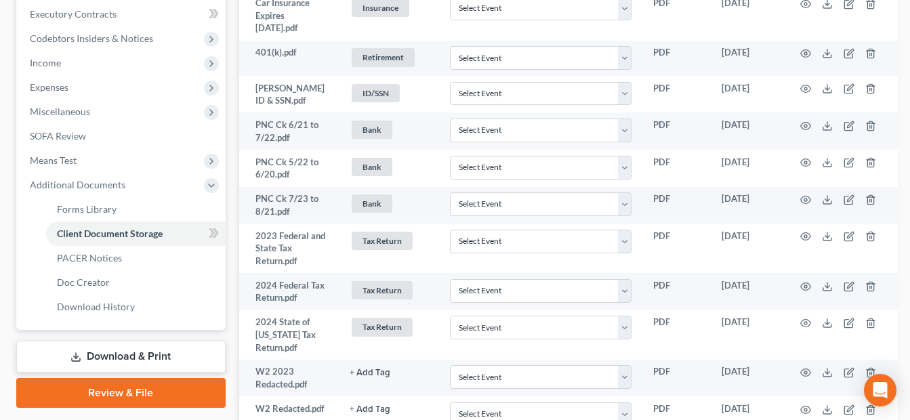
scroll to position [406, 0]
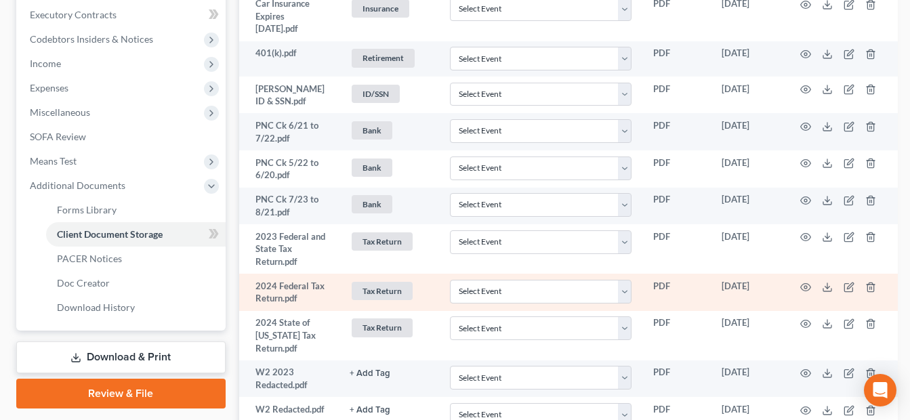
drag, startPoint x: 156, startPoint y: 351, endPoint x: 274, endPoint y: 307, distance: 125.8
click at [156, 351] on link "Download & Print" at bounding box center [120, 357] width 209 height 32
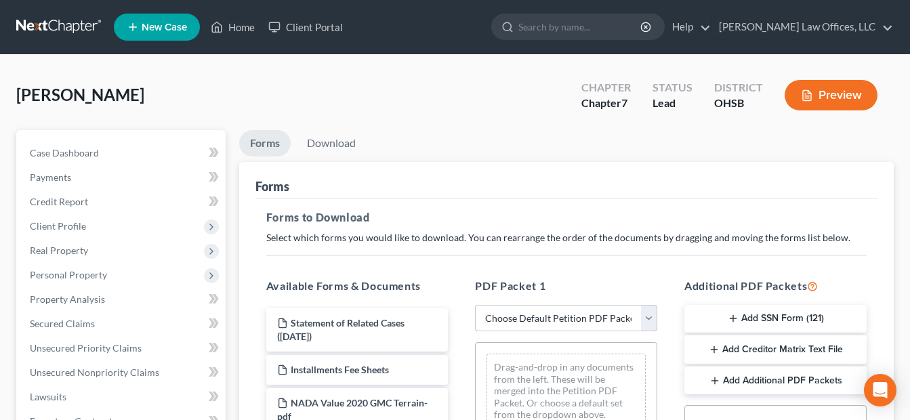
click at [651, 316] on select "Choose Default Petition PDF Packet Complete Bankruptcy Petition (all forms and …" at bounding box center [566, 318] width 182 height 27
select select "0"
click at [475, 305] on select "Choose Default Petition PDF Packet Complete Bankruptcy Petition (all forms and …" at bounding box center [566, 318] width 182 height 27
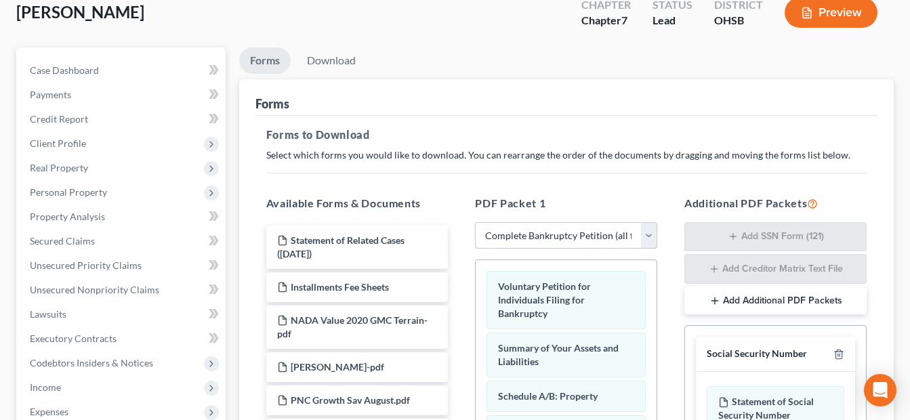
scroll to position [203, 0]
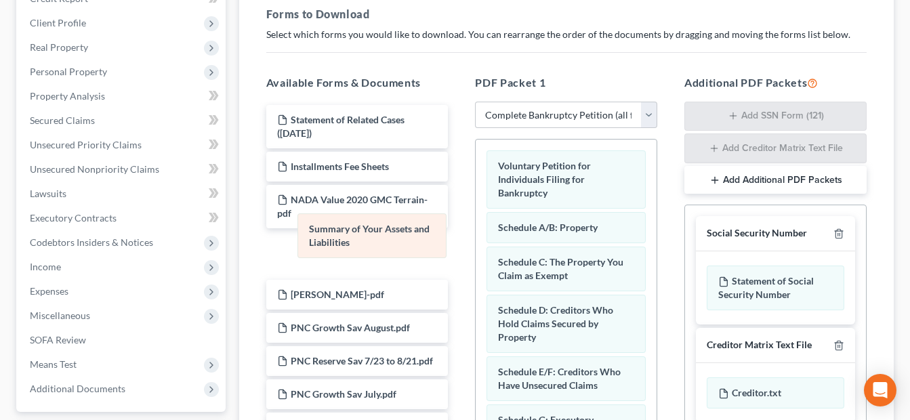
drag, startPoint x: 583, startPoint y: 235, endPoint x: 394, endPoint y: 236, distance: 189.0
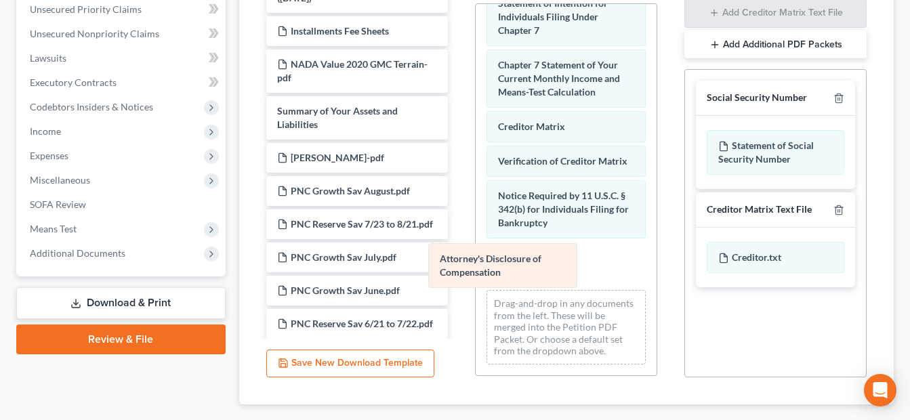
scroll to position [522, 0]
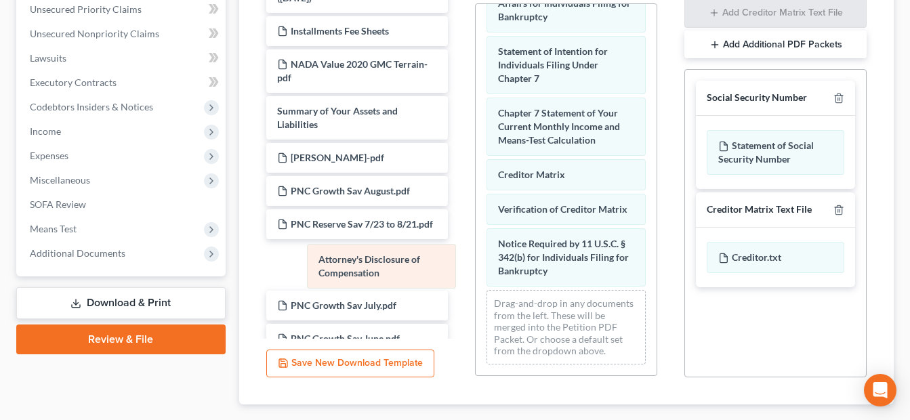
drag, startPoint x: 581, startPoint y: 263, endPoint x: 401, endPoint y: 265, distance: 179.5
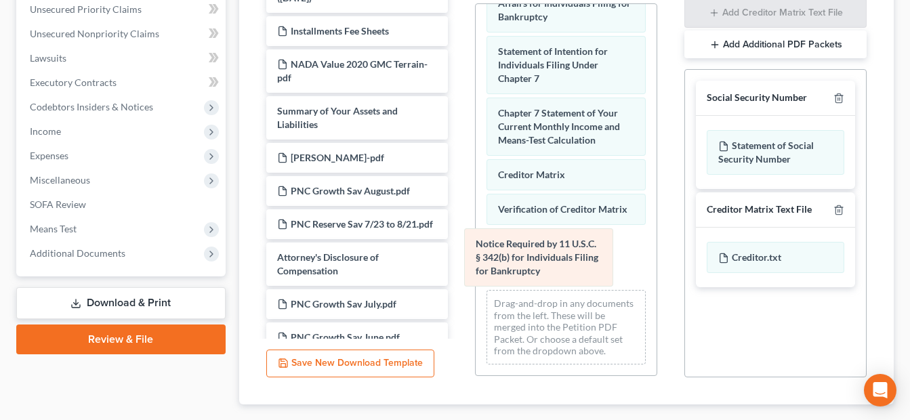
scroll to position [460, 0]
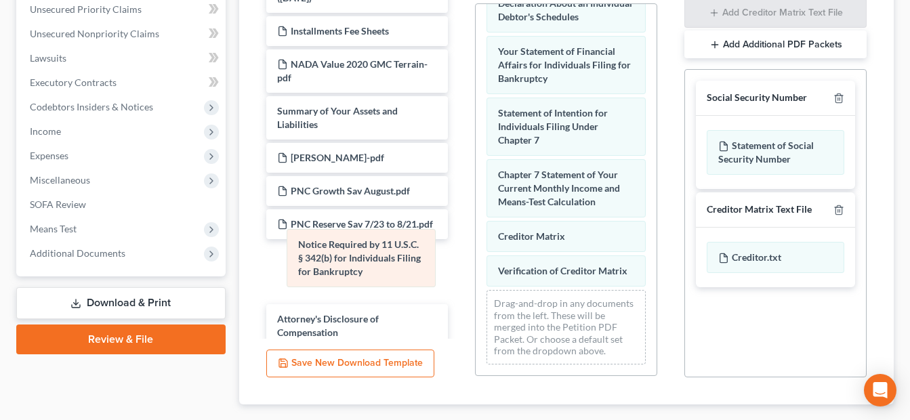
drag, startPoint x: 562, startPoint y: 262, endPoint x: 362, endPoint y: 263, distance: 199.8
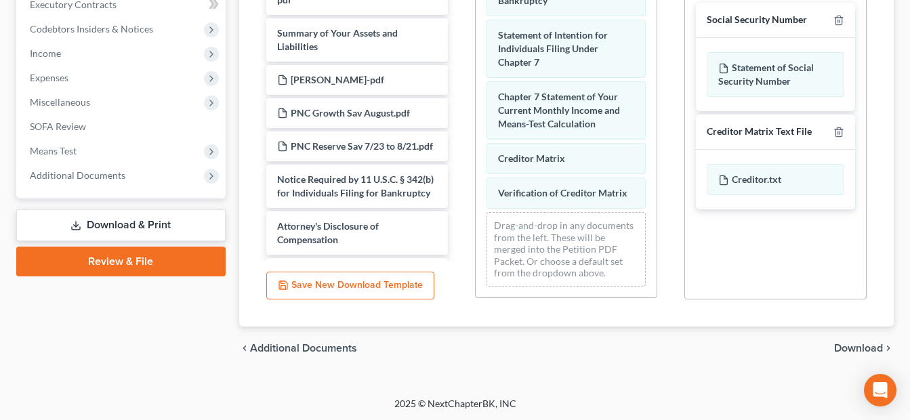
scroll to position [418, 0]
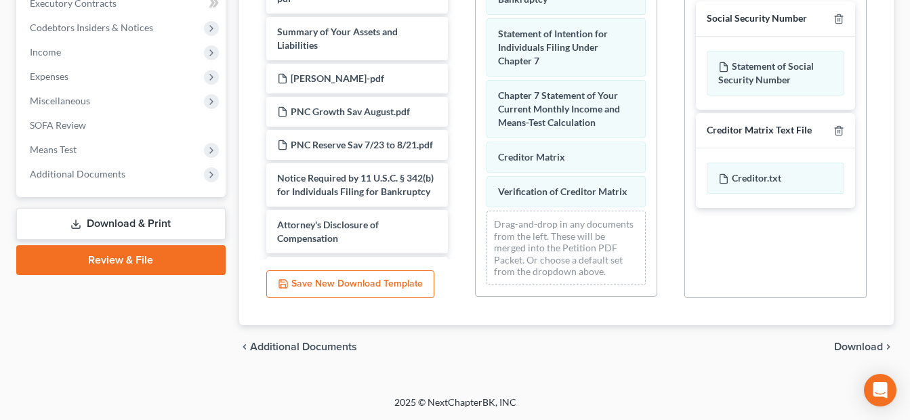
click at [849, 345] on span "Download" at bounding box center [858, 346] width 49 height 11
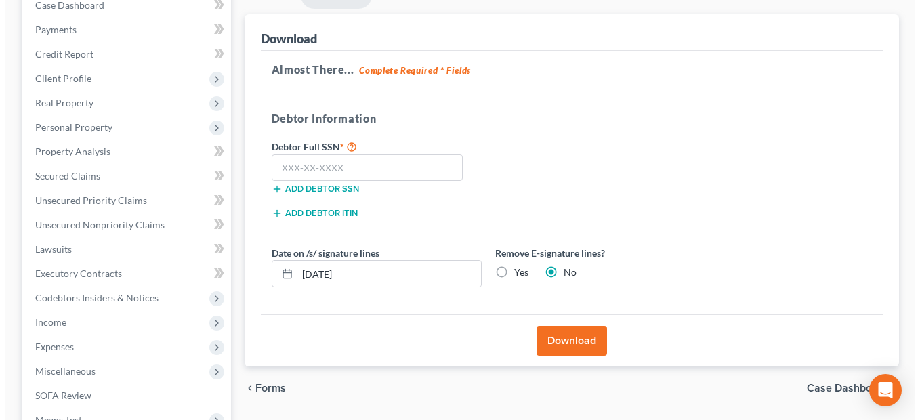
scroll to position [121, 0]
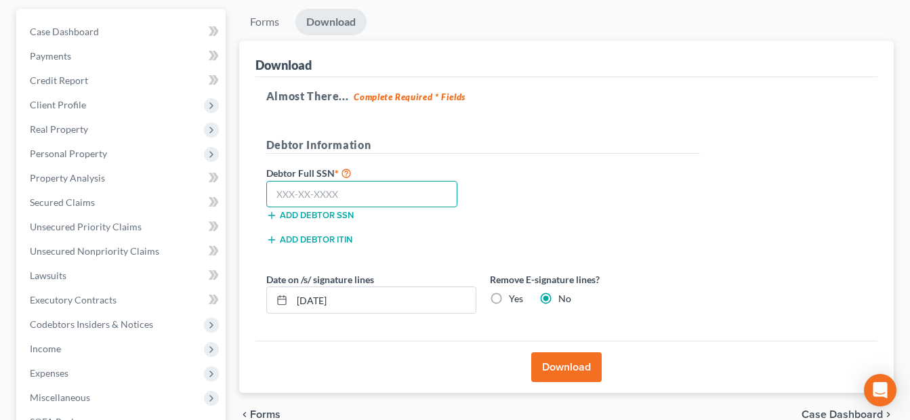
click at [341, 190] on input "text" at bounding box center [362, 194] width 192 height 27
type input "270-02-3476"
click at [579, 369] on button "Download" at bounding box center [566, 367] width 70 height 30
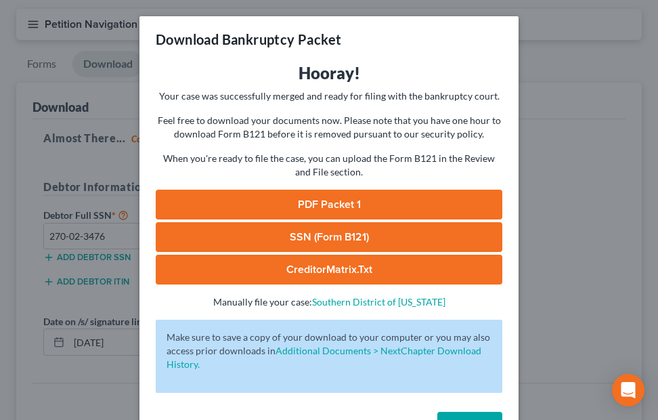
click at [377, 201] on link "PDF Packet 1" at bounding box center [329, 205] width 347 height 30
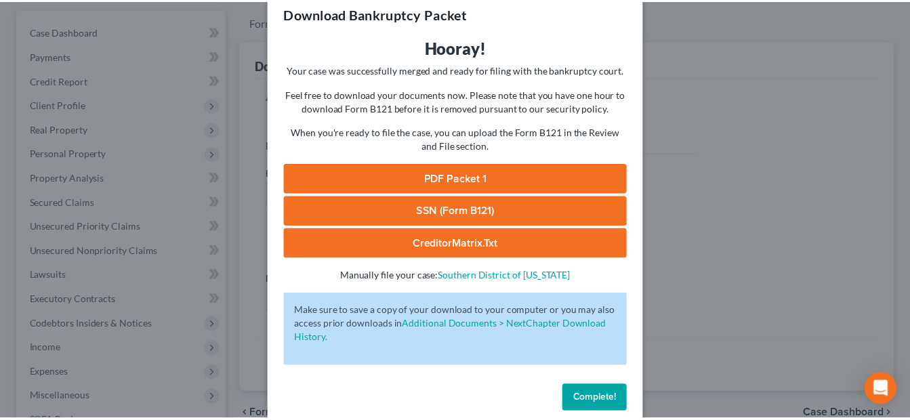
scroll to position [46, 0]
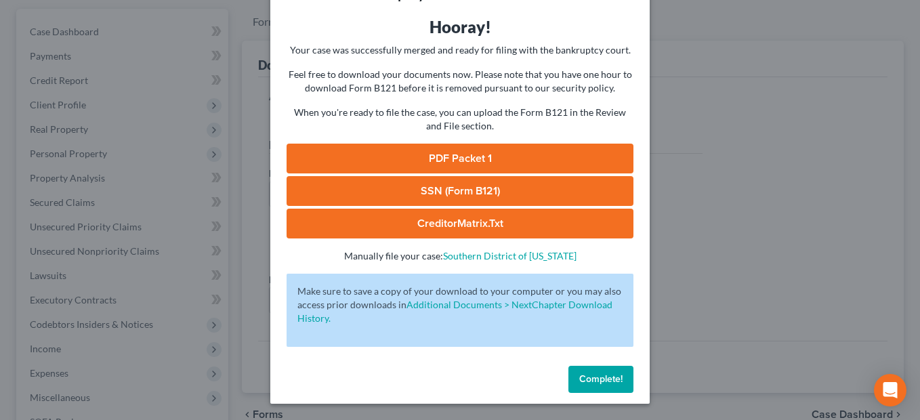
click at [594, 383] on span "Complete!" at bounding box center [600, 379] width 43 height 12
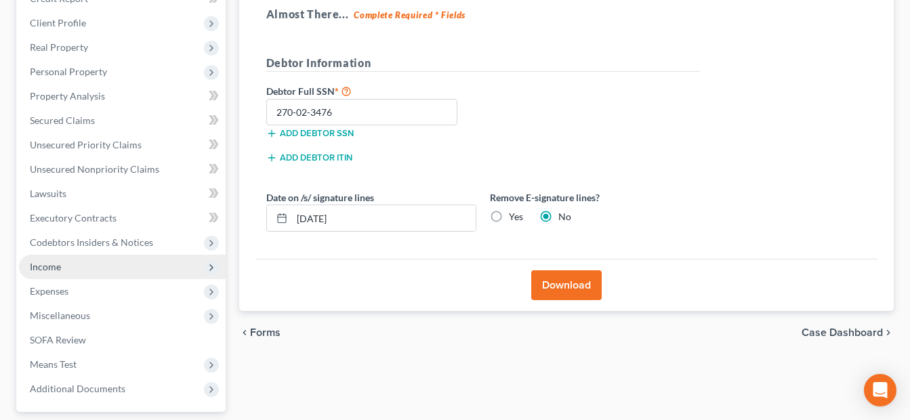
scroll to position [324, 0]
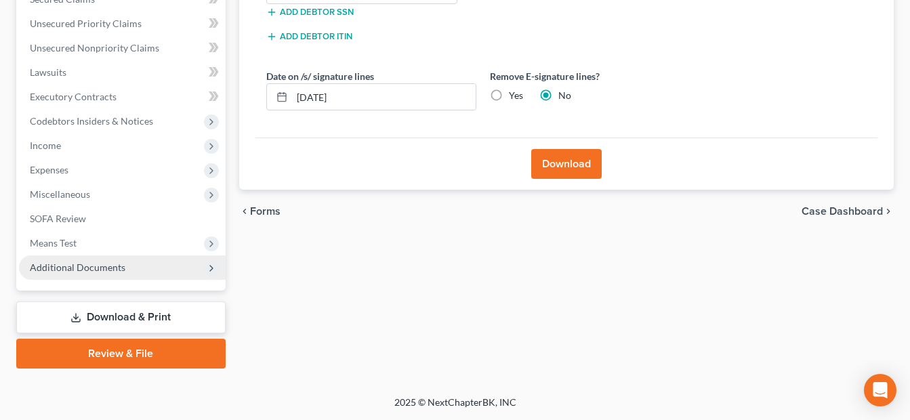
click at [143, 266] on span "Additional Documents" at bounding box center [122, 267] width 207 height 24
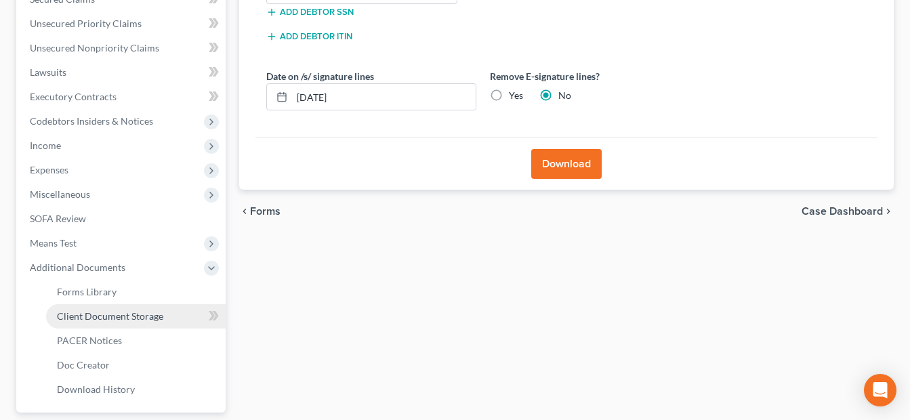
click at [156, 320] on span "Client Document Storage" at bounding box center [110, 316] width 106 height 12
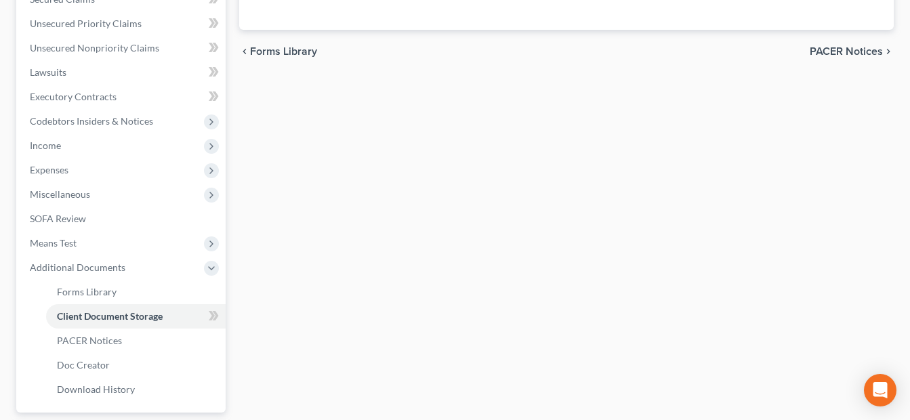
scroll to position [234, 0]
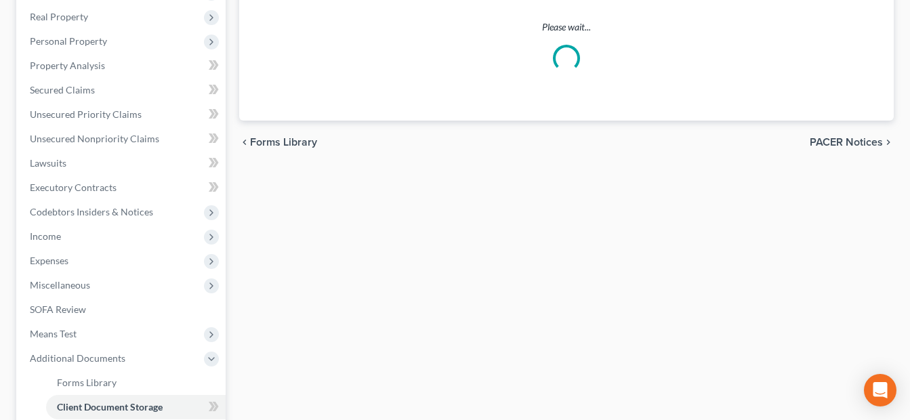
select select "7"
select select "37"
select select "52"
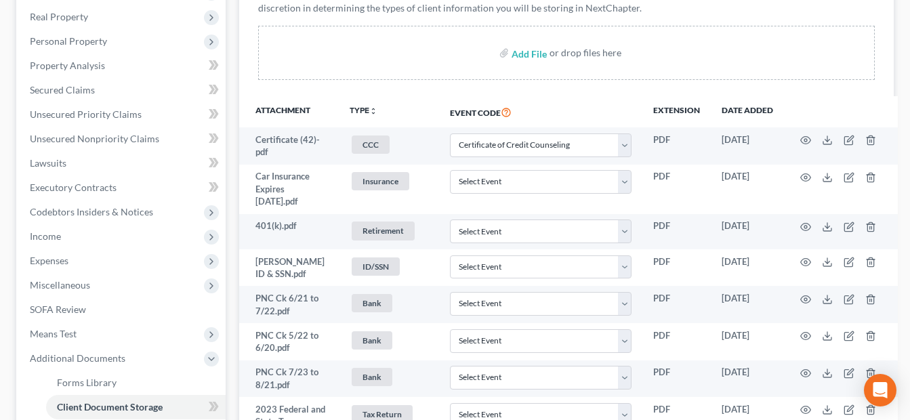
scroll to position [0, 0]
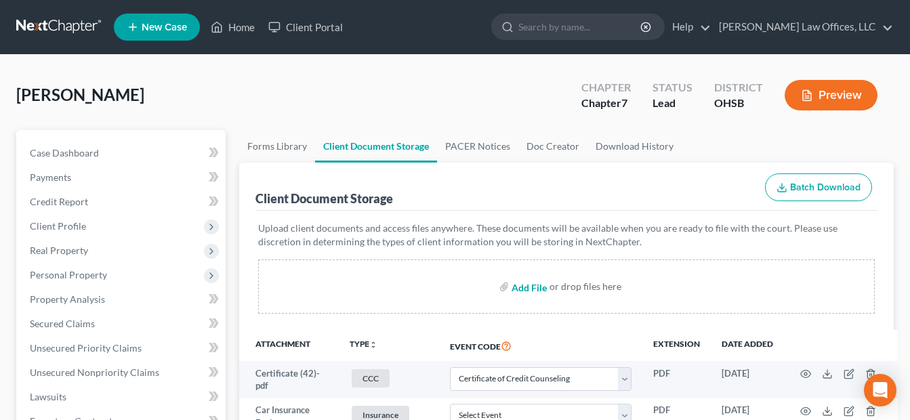
click at [530, 285] on input "file" at bounding box center [527, 286] width 33 height 24
type input "C:\fakepath\Statement for [DATE] (1).pdf"
select select "7"
select select "37"
select select "52"
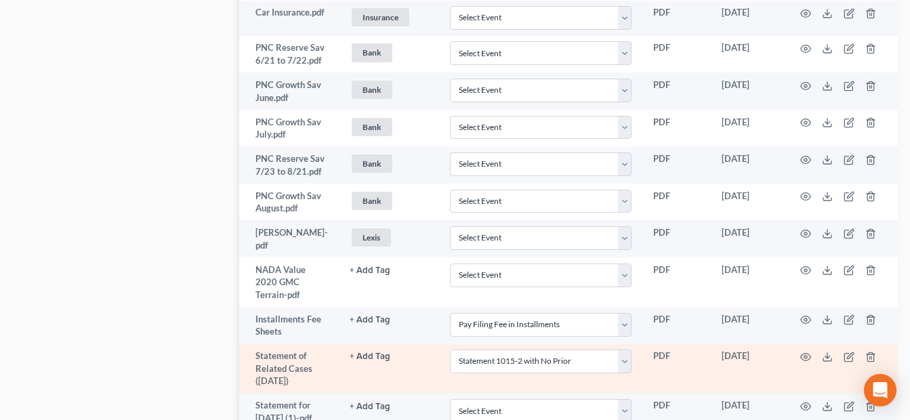
scroll to position [1200, 0]
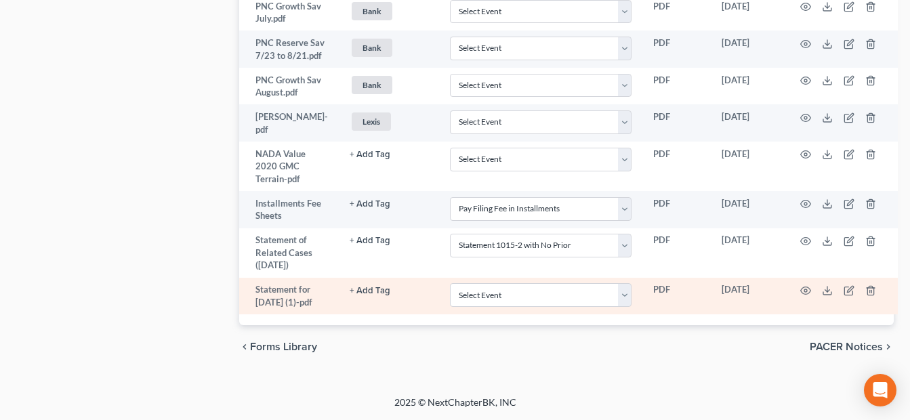
click at [378, 287] on button "+ Add Tag" at bounding box center [370, 291] width 41 height 9
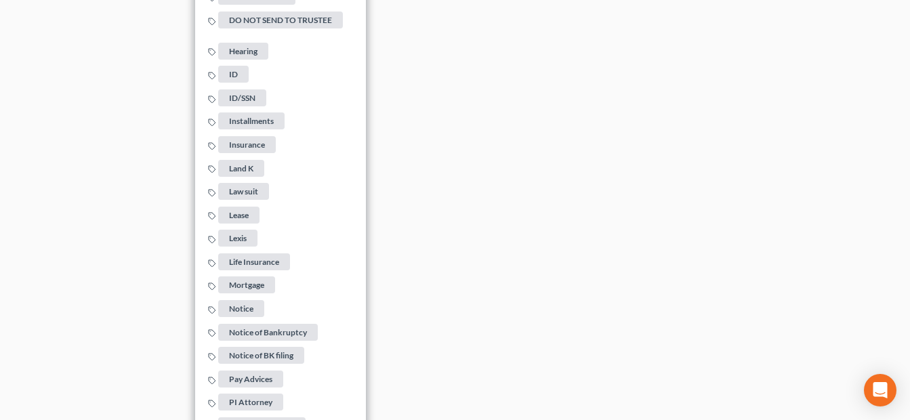
scroll to position [1945, 0]
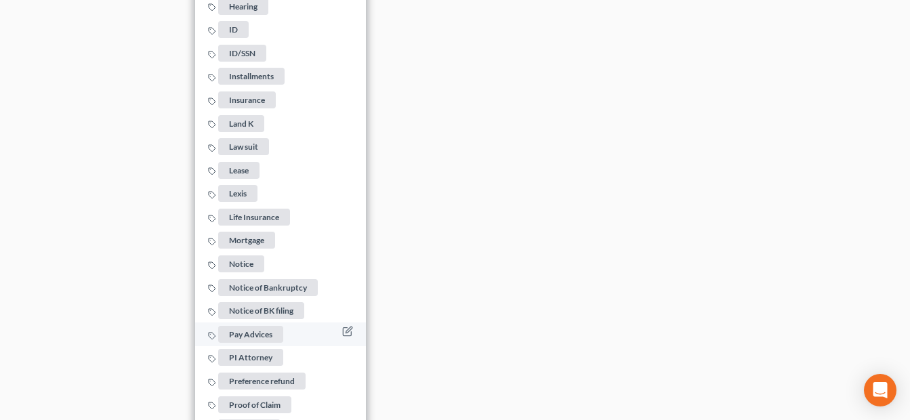
click at [257, 326] on span "Pay Advices" at bounding box center [250, 334] width 65 height 17
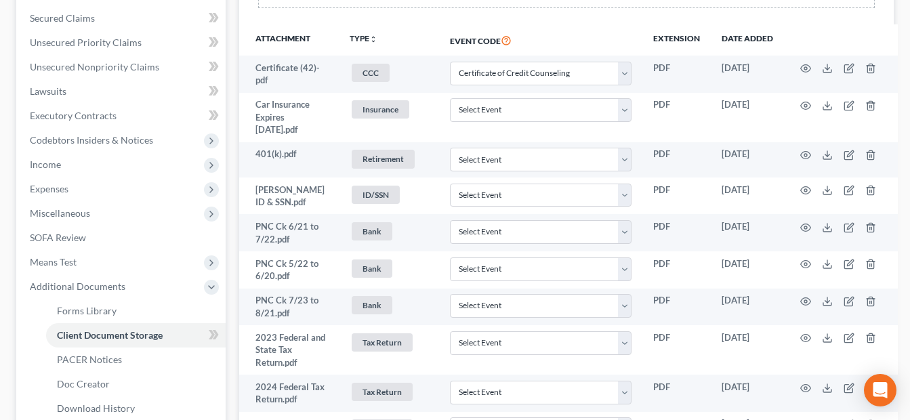
scroll to position [251, 0]
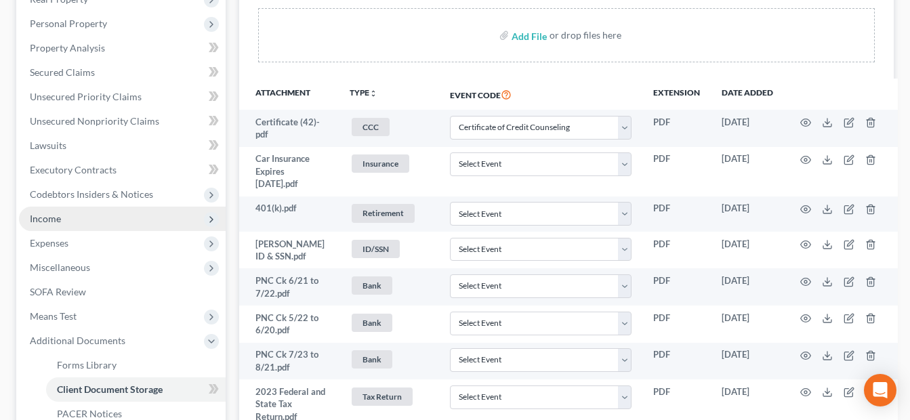
click at [84, 219] on span "Income" at bounding box center [122, 219] width 207 height 24
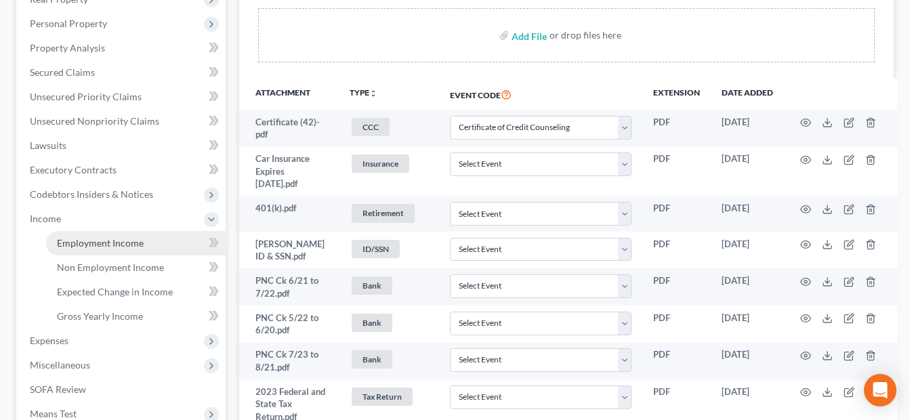
click at [109, 245] on span "Employment Income" at bounding box center [100, 243] width 87 height 12
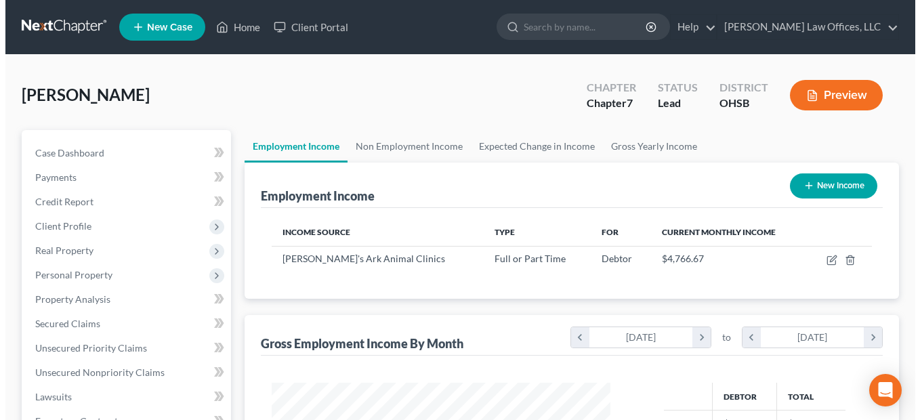
scroll to position [243, 366]
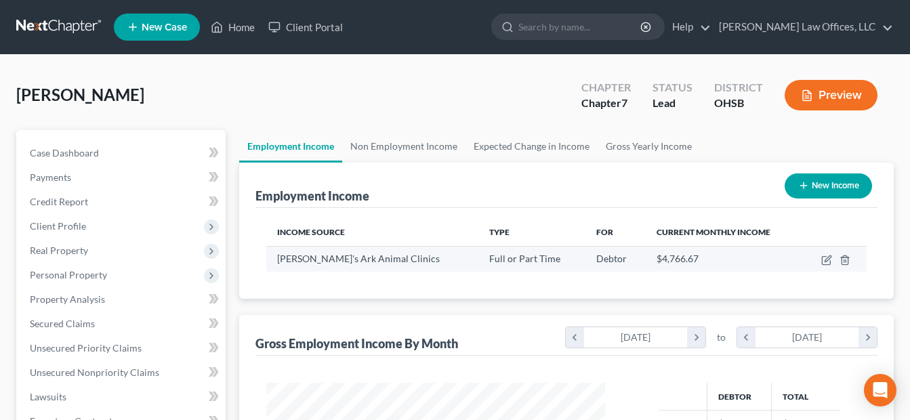
click at [820, 259] on td at bounding box center [833, 259] width 65 height 26
click at [822, 261] on icon "button" at bounding box center [826, 261] width 8 height 8
select select "0"
select select "36"
select select "3"
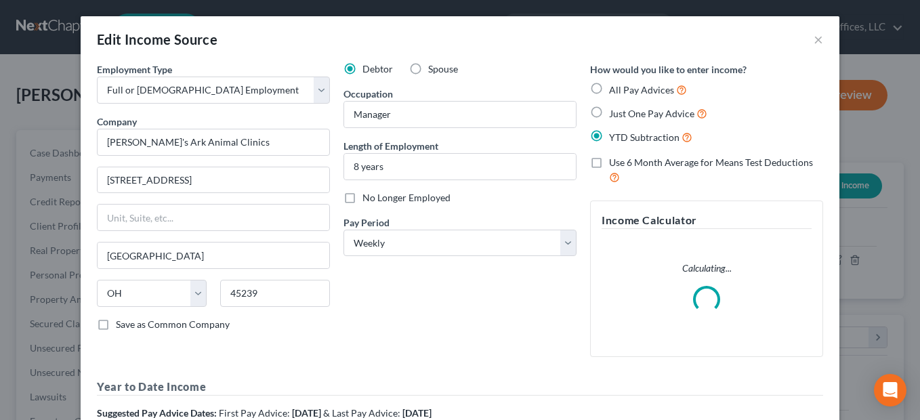
scroll to position [203, 0]
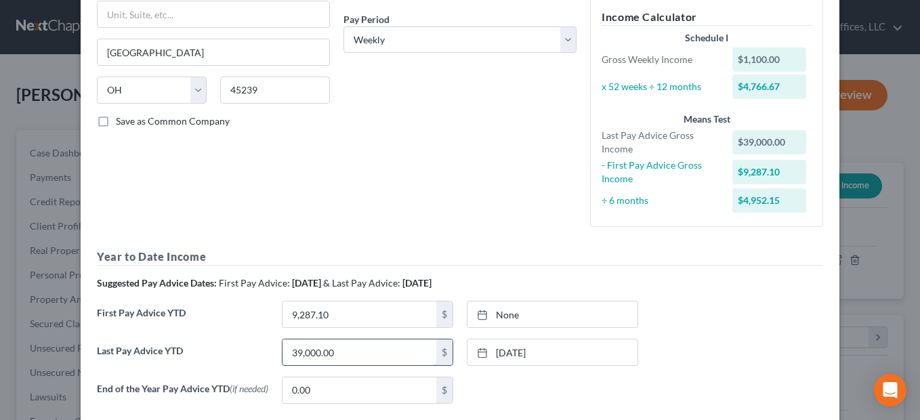
drag, startPoint x: 304, startPoint y: 281, endPoint x: 366, endPoint y: 356, distance: 96.7
click at [366, 356] on input "39,000.00" at bounding box center [359, 352] width 154 height 26
click at [368, 352] on input "39,000.00" at bounding box center [359, 352] width 154 height 26
drag, startPoint x: 360, startPoint y: 352, endPoint x: 277, endPoint y: 353, distance: 82.7
click at [282, 353] on input "39,000.00" at bounding box center [359, 352] width 154 height 26
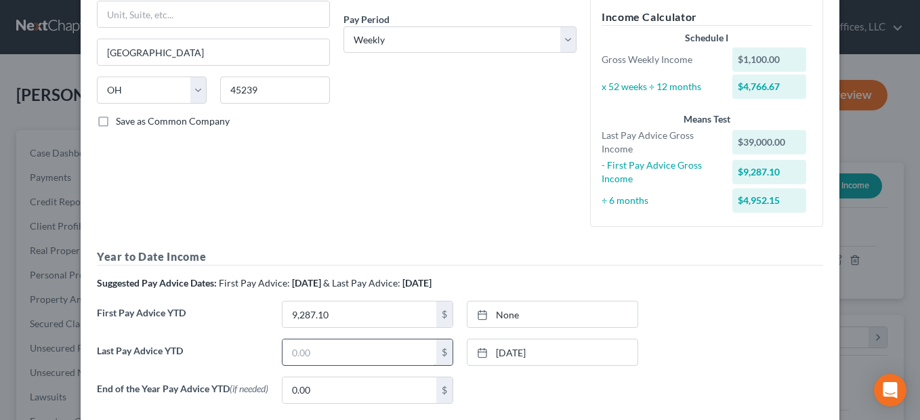
paste input "39,000.00"
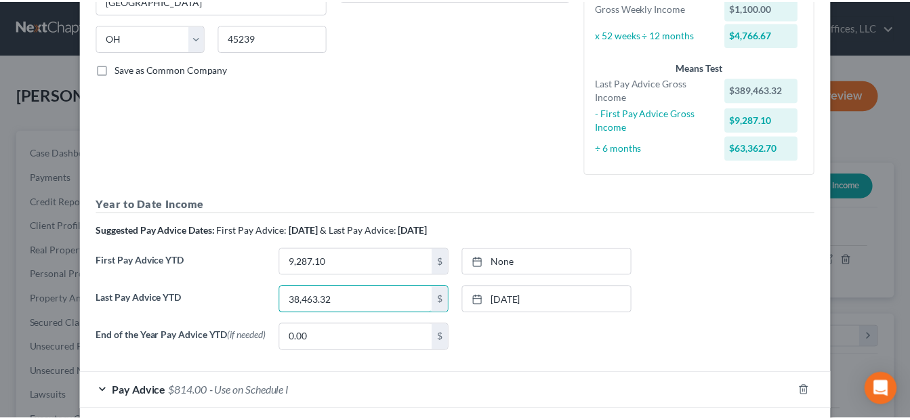
scroll to position [323, 0]
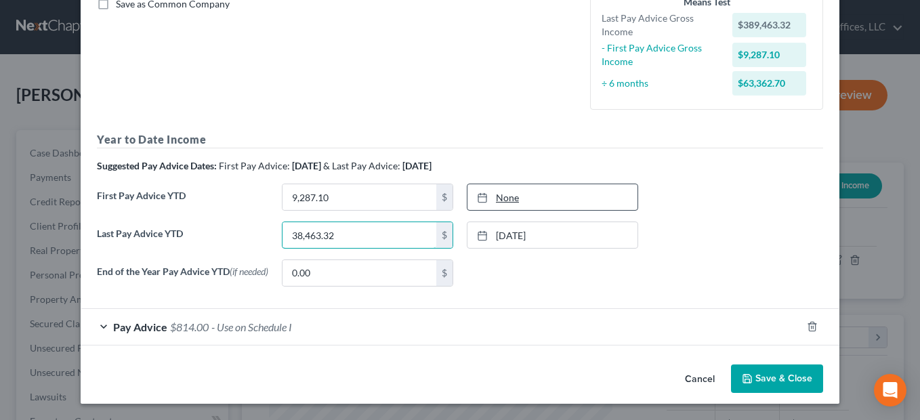
type input "38,463.32"
click at [501, 196] on link "None" at bounding box center [552, 197] width 170 height 26
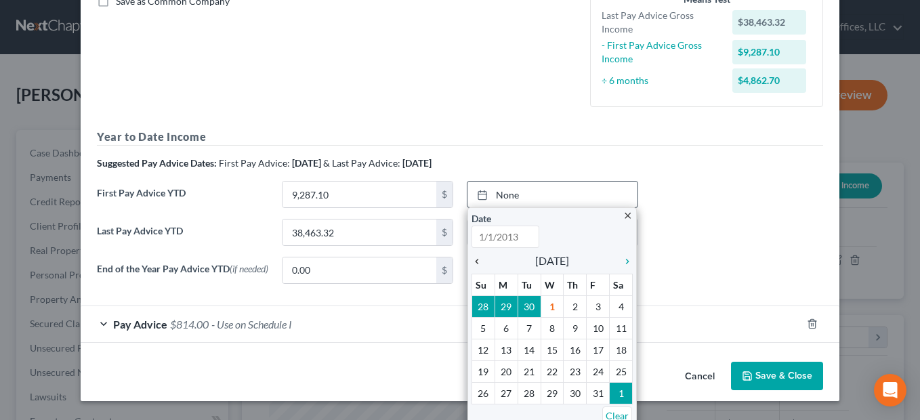
click at [472, 262] on icon "chevron_left" at bounding box center [481, 261] width 18 height 11
type input "[DATE]"
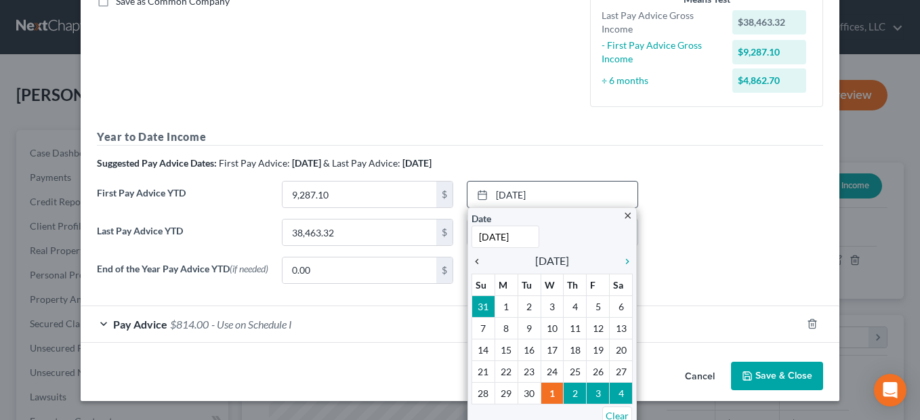
click at [472, 262] on icon "chevron_left" at bounding box center [481, 261] width 18 height 11
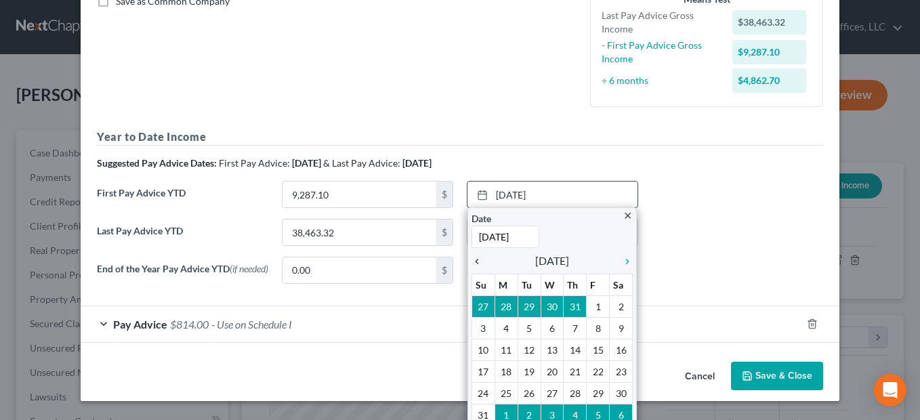
click at [472, 262] on icon "chevron_left" at bounding box center [481, 261] width 18 height 11
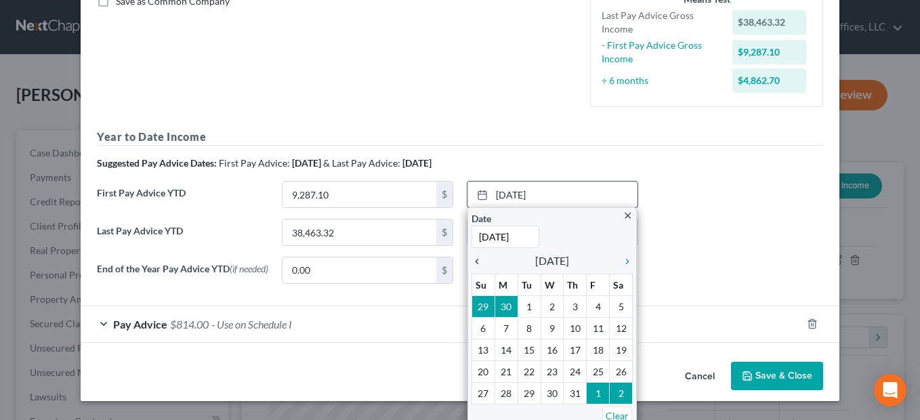
click at [472, 262] on icon "chevron_left" at bounding box center [481, 261] width 18 height 11
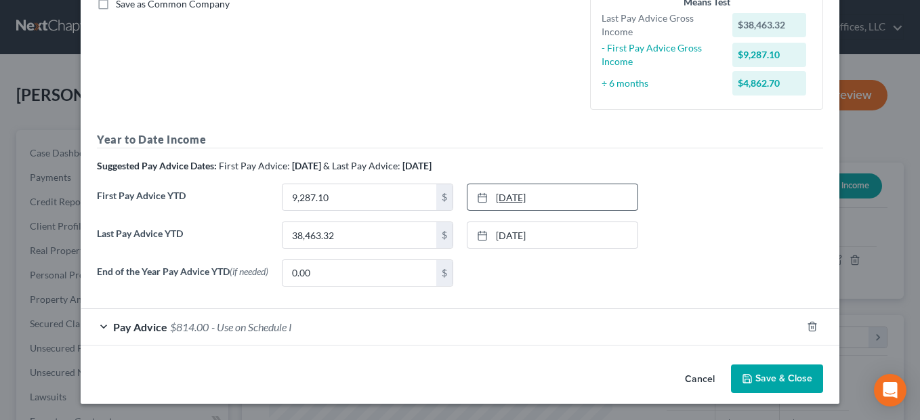
click at [560, 184] on link "[DATE]" at bounding box center [552, 197] width 170 height 26
click at [757, 381] on button "Save & Close" at bounding box center [777, 378] width 92 height 28
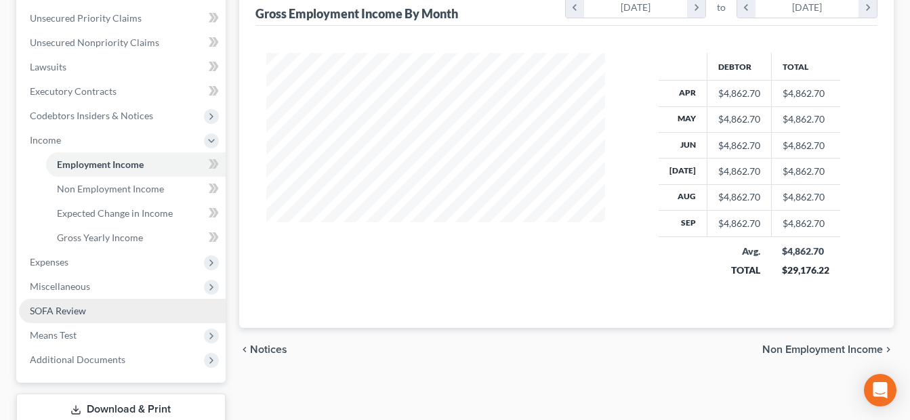
scroll to position [339, 0]
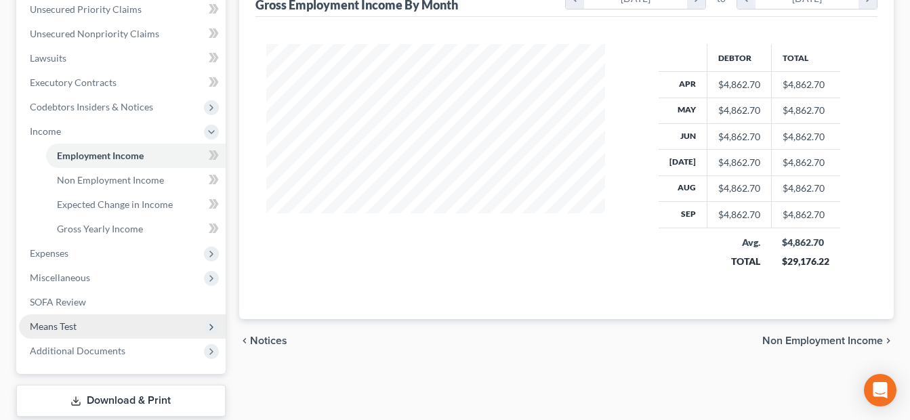
click at [104, 322] on span "Means Test" at bounding box center [122, 326] width 207 height 24
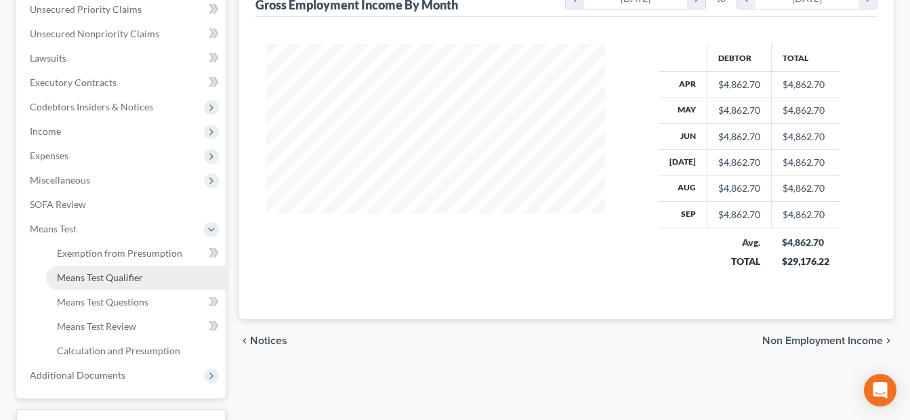
click at [108, 276] on span "Means Test Qualifier" at bounding box center [100, 278] width 86 height 12
